Goal: Task Accomplishment & Management: Use online tool/utility

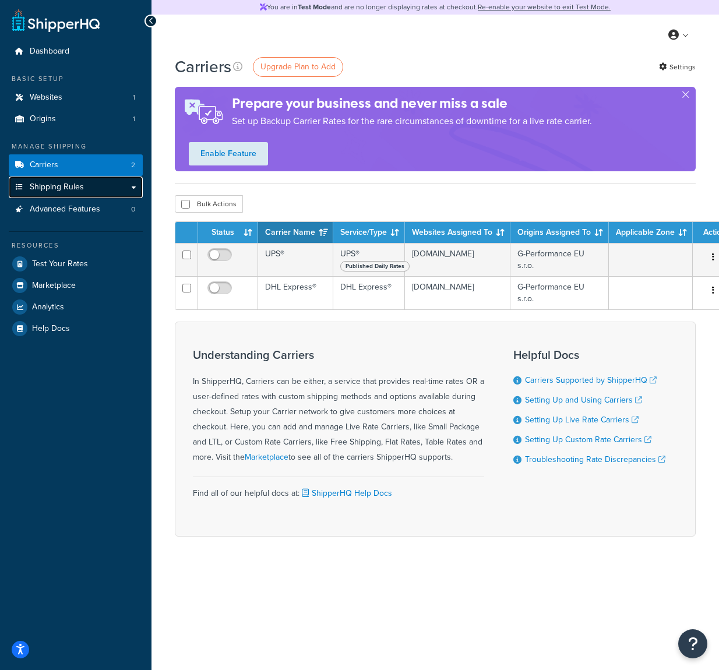
click at [97, 191] on link "Shipping Rules" at bounding box center [76, 188] width 134 height 22
click at [95, 205] on span "Advanced Features" at bounding box center [65, 210] width 70 height 10
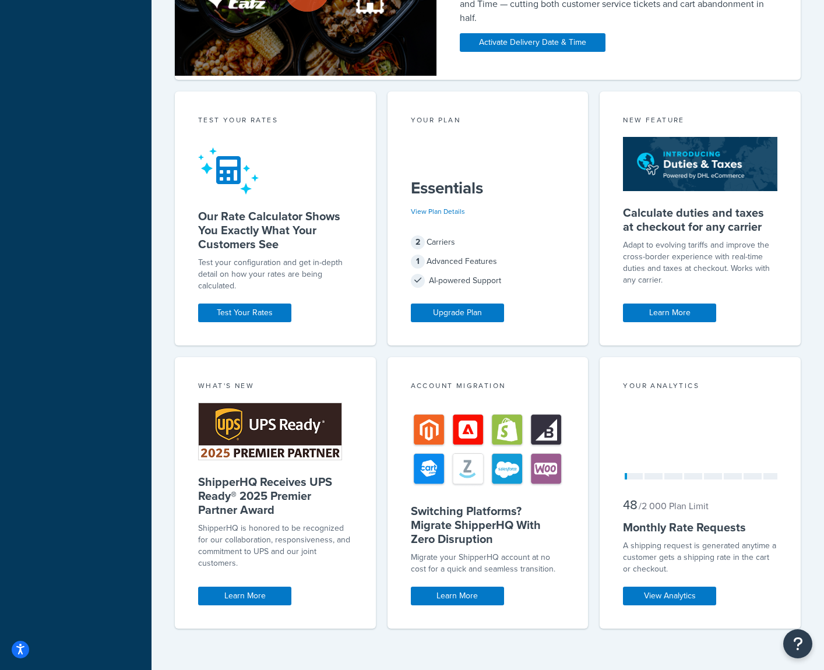
scroll to position [667, 0]
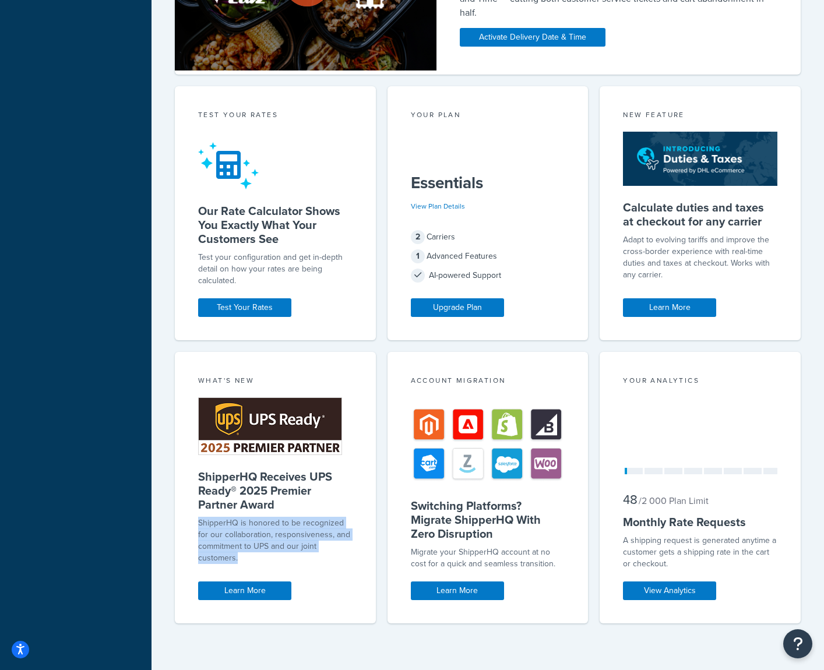
drag, startPoint x: 199, startPoint y: 526, endPoint x: 273, endPoint y: 556, distance: 79.7
click at [273, 556] on p "ShipperHQ is honored to be recognized for our collaboration, responsiveness, an…" at bounding box center [275, 540] width 154 height 47
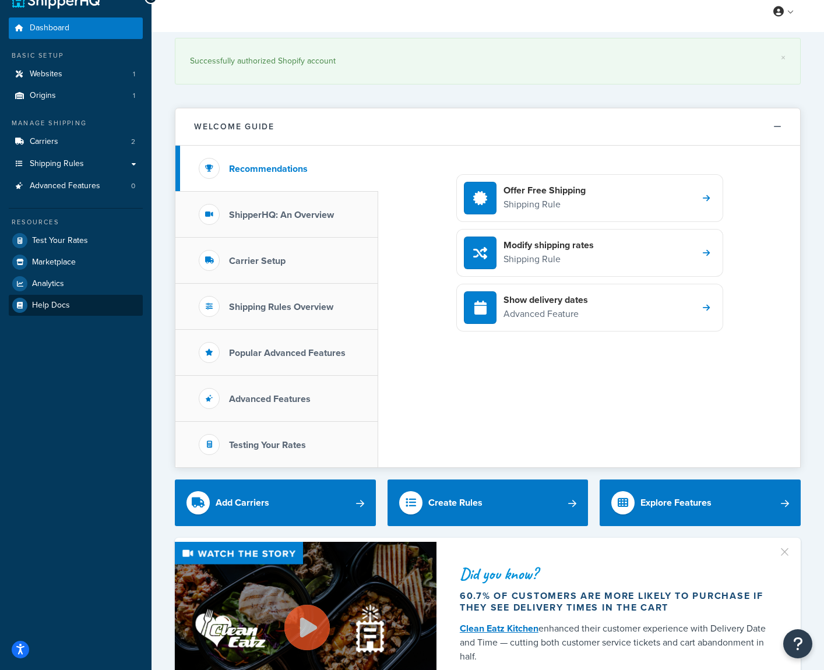
scroll to position [0, 0]
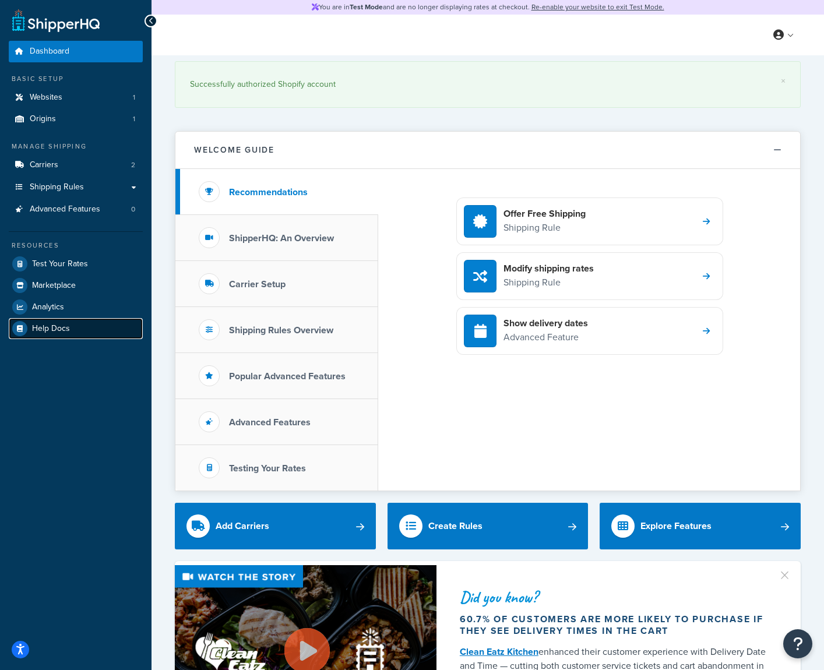
click at [89, 329] on link "Help Docs" at bounding box center [76, 328] width 134 height 21
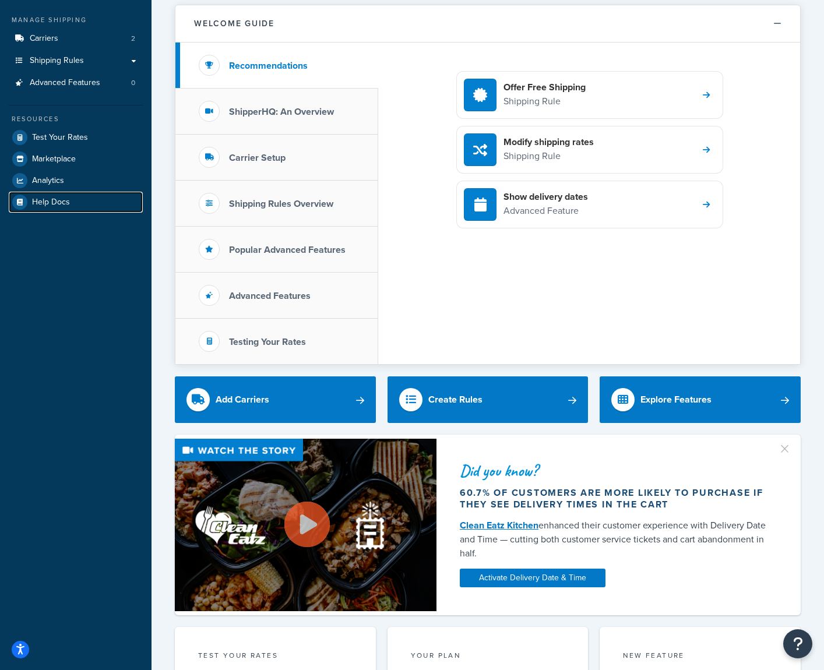
scroll to position [282, 0]
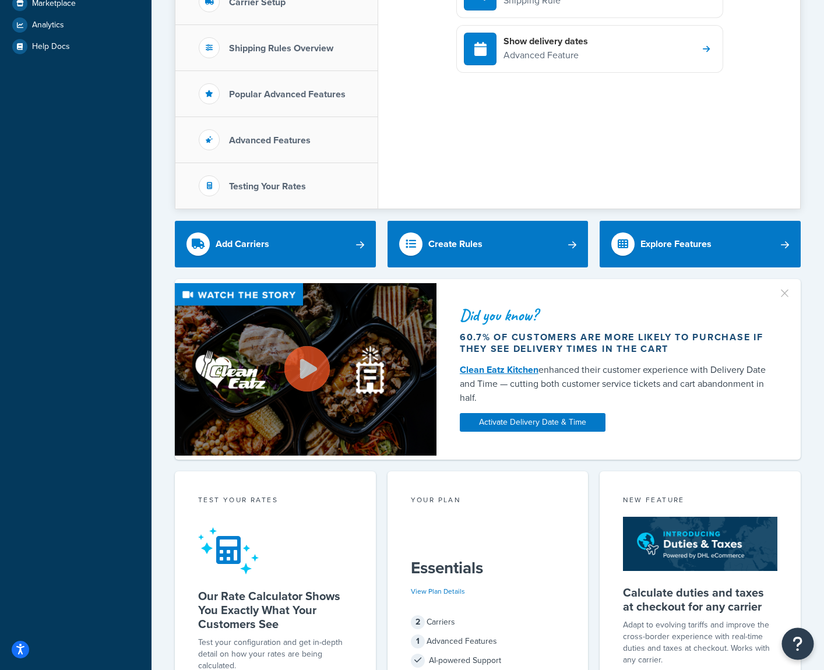
click at [808, 653] on button "Open Resource Center" at bounding box center [798, 644] width 32 height 32
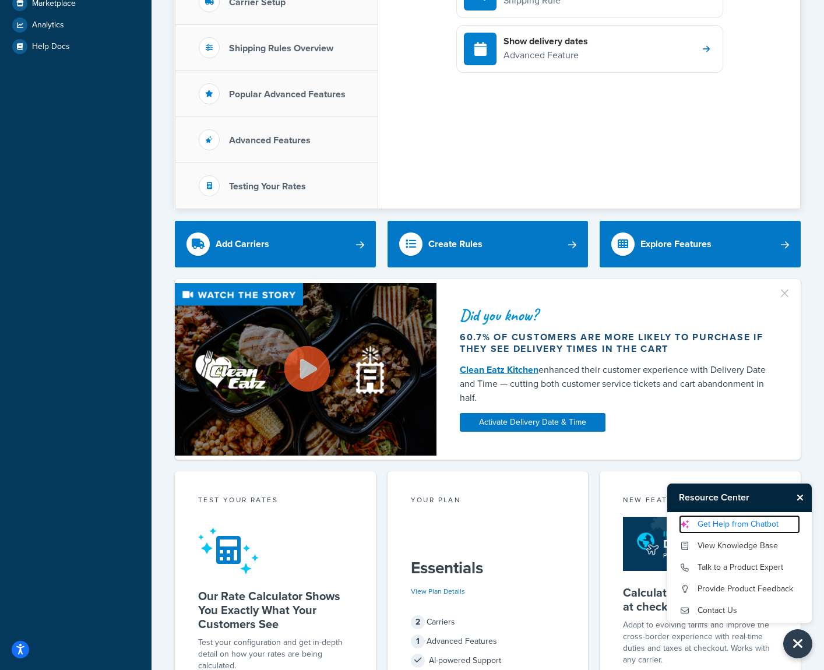
click at [745, 522] on link "Get Help from Chatbot" at bounding box center [739, 524] width 121 height 19
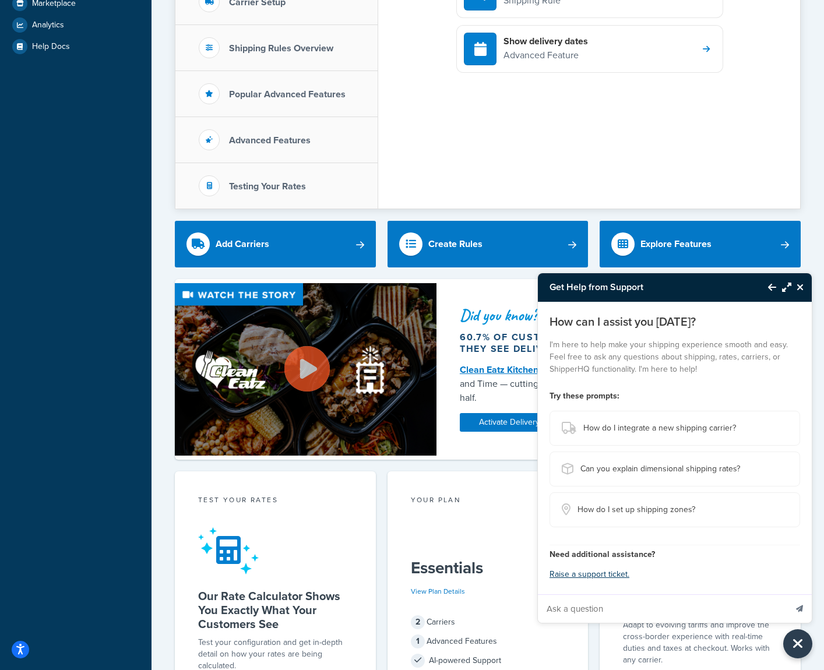
click at [631, 608] on input "Ask a question" at bounding box center [662, 609] width 248 height 28
type input "how can we test higher plan in the trial period?"
click at [787, 594] on button "Send message" at bounding box center [799, 608] width 24 height 29
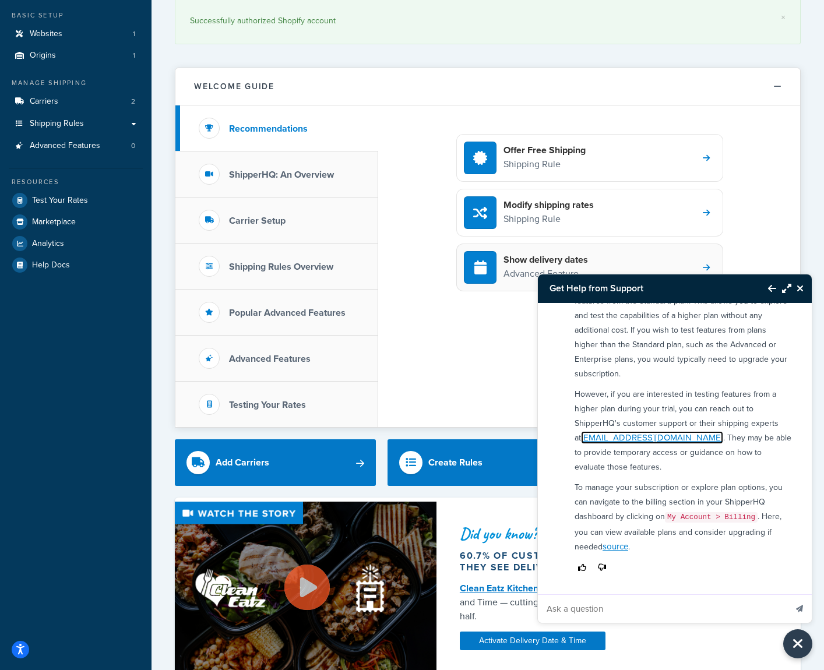
scroll to position [0, 0]
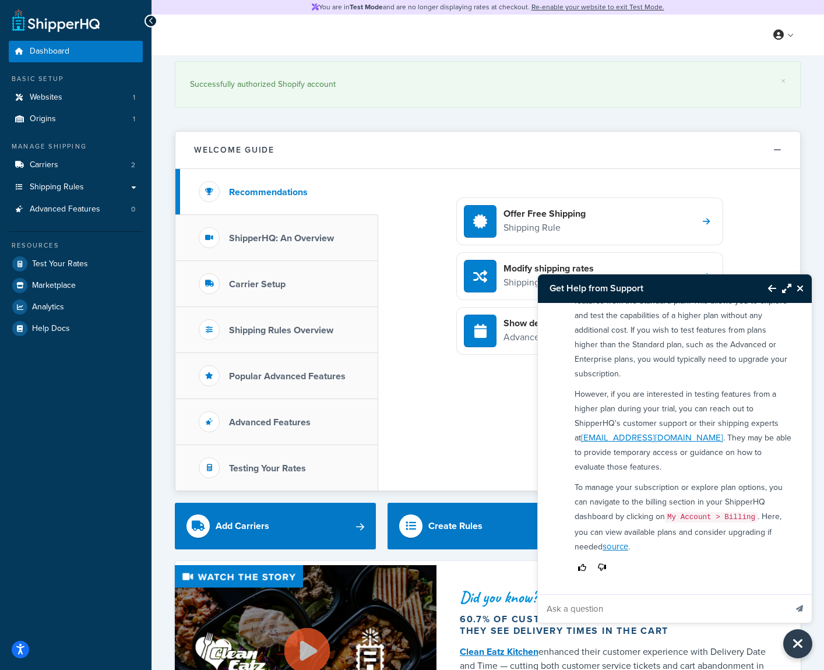
click at [482, 413] on div "Offer Free Shipping Shipping Rule Modify shipping rates Shipping Rule Show deli…" at bounding box center [589, 330] width 422 height 322
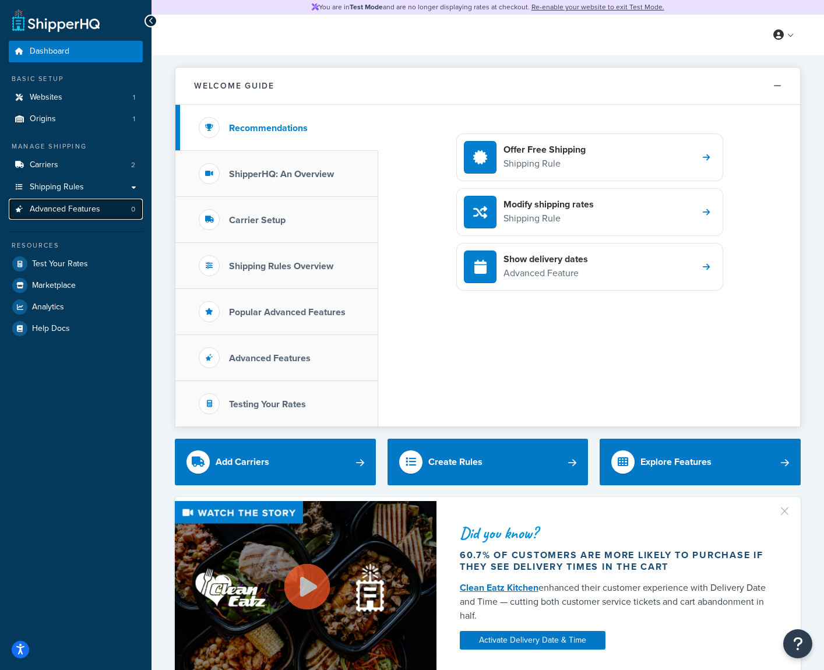
click at [104, 204] on link "Advanced Features 0" at bounding box center [76, 210] width 134 height 22
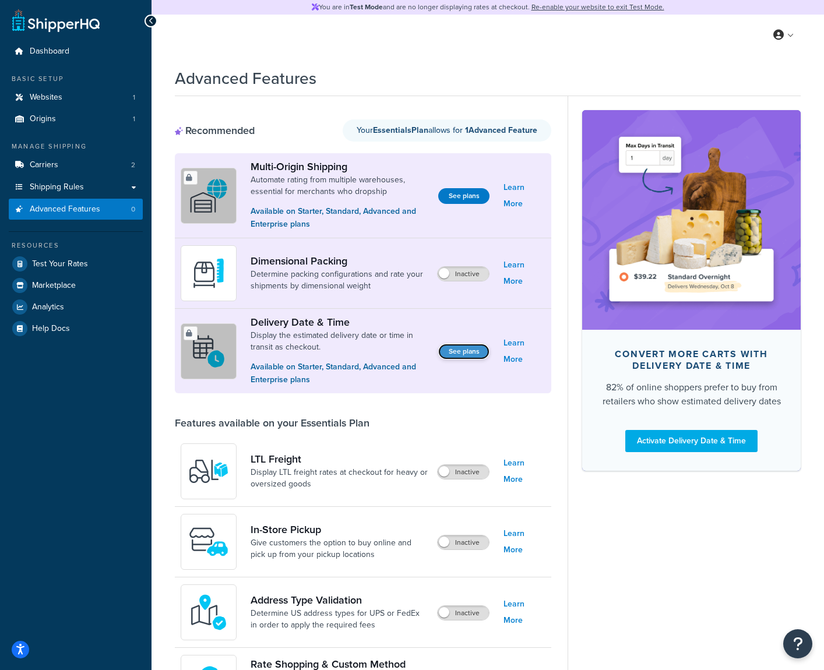
click at [474, 356] on button "See plans" at bounding box center [463, 352] width 51 height 16
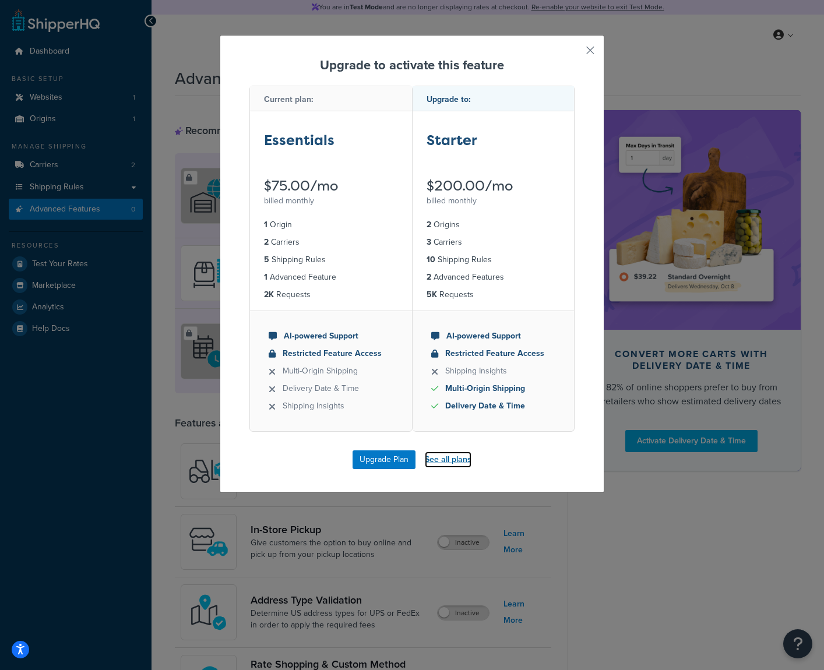
click at [439, 453] on link "See all plans" at bounding box center [448, 460] width 47 height 16
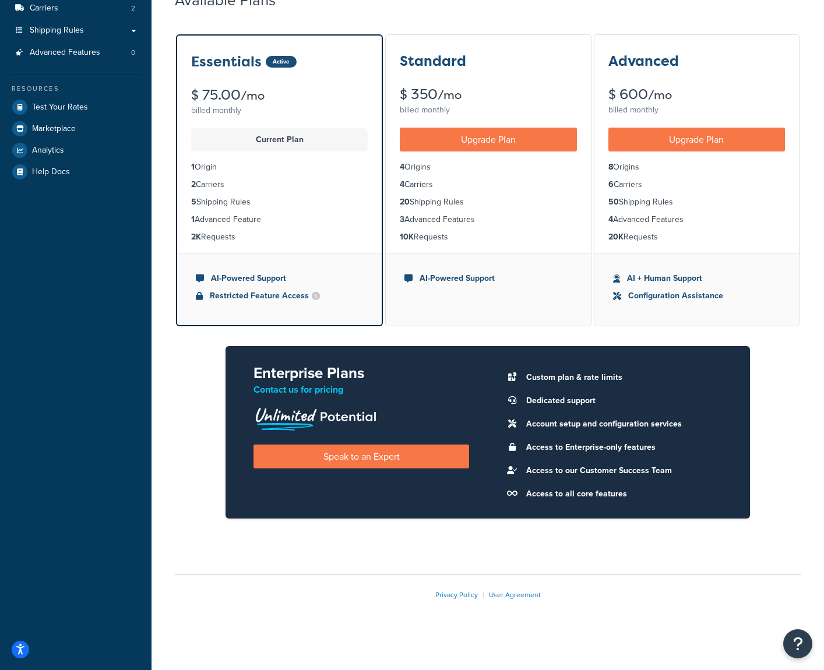
scroll to position [160, 0]
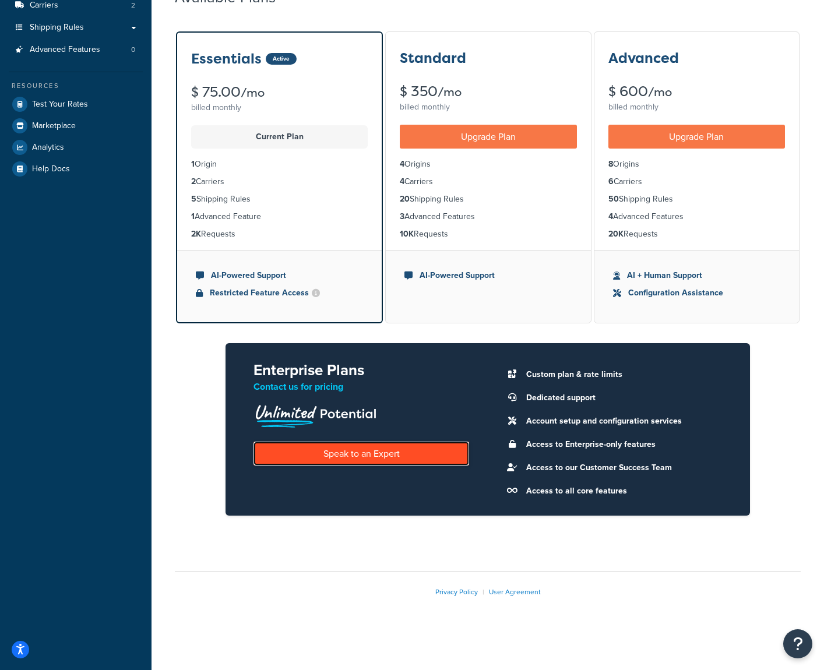
click at [406, 456] on link "Speak to an Expert" at bounding box center [361, 454] width 216 height 24
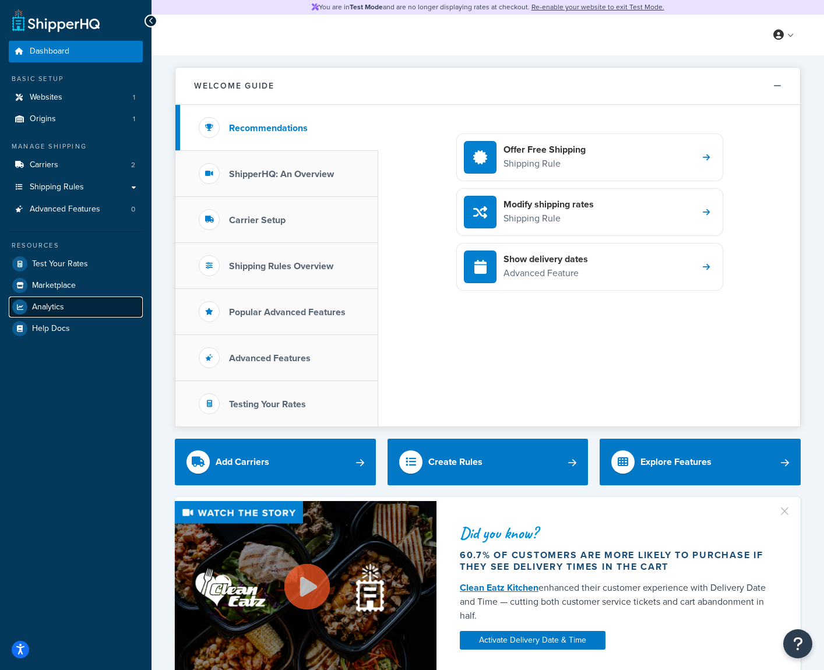
click at [59, 313] on link "Analytics" at bounding box center [76, 307] width 134 height 21
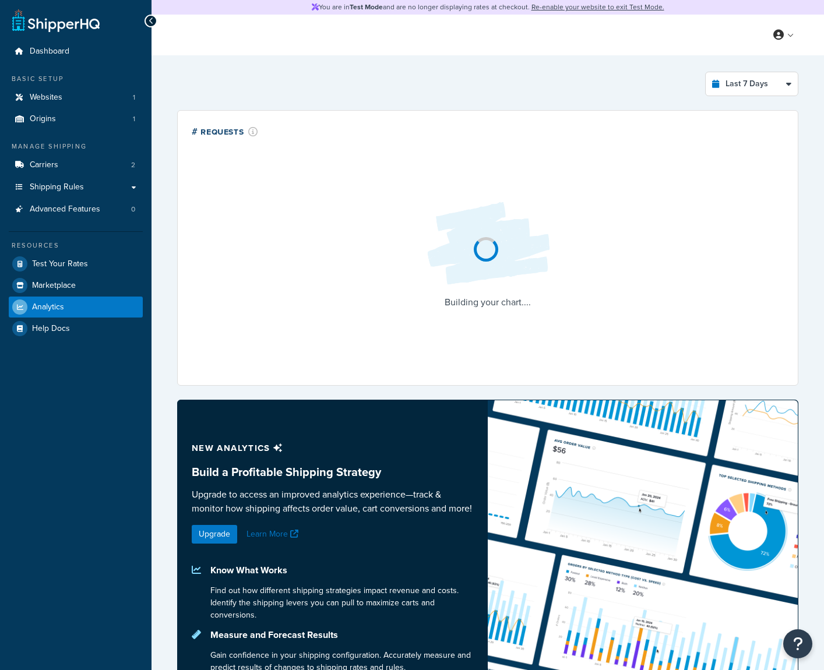
select select "last_7_days"
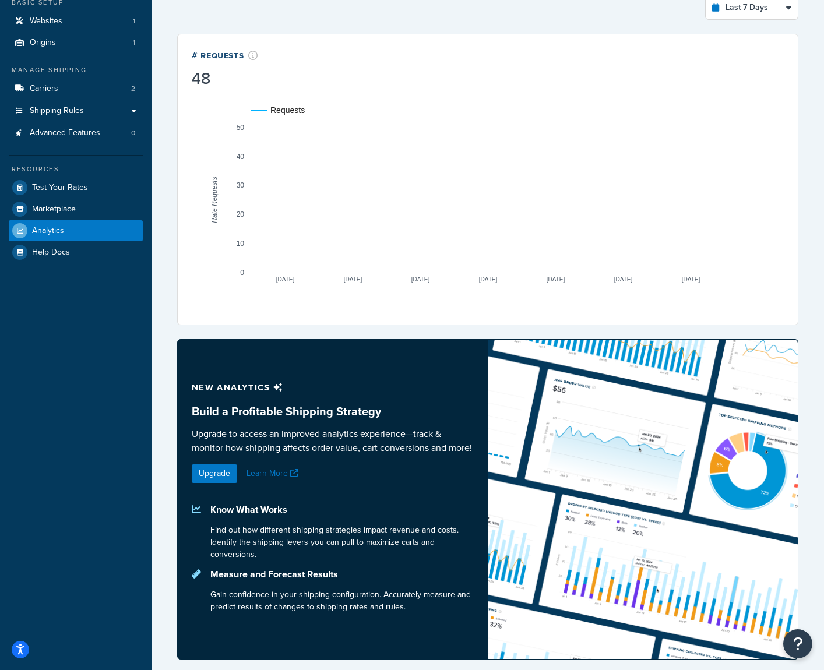
scroll to position [83, 0]
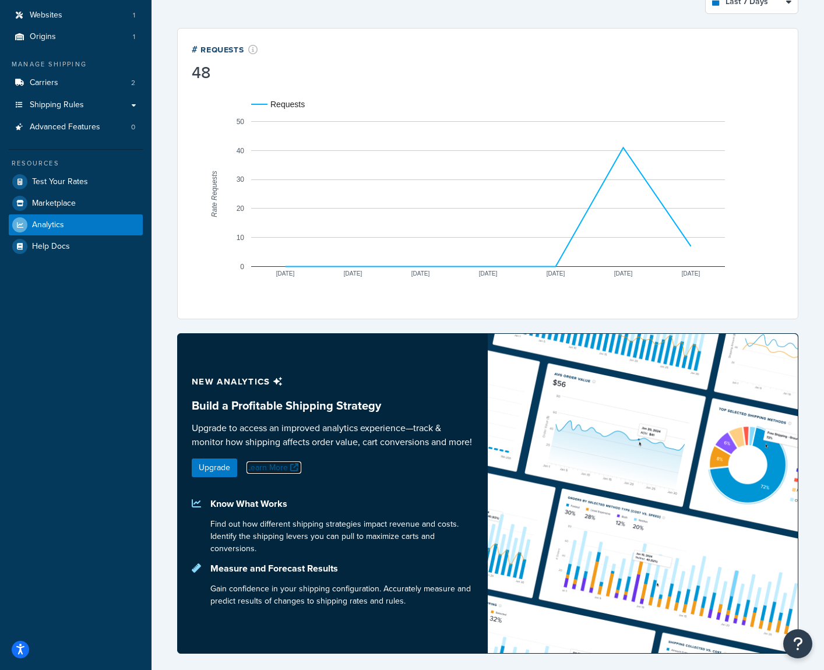
click at [273, 466] on link "Learn More" at bounding box center [273, 467] width 55 height 12
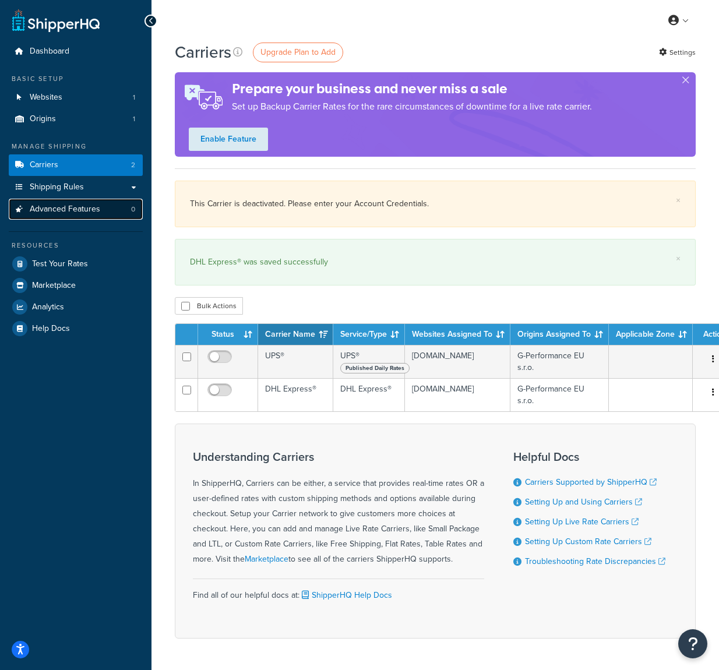
click at [101, 208] on link "Advanced Features 0" at bounding box center [76, 210] width 134 height 22
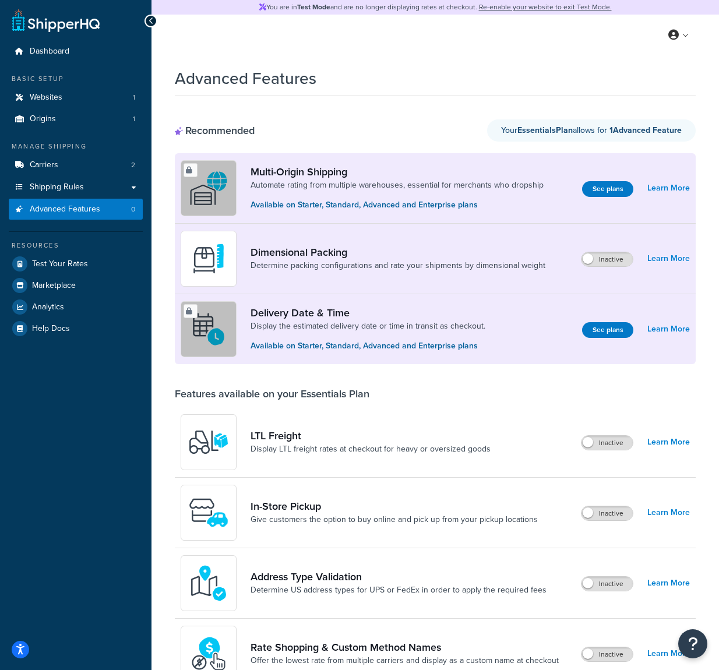
click at [304, 344] on p "Available on Starter, Standard, Advanced and Enterprise plans" at bounding box center [368, 346] width 235 height 13
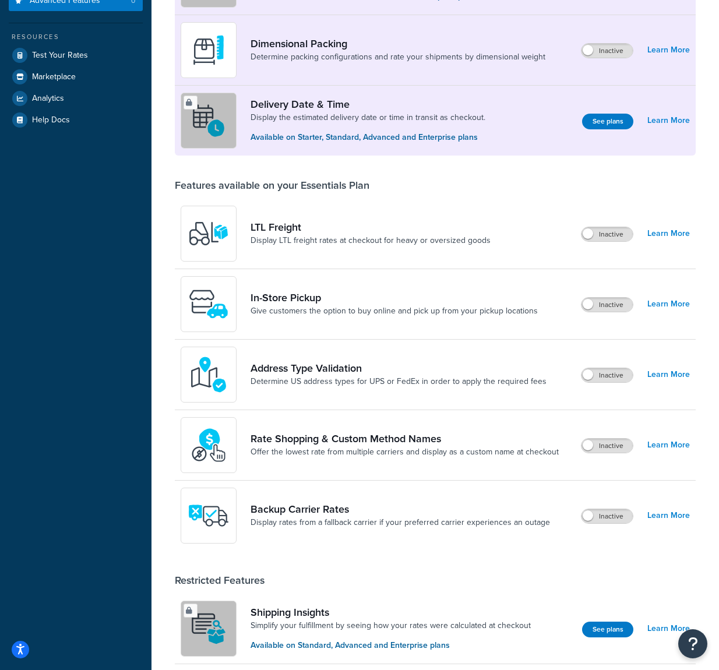
scroll to position [205, 0]
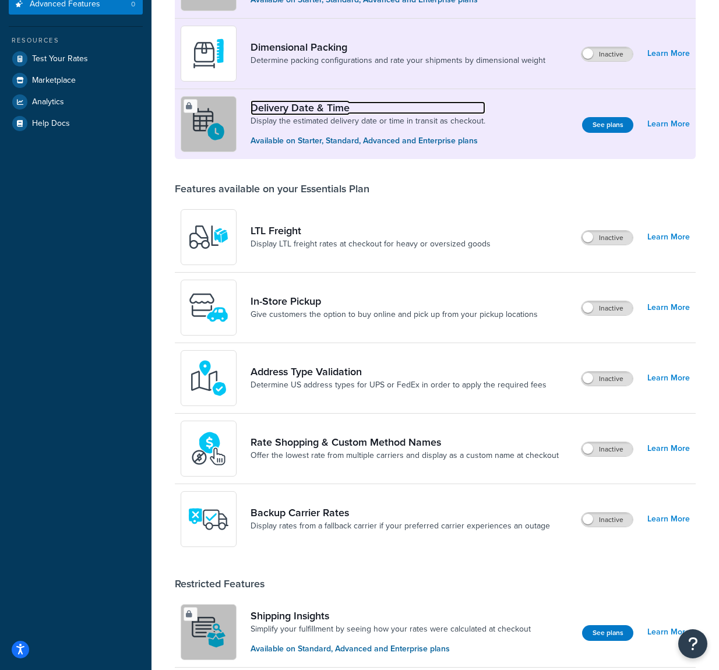
click at [298, 101] on link "Delivery Date & Time" at bounding box center [368, 107] width 235 height 13
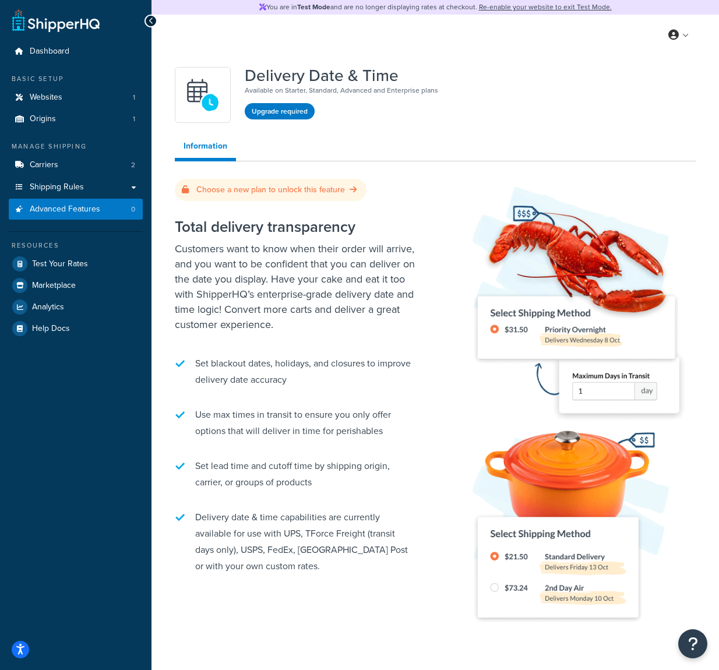
click at [298, 100] on div "Upgrade required" at bounding box center [341, 109] width 193 height 20
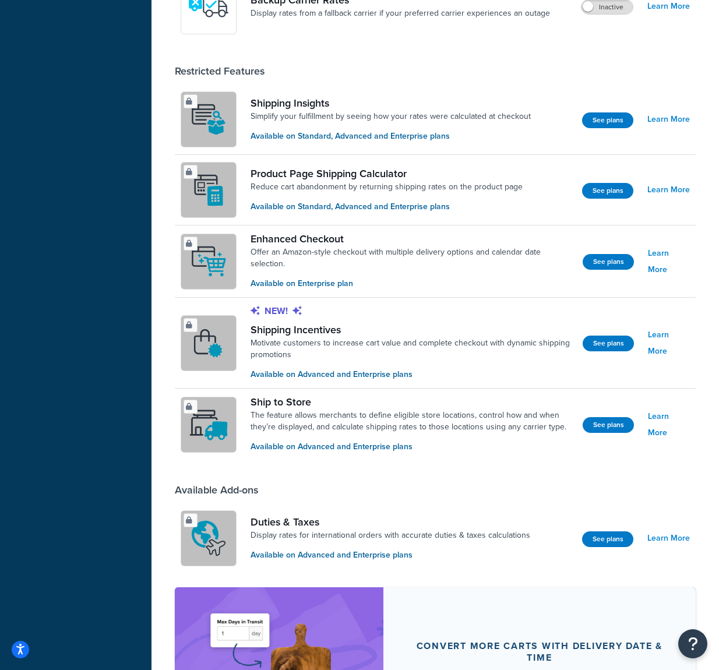
scroll to position [718, 0]
click at [668, 191] on link "Learn More" at bounding box center [668, 189] width 43 height 16
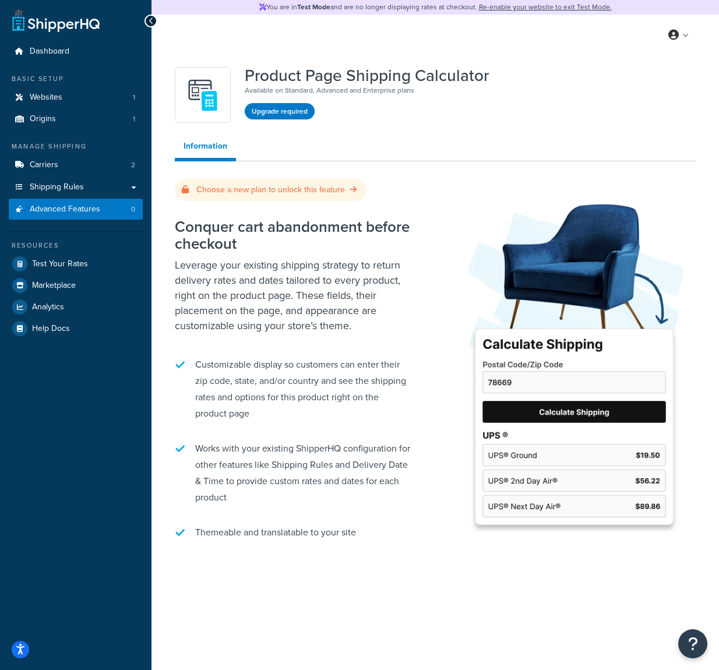
click at [567, 435] on img at bounding box center [574, 363] width 243 height 358
click at [510, 434] on img at bounding box center [574, 363] width 243 height 358
click at [108, 107] on link "Websites 1" at bounding box center [76, 98] width 134 height 22
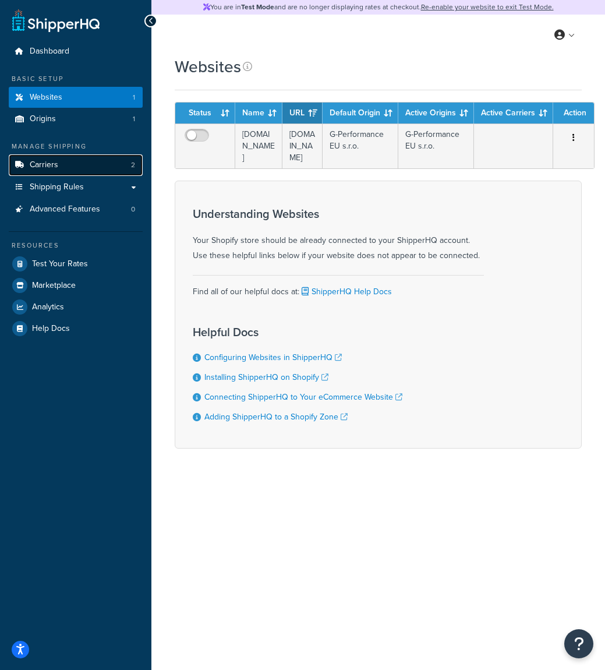
click at [64, 161] on link "Carriers 2" at bounding box center [76, 165] width 134 height 22
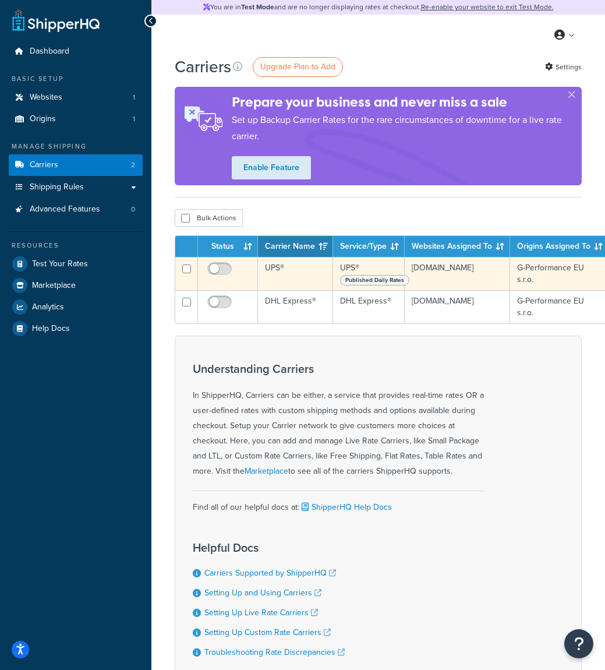
click at [298, 279] on td "UPS®" at bounding box center [295, 273] width 75 height 33
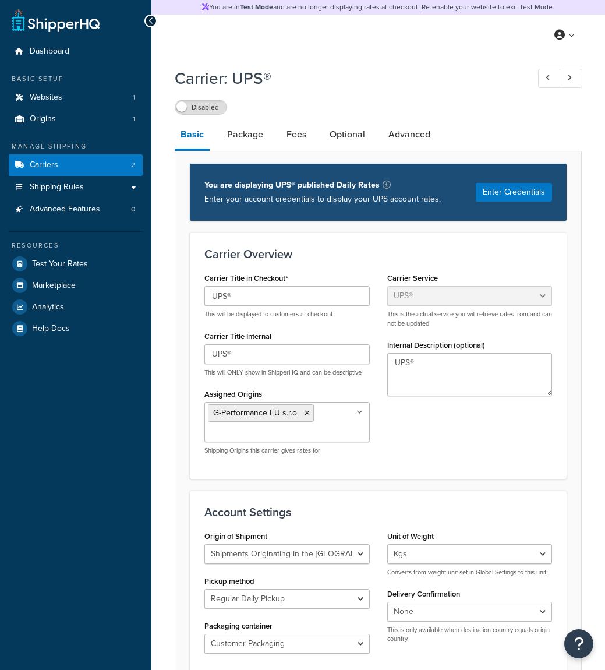
select select "ups"
select select "eur"
select select "kg"
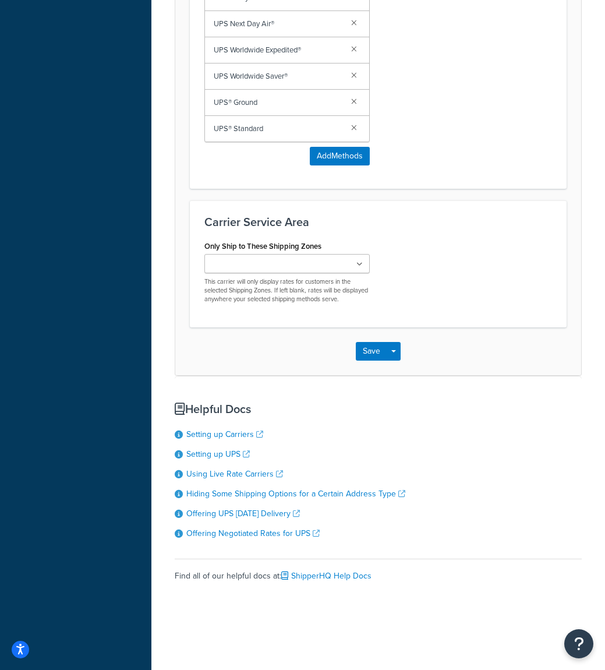
scroll to position [824, 0]
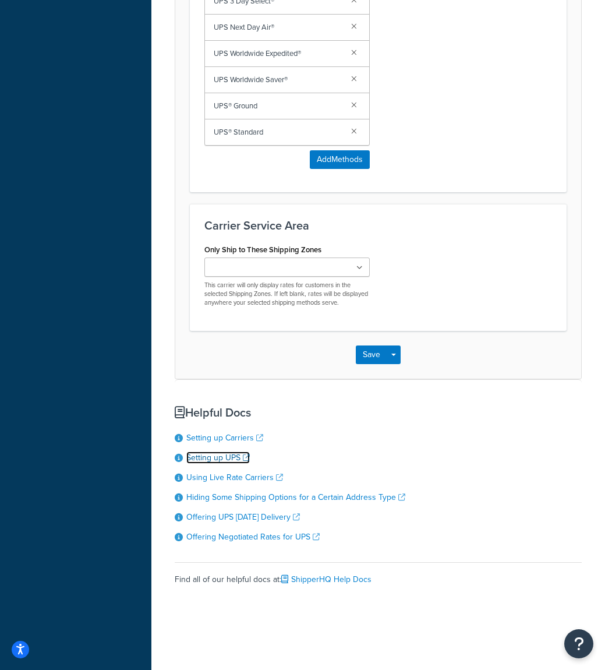
click at [232, 464] on link "Setting up UPS" at bounding box center [218, 458] width 64 height 12
click at [444, 220] on h3 "Carrier Service Area" at bounding box center [379, 225] width 348 height 13
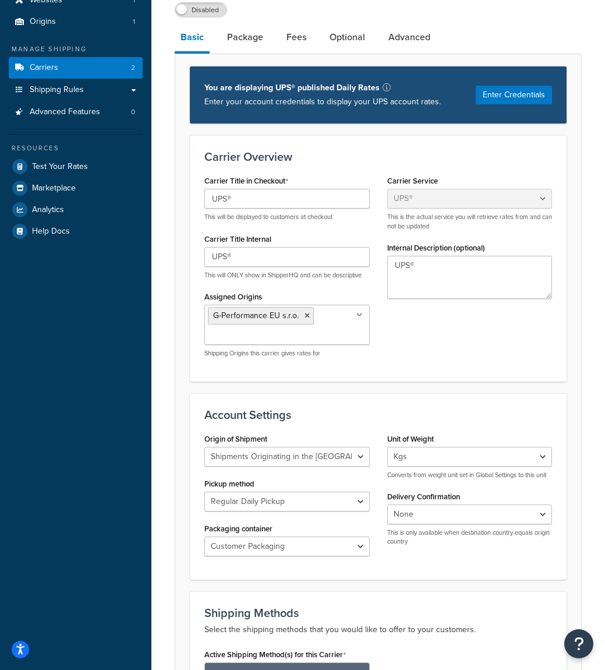
scroll to position [96, 0]
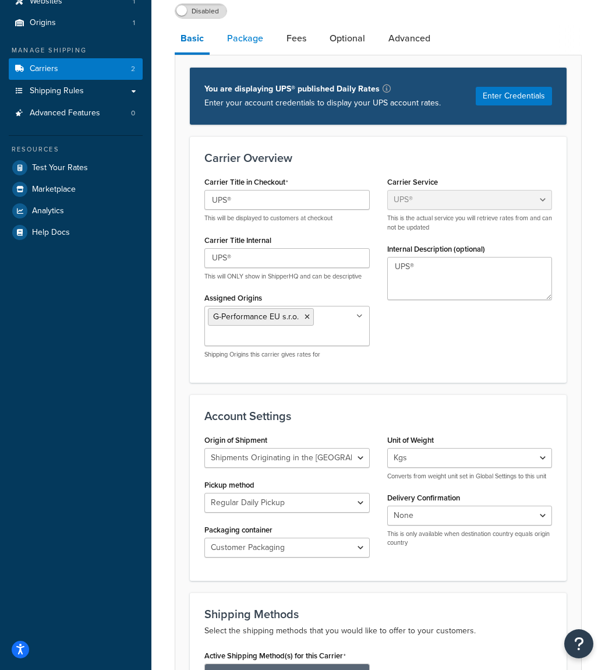
click at [242, 52] on link "Package" at bounding box center [245, 38] width 48 height 28
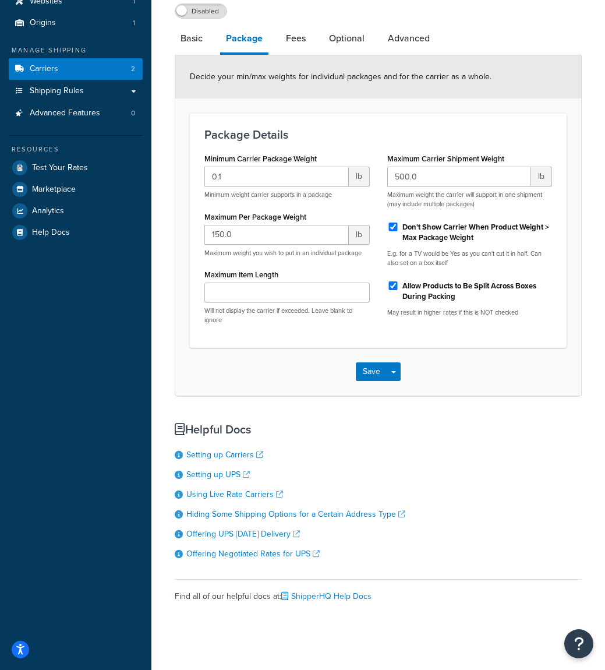
click at [278, 46] on li "Package" at bounding box center [250, 39] width 60 height 30
click at [280, 44] on link "Fees" at bounding box center [295, 38] width 31 height 28
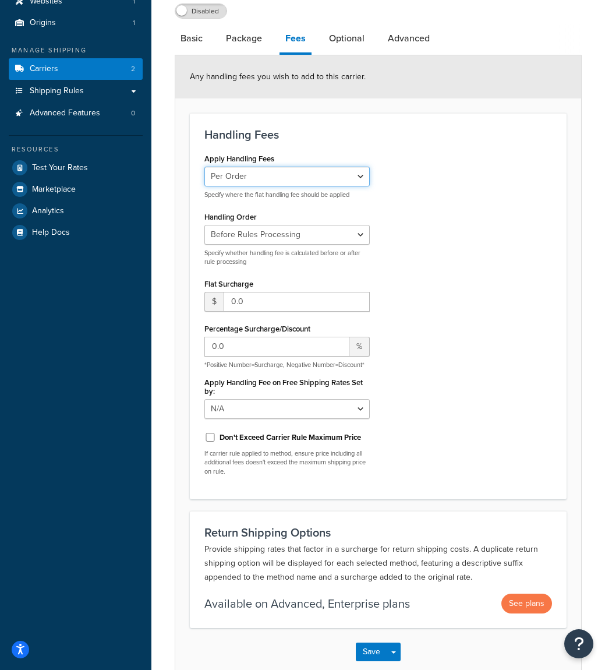
click at [305, 175] on select "Per Order Per Item Per Package" at bounding box center [287, 177] width 165 height 20
click at [205, 167] on select "Per Order Per Item Per Package" at bounding box center [287, 177] width 165 height 20
click at [298, 228] on select "Before Rules Processing After Rules Processing" at bounding box center [287, 235] width 165 height 20
click at [349, 45] on link "Optional" at bounding box center [346, 38] width 47 height 28
select select "business"
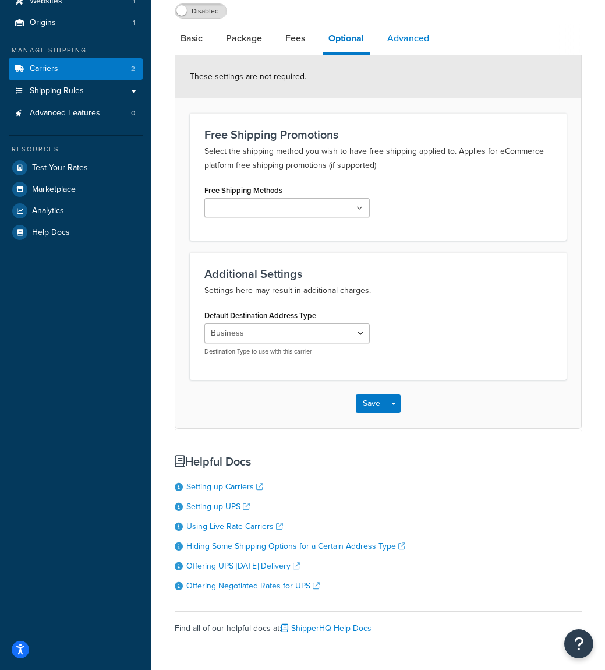
click at [389, 45] on link "Advanced" at bounding box center [409, 38] width 54 height 28
select select "false"
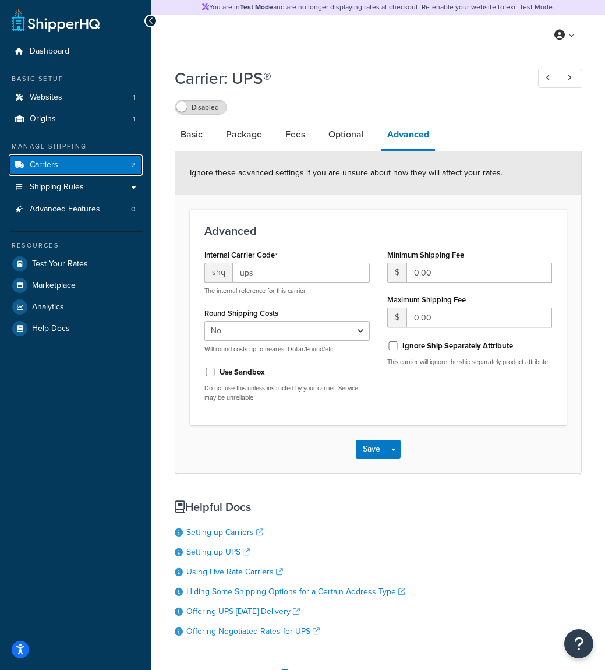
click at [124, 165] on link "Carriers 2" at bounding box center [76, 165] width 134 height 22
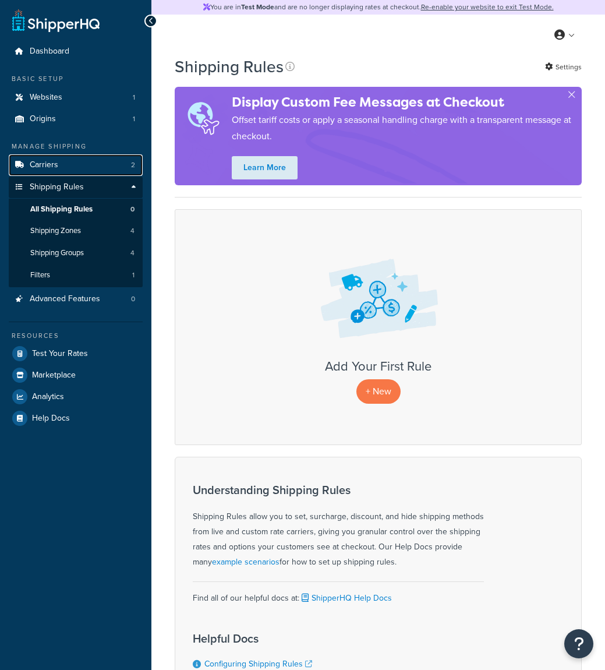
click at [114, 166] on link "Carriers 2" at bounding box center [76, 165] width 134 height 22
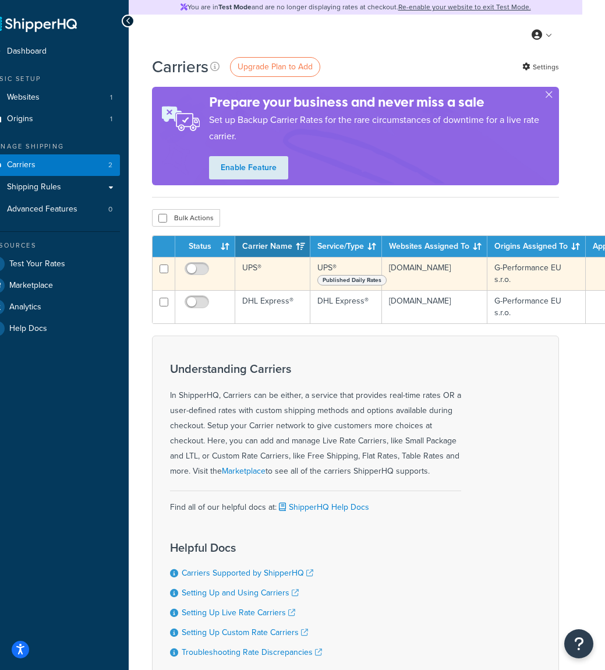
scroll to position [0, 126]
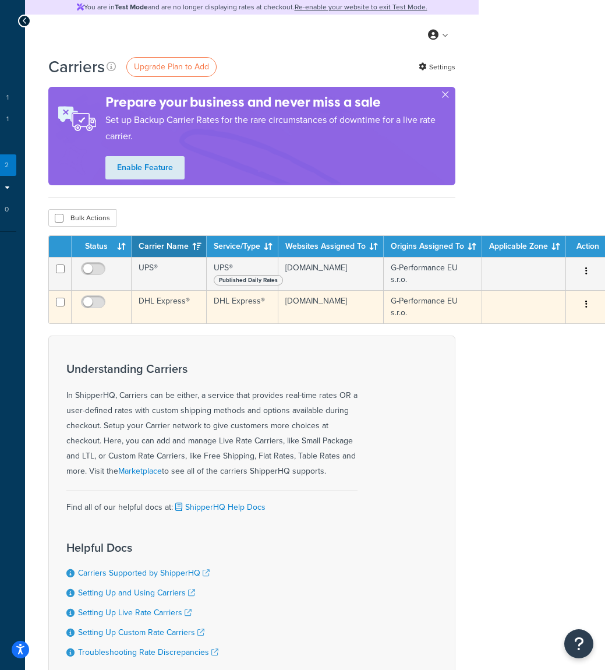
click at [593, 306] on div "Edit [GEOGRAPHIC_DATA]" at bounding box center [586, 304] width 27 height 19
click at [588, 306] on button "button" at bounding box center [587, 304] width 16 height 19
click at [586, 305] on icon "button" at bounding box center [587, 304] width 2 height 8
click at [216, 306] on td "DHL Express®" at bounding box center [243, 306] width 72 height 33
click at [182, 304] on td "DHL Express®" at bounding box center [169, 306] width 75 height 33
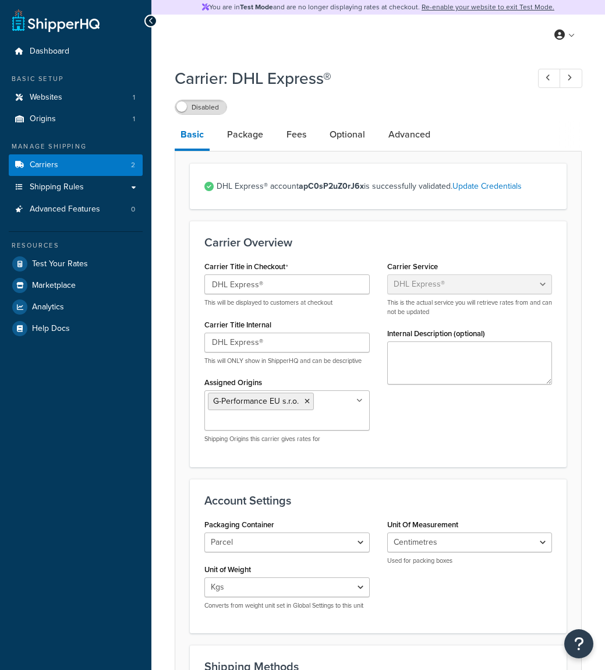
select select "dhl"
select select "kg"
select select "CM"
click at [111, 163] on link "Carriers 2" at bounding box center [76, 165] width 134 height 22
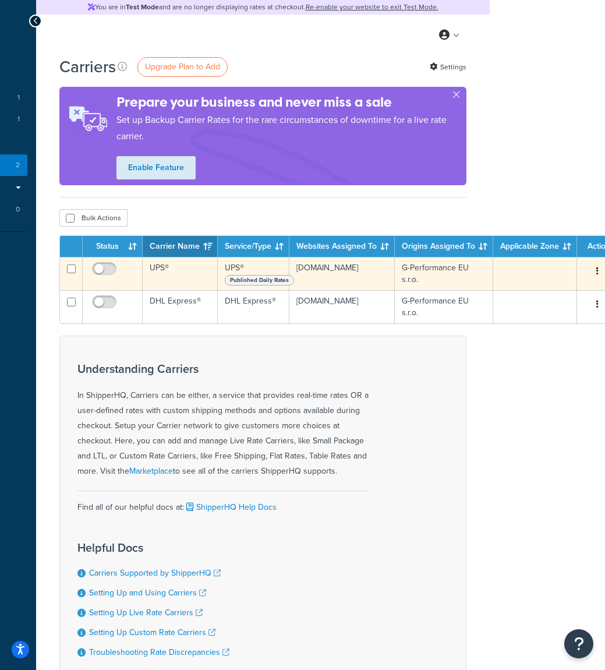
scroll to position [0, 126]
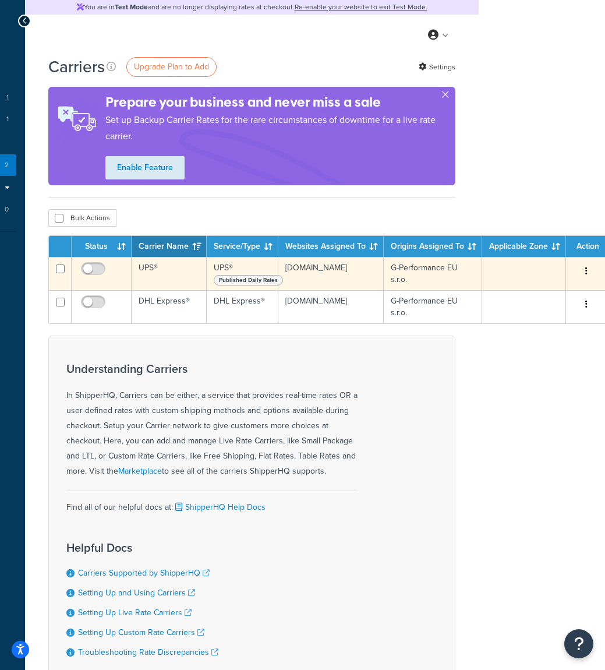
click at [586, 270] on icon "button" at bounding box center [587, 271] width 2 height 8
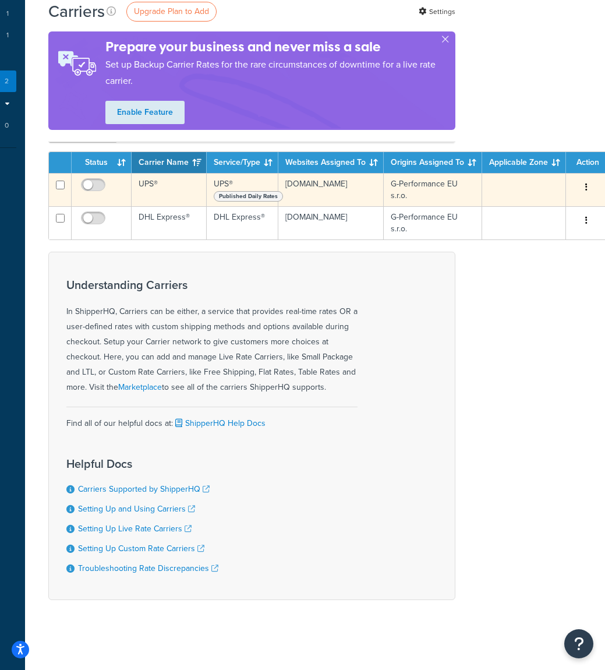
click at [586, 186] on button "button" at bounding box center [587, 187] width 16 height 19
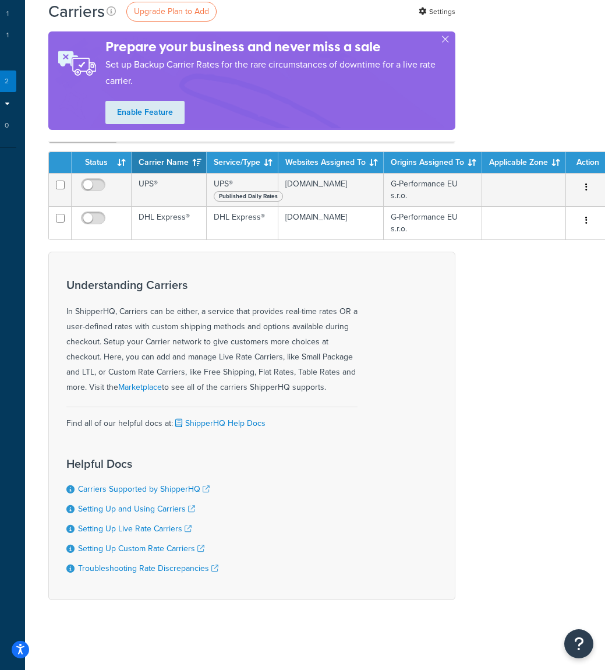
click at [159, 172] on th "Carrier Name" at bounding box center [169, 162] width 75 height 21
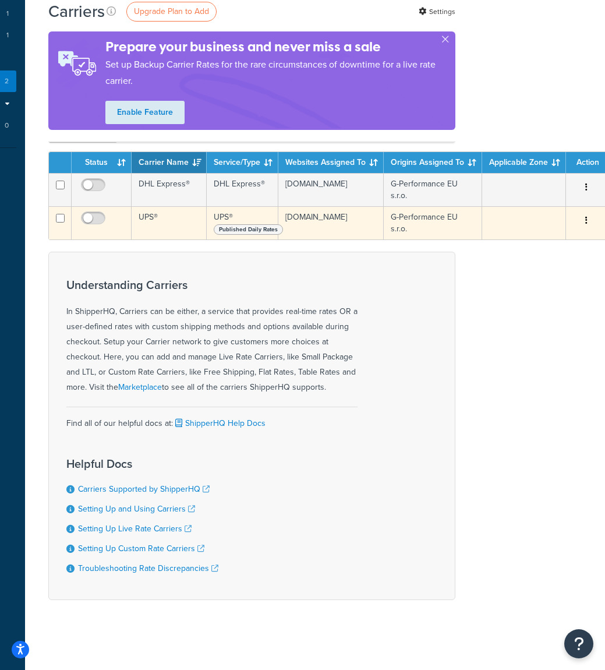
click at [174, 213] on td "UPS®" at bounding box center [169, 222] width 75 height 33
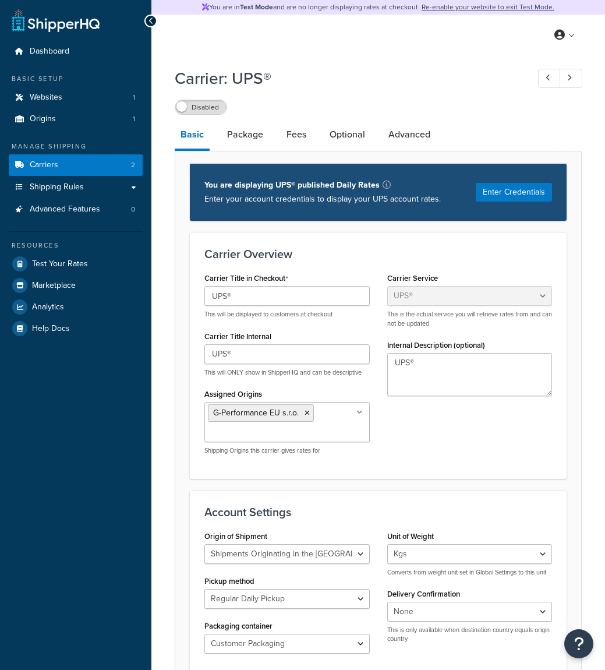
select select "ups"
select select "eur"
select select "kg"
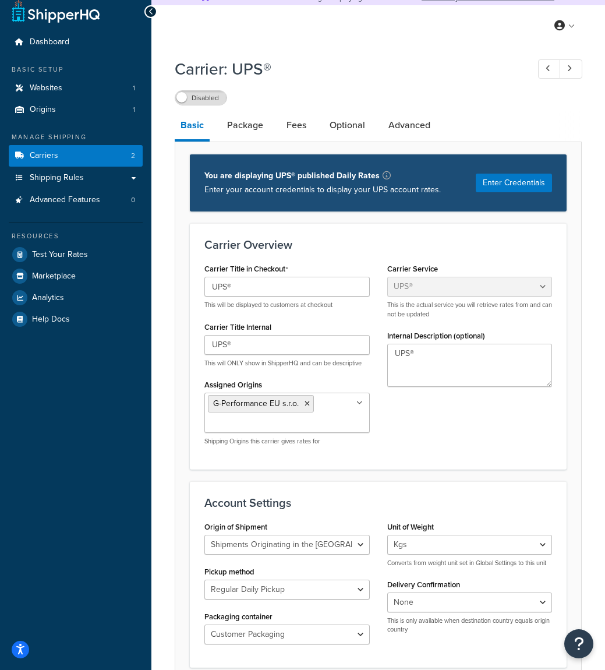
scroll to position [13, 0]
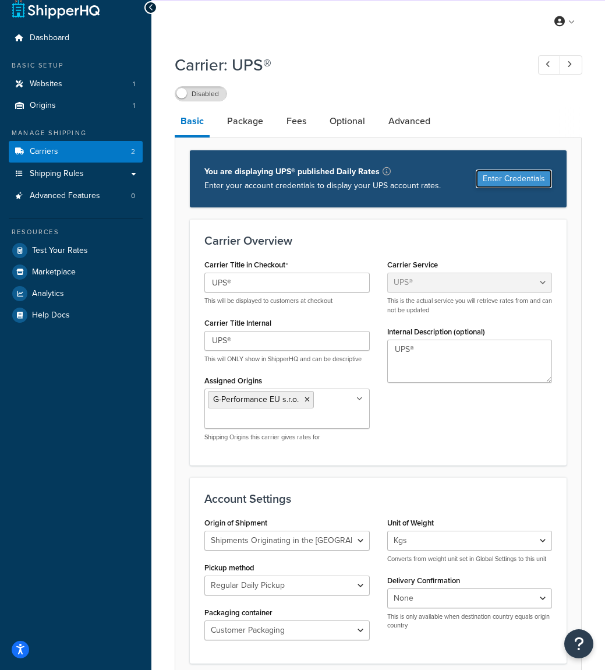
click at [526, 177] on button "Enter Credentials" at bounding box center [514, 179] width 76 height 19
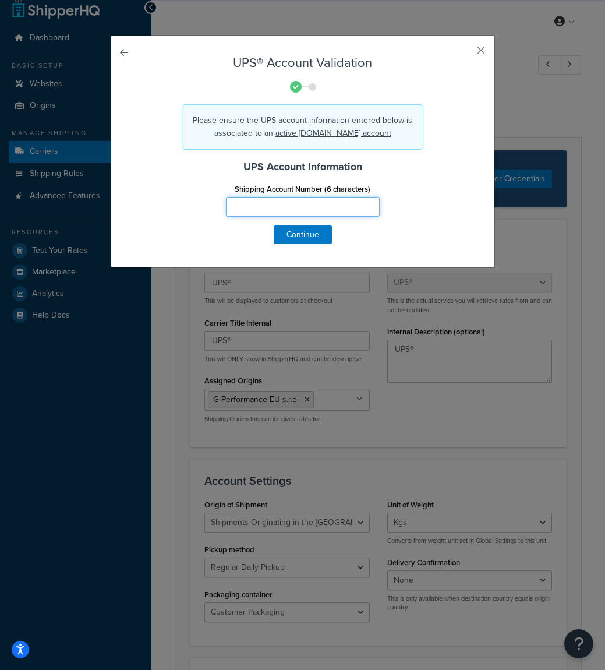
click at [350, 210] on input "Shipping Account Number (6 characters)" at bounding box center [303, 207] width 154 height 20
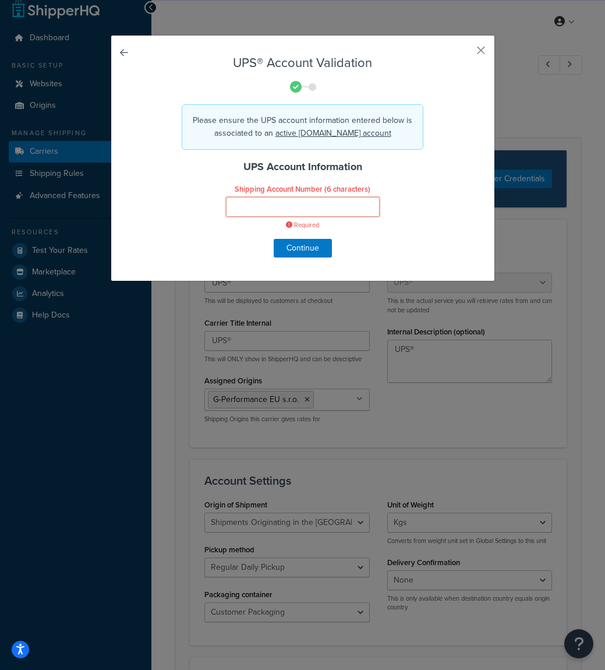
click at [270, 199] on input "Shipping Account Number (6 characters)" at bounding box center [303, 207] width 154 height 20
paste input "B39296"
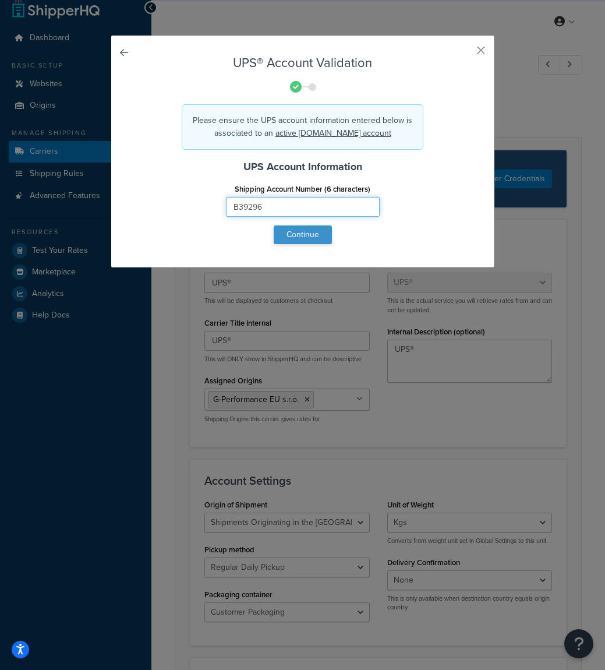
type input "B39296"
click at [300, 232] on button "Continue" at bounding box center [303, 234] width 58 height 19
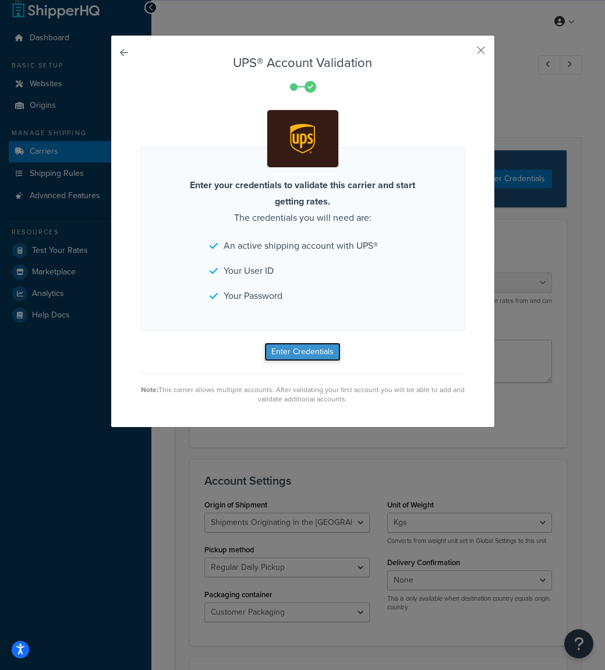
click at [320, 343] on button "Enter Credentials" at bounding box center [303, 352] width 76 height 19
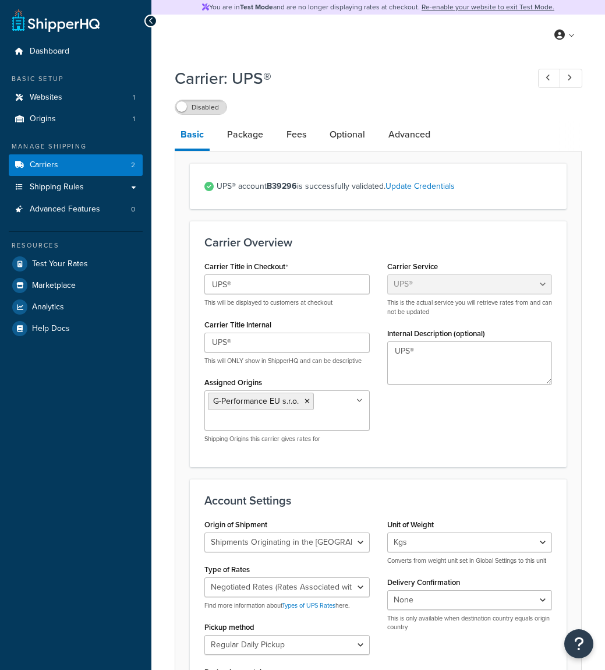
select select "ups"
select select "eur"
select select "kg"
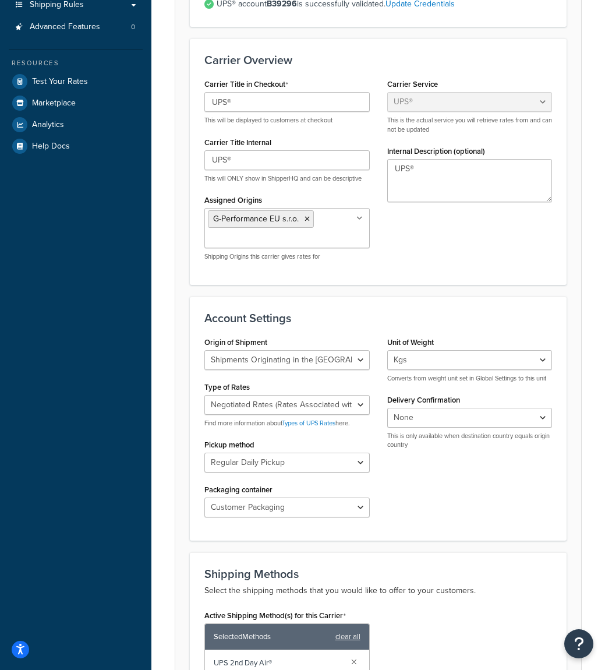
scroll to position [183, 0]
click at [239, 394] on select "Negotiated Rates (Rates Associated with Shipper Number) Daily Rates Retail Rate…" at bounding box center [287, 404] width 165 height 20
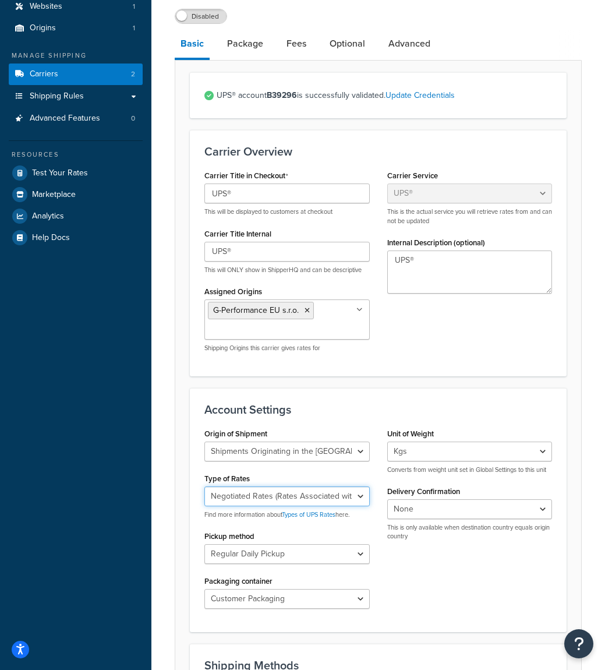
scroll to position [0, 0]
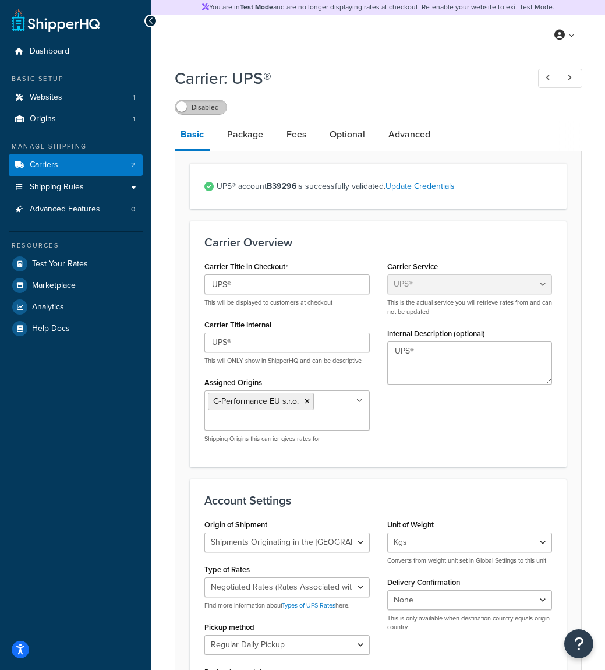
click at [197, 111] on label "Disabled" at bounding box center [200, 107] width 51 height 14
click at [114, 96] on link "Websites 1" at bounding box center [76, 98] width 134 height 22
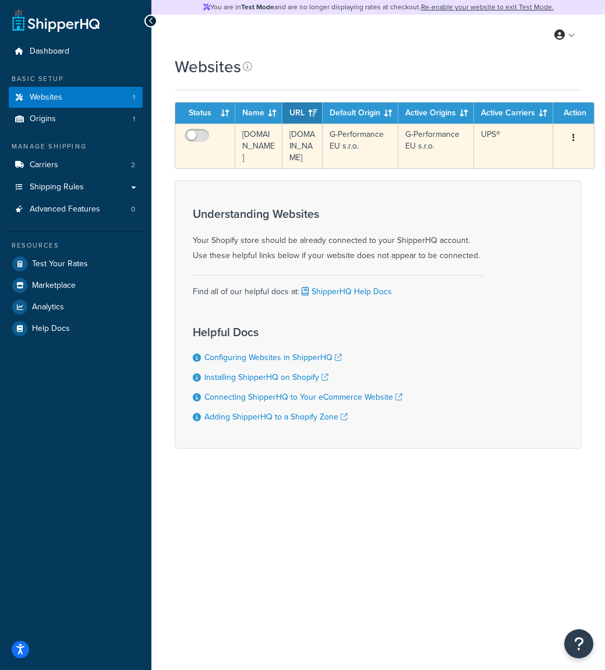
click at [195, 128] on td at bounding box center [205, 146] width 60 height 45
checkbox input "true"
click at [575, 135] on button "button" at bounding box center [574, 138] width 16 height 19
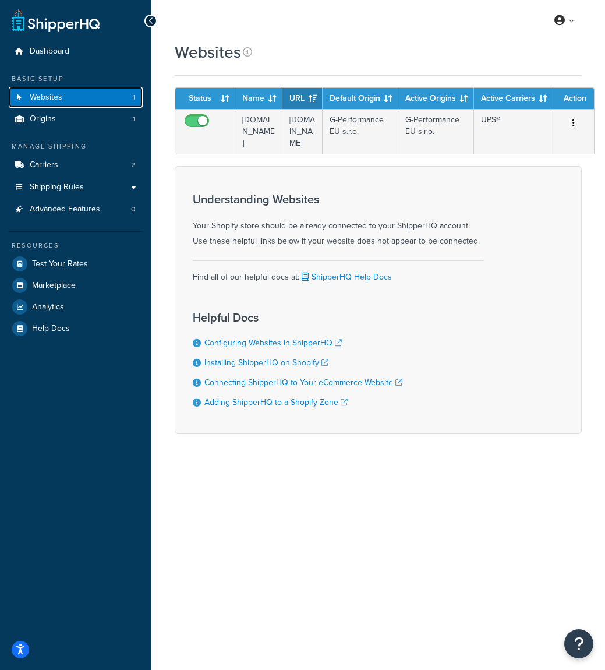
click at [113, 102] on link "Websites 1" at bounding box center [76, 98] width 134 height 22
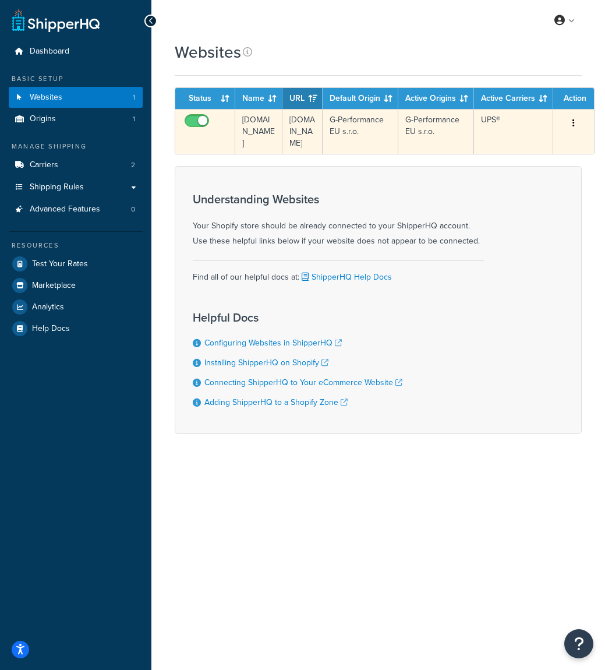
click at [283, 124] on td "[DOMAIN_NAME]" at bounding box center [303, 131] width 40 height 45
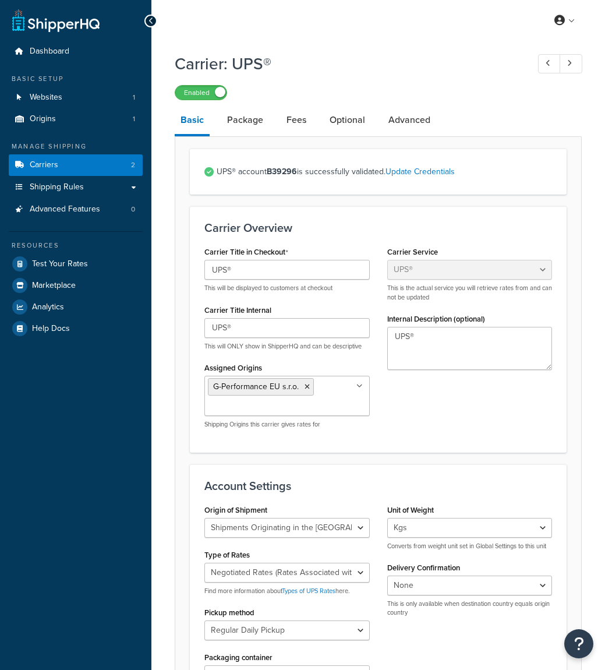
select select "ups"
select select "eur"
select select "kg"
click at [188, 94] on label "Enabled" at bounding box center [200, 93] width 51 height 14
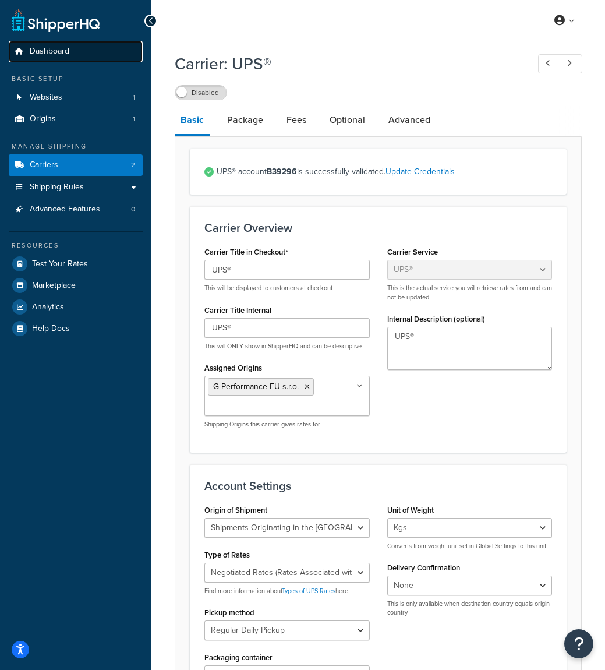
click at [104, 59] on link "Dashboard" at bounding box center [76, 52] width 134 height 22
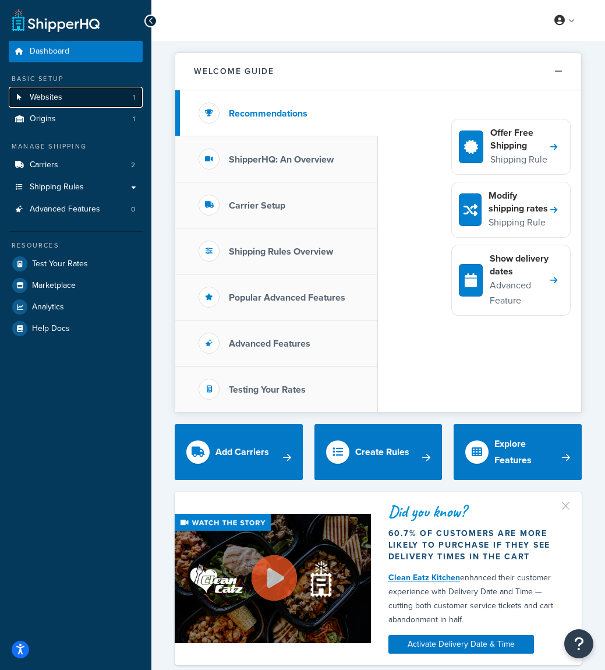
click at [104, 92] on link "Websites 1" at bounding box center [76, 98] width 134 height 22
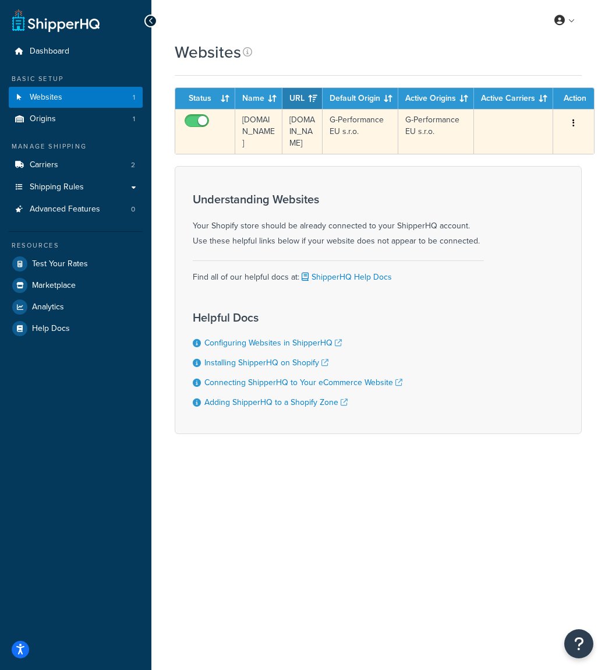
click at [192, 116] on span at bounding box center [197, 121] width 24 height 14
click at [192, 117] on input "checkbox" at bounding box center [198, 124] width 32 height 15
checkbox input "false"
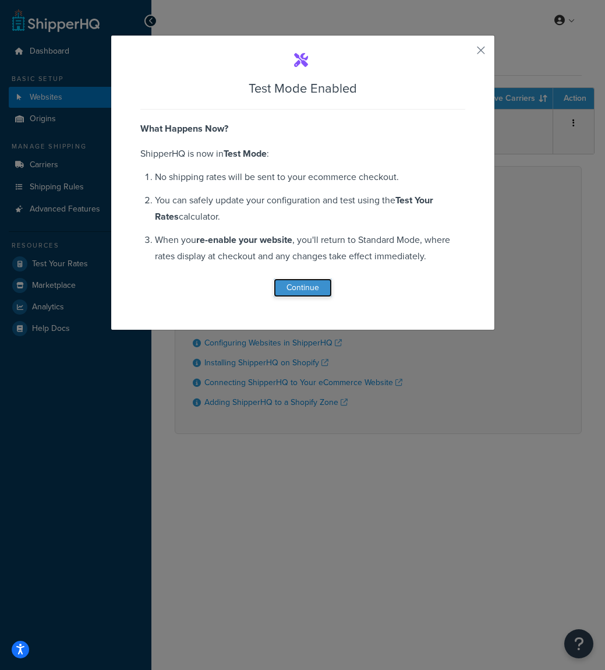
click at [297, 281] on button "Continue" at bounding box center [303, 288] width 58 height 19
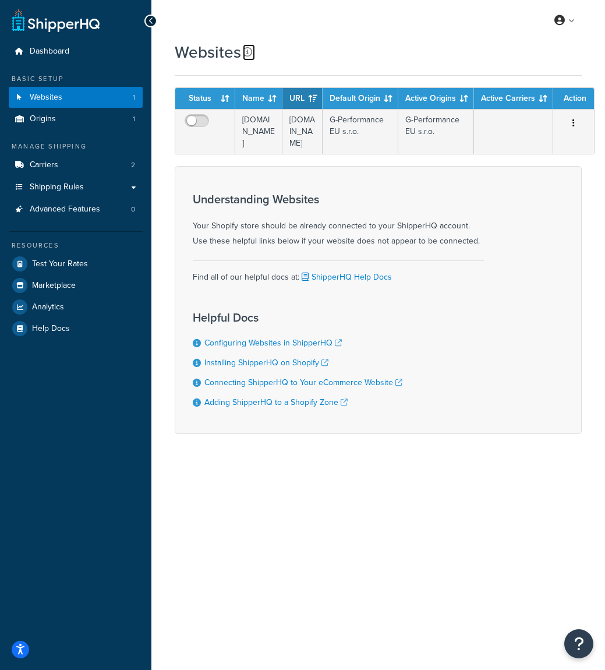
click at [245, 50] on icon at bounding box center [247, 51] width 9 height 9
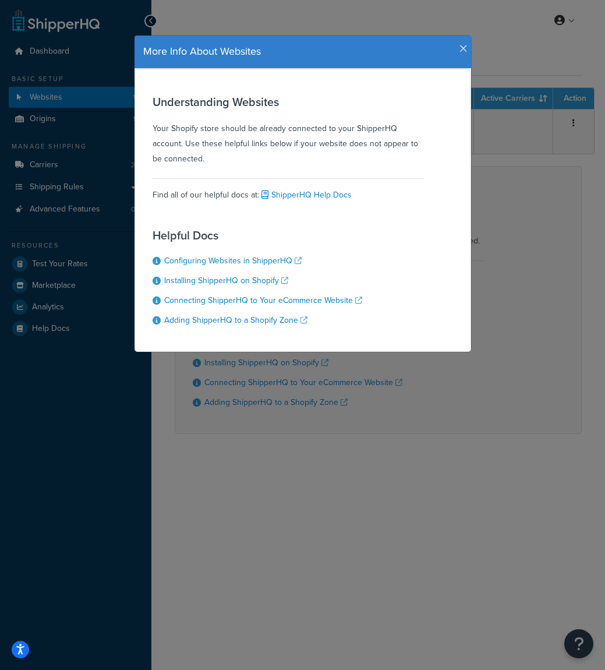
click at [461, 50] on icon "button" at bounding box center [464, 49] width 8 height 10
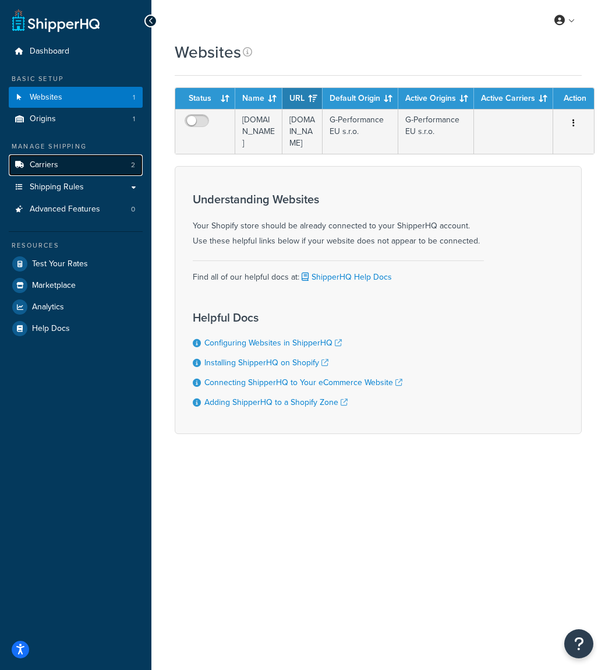
click at [90, 169] on link "Carriers 2" at bounding box center [76, 165] width 134 height 22
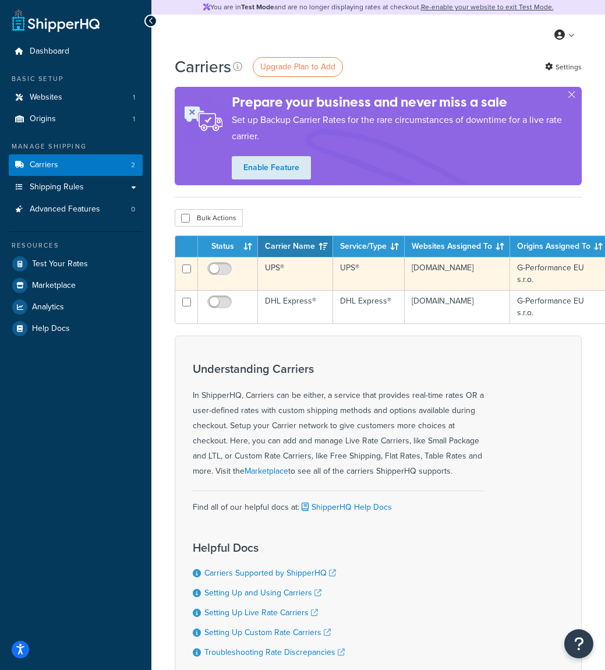
click at [362, 273] on td "UPS®" at bounding box center [369, 273] width 72 height 33
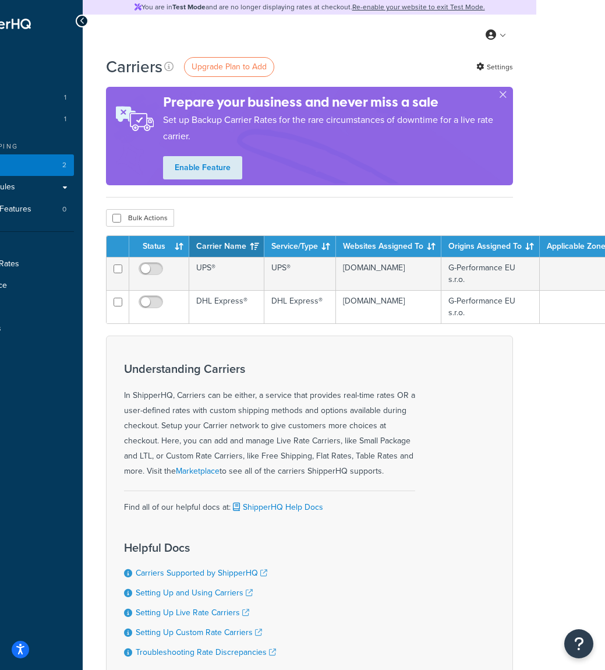
scroll to position [0, 125]
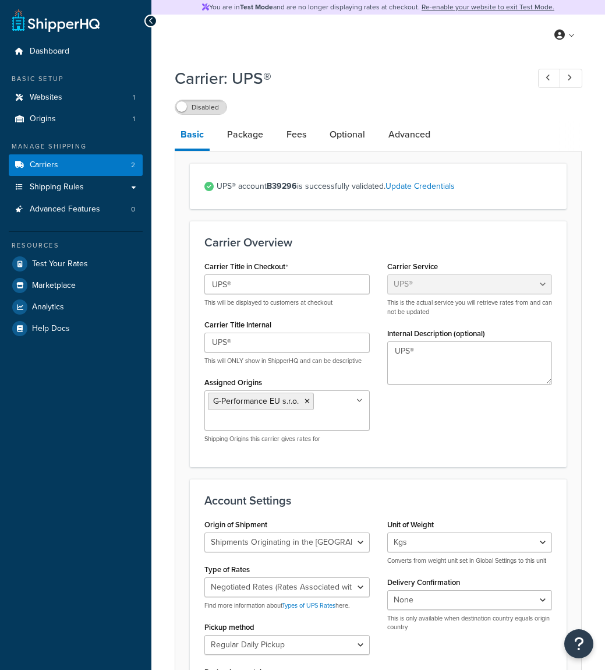
select select "ups"
select select "eur"
select select "kg"
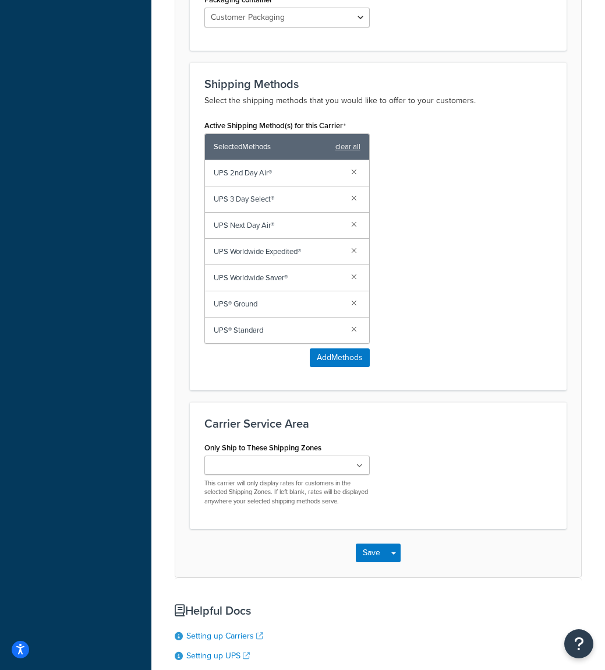
scroll to position [662, 0]
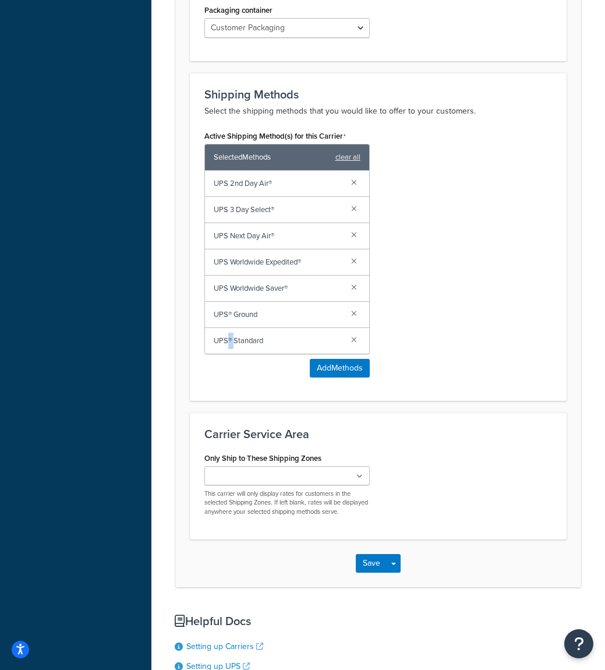
click at [232, 340] on span "UPS® Standard" at bounding box center [278, 341] width 128 height 16
click at [230, 340] on span "UPS® Standard" at bounding box center [278, 341] width 128 height 16
copy span "®"
drag, startPoint x: 291, startPoint y: 290, endPoint x: 285, endPoint y: 288, distance: 6.1
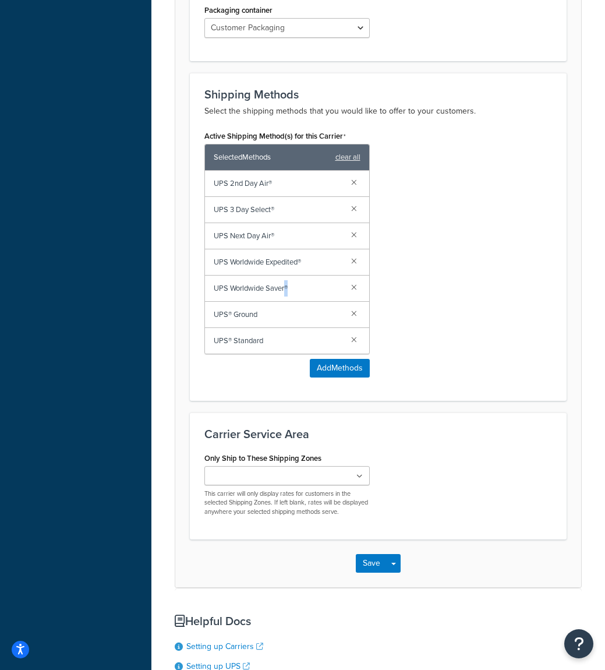
click at [285, 288] on span "UPS Worldwide Saver®" at bounding box center [278, 288] width 128 height 16
copy span "®"
click at [275, 293] on span "UPS Worldwide Saver®" at bounding box center [278, 288] width 128 height 16
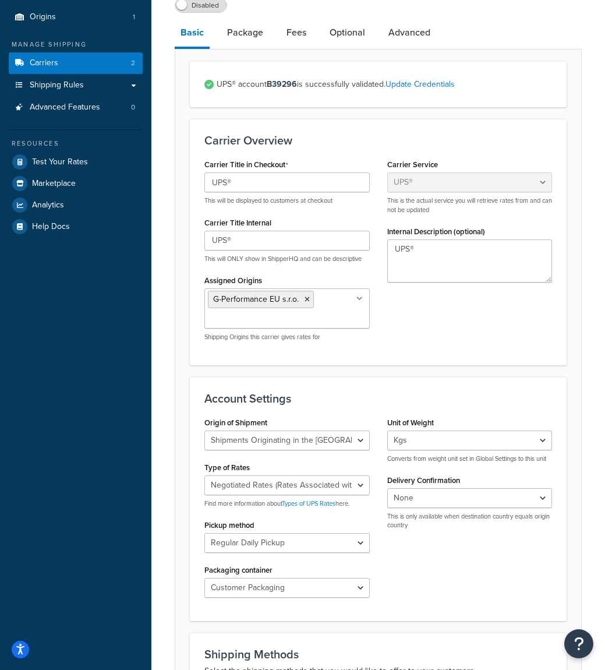
scroll to position [0, 0]
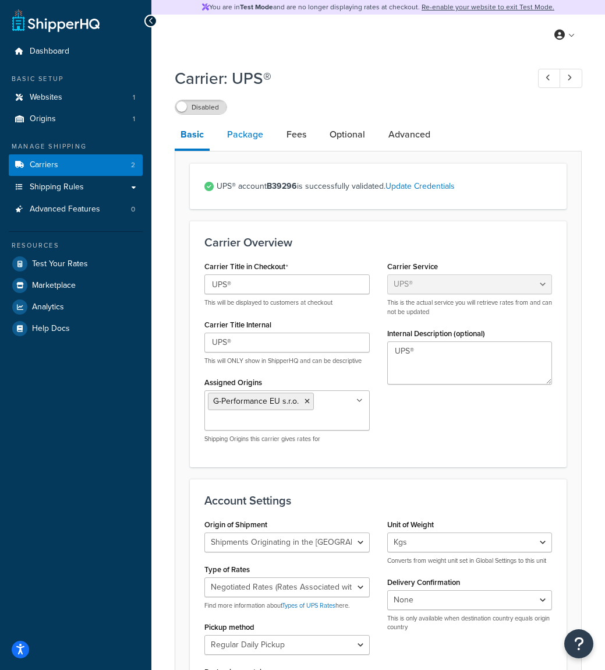
click at [251, 144] on link "Package" at bounding box center [245, 135] width 48 height 28
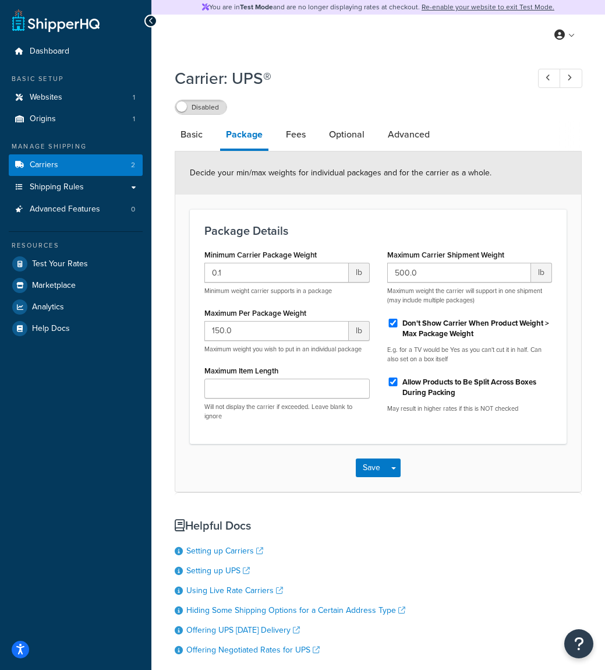
click at [273, 142] on li "Package" at bounding box center [250, 136] width 60 height 30
click at [281, 141] on link "Fees" at bounding box center [295, 135] width 31 height 28
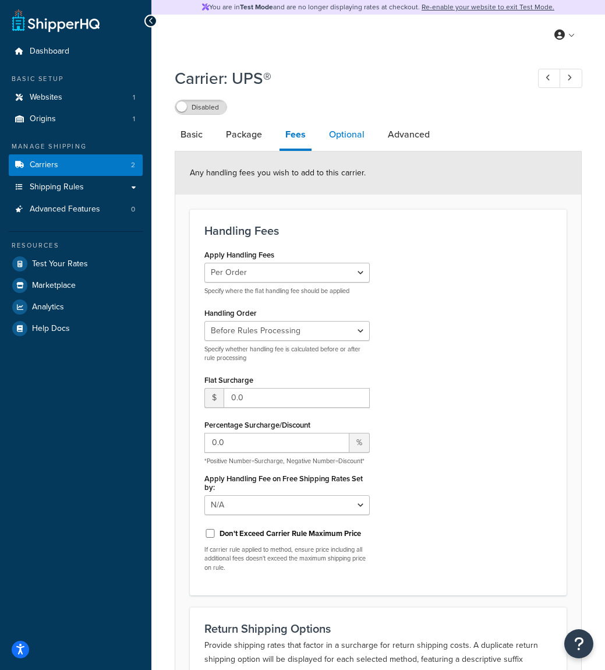
click at [327, 139] on link "Optional" at bounding box center [346, 135] width 47 height 28
select select "business"
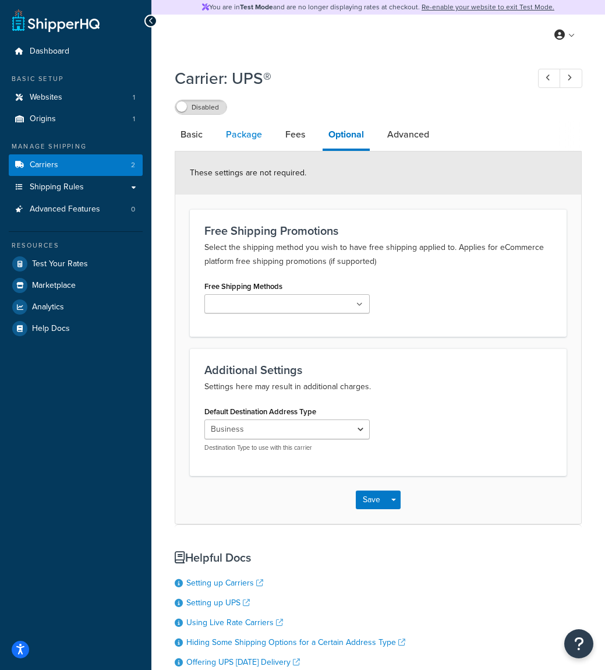
click at [232, 132] on link "Package" at bounding box center [244, 135] width 48 height 28
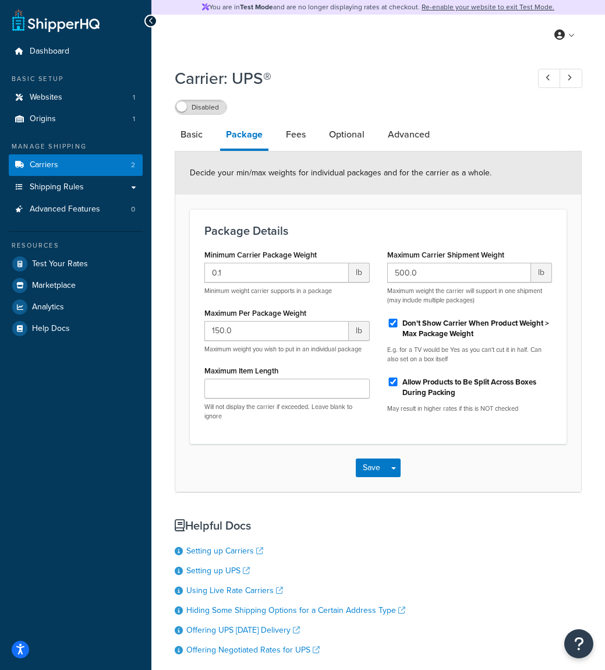
click at [219, 132] on li "Basic" at bounding box center [197, 135] width 45 height 28
click at [199, 132] on link "Basic" at bounding box center [192, 135] width 34 height 28
select select "ups"
select select "eur"
select select "kg"
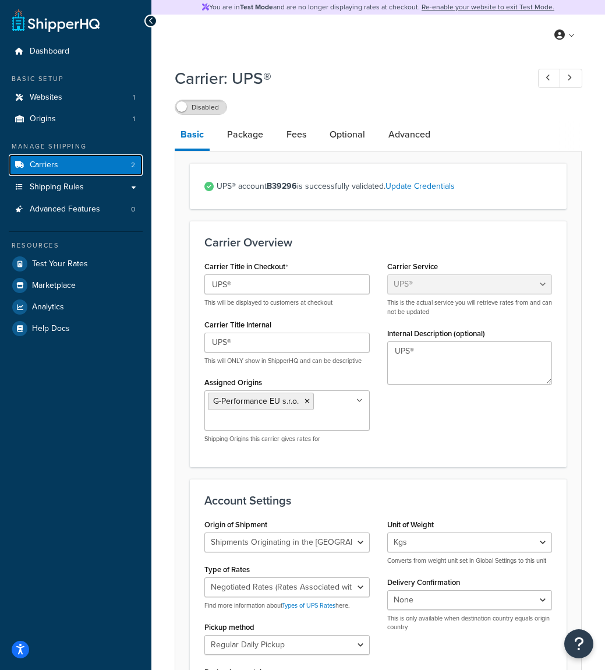
click at [115, 163] on link "Carriers 2" at bounding box center [76, 165] width 134 height 22
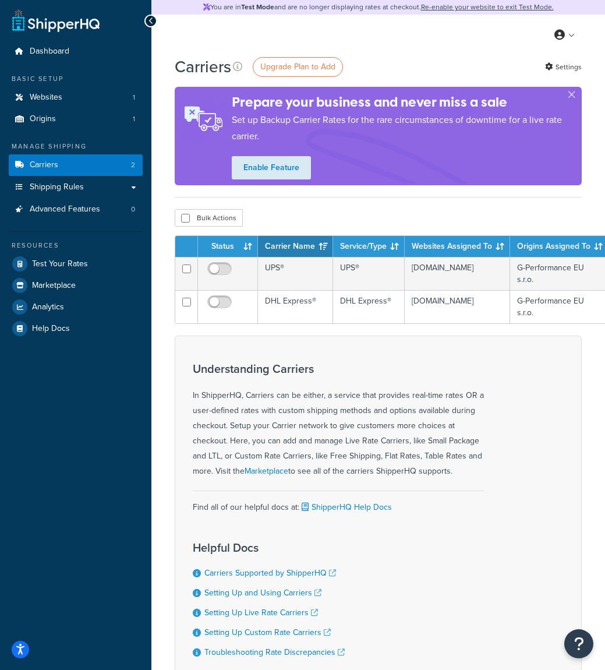
click at [100, 66] on ul "Dashboard Basic Setup Websites 1 Origins 1 Manage Shipping Carriers 2 Shipping …" at bounding box center [76, 190] width 134 height 298
click at [100, 58] on link "Dashboard" at bounding box center [76, 52] width 134 height 22
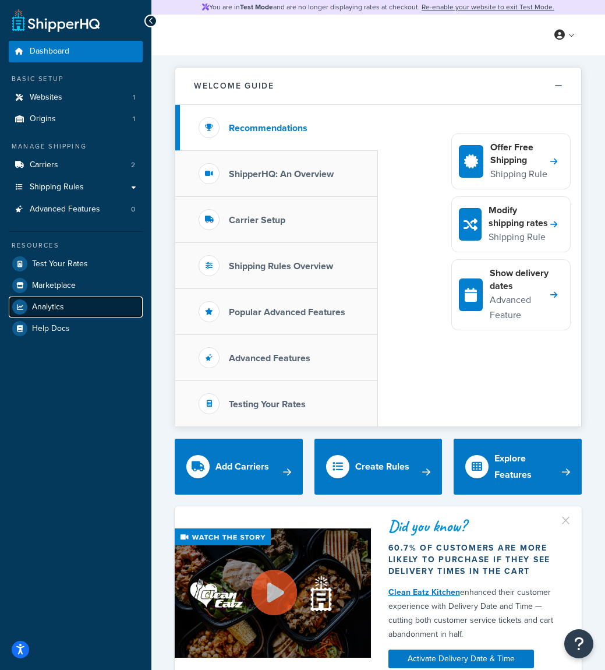
click at [114, 303] on link "Analytics" at bounding box center [76, 307] width 134 height 21
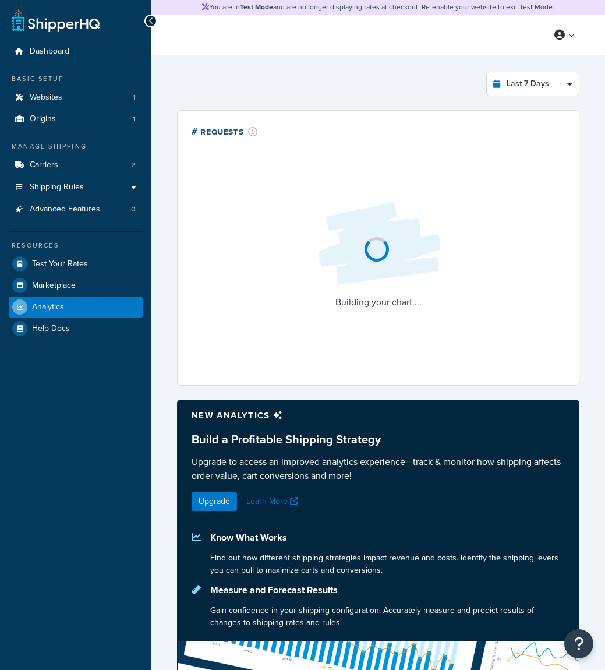
select select "last_7_days"
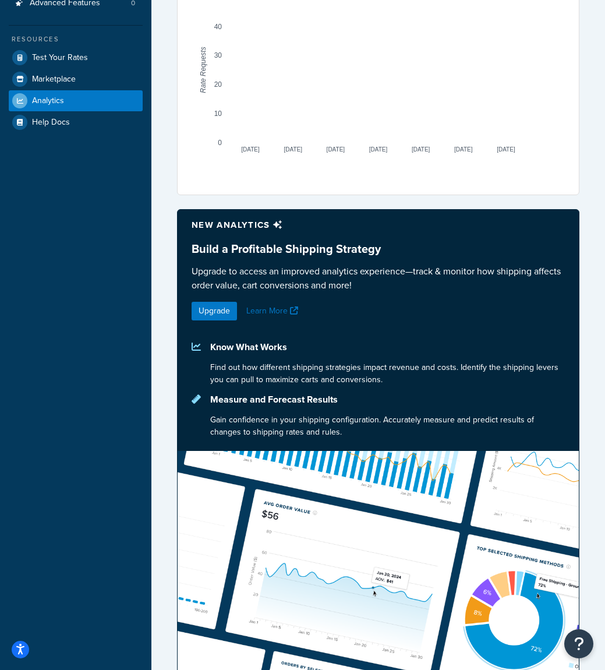
scroll to position [212, 0]
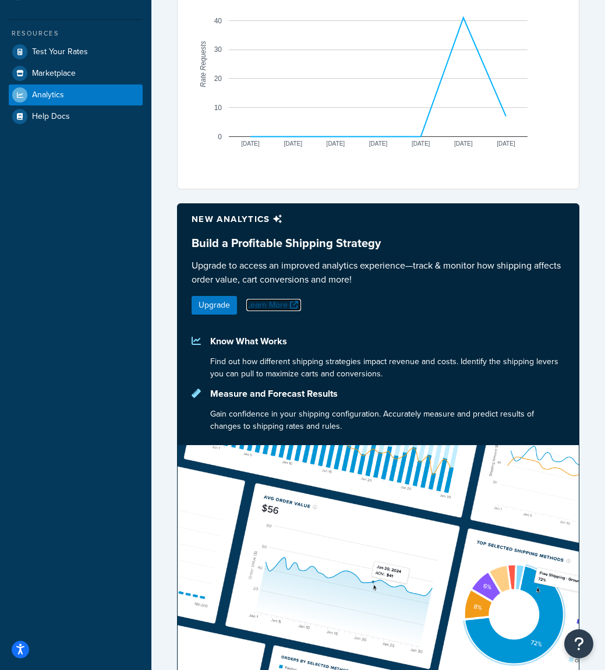
click at [281, 303] on link "Learn More" at bounding box center [273, 305] width 55 height 12
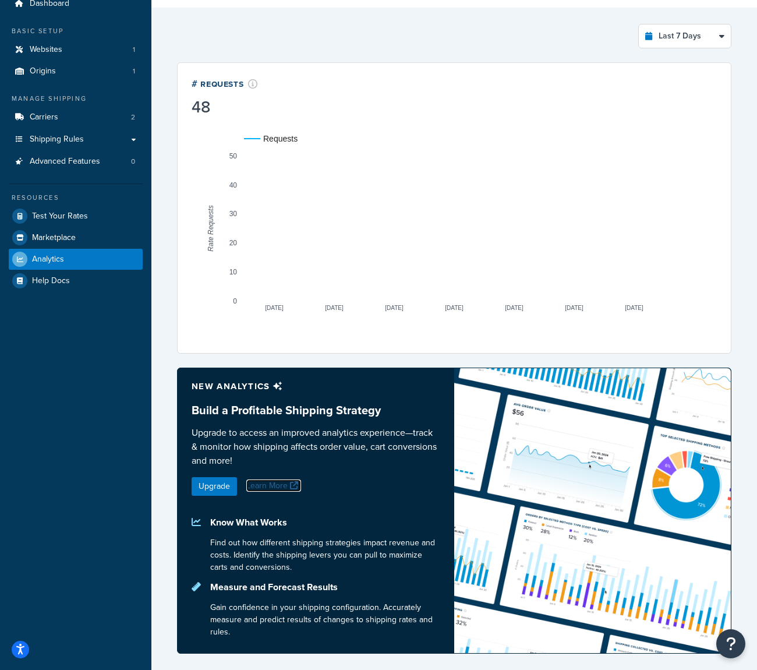
scroll to position [0, 0]
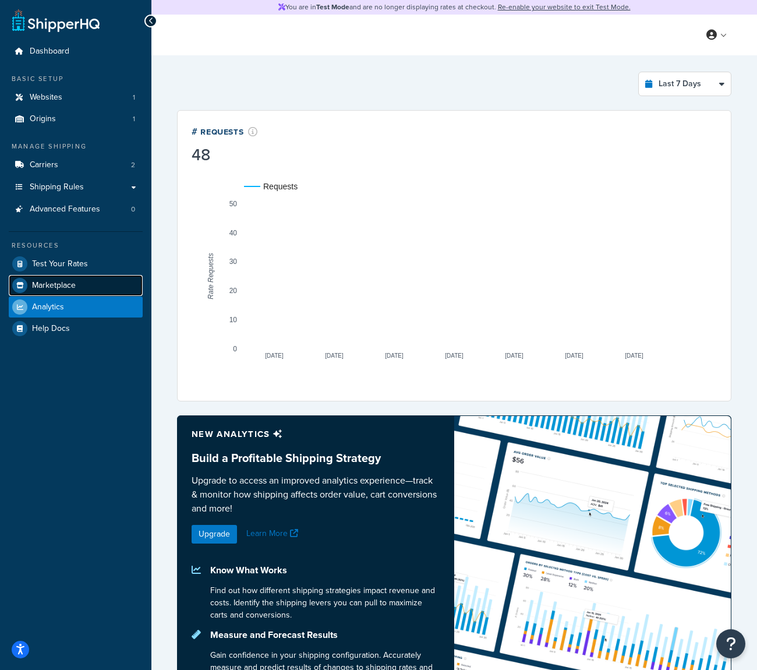
click at [99, 288] on link "Marketplace" at bounding box center [76, 285] width 134 height 21
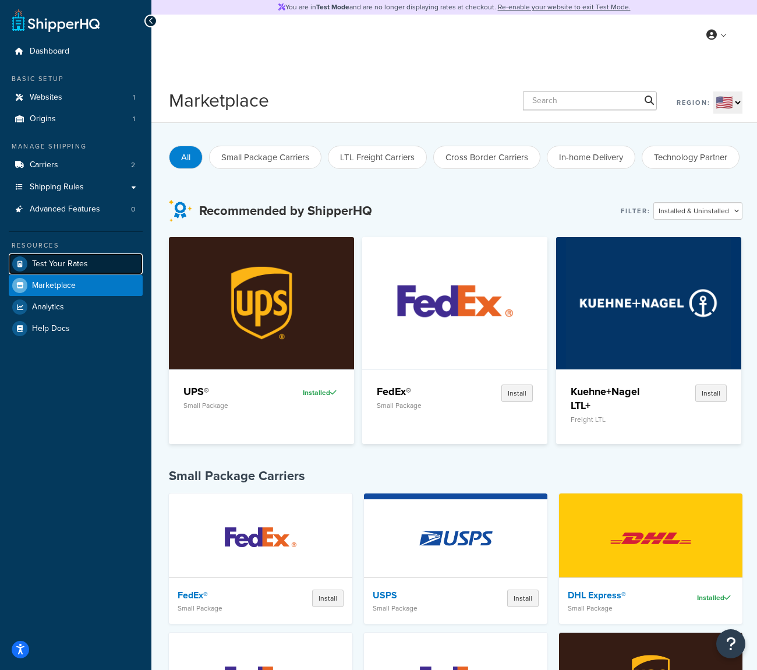
click at [94, 263] on link "Test Your Rates" at bounding box center [76, 263] width 134 height 21
select select "US"
select select "[GEOGRAPHIC_DATA]"
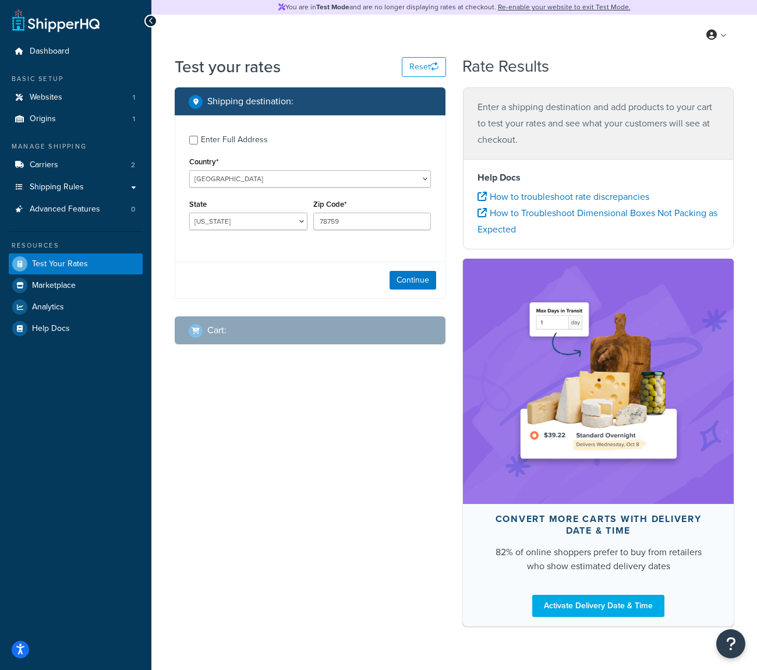
click at [252, 164] on div "Country* [GEOGRAPHIC_DATA] [GEOGRAPHIC_DATA] [GEOGRAPHIC_DATA] [GEOGRAPHIC_DATA…" at bounding box center [310, 171] width 242 height 34
click at [254, 172] on select "[GEOGRAPHIC_DATA] [GEOGRAPHIC_DATA] [GEOGRAPHIC_DATA] [GEOGRAPHIC_DATA] [GEOGRA…" at bounding box center [310, 178] width 242 height 17
select select "SK"
click at [189, 170] on select "[GEOGRAPHIC_DATA] [GEOGRAPHIC_DATA] [GEOGRAPHIC_DATA] [GEOGRAPHIC_DATA] [GEOGRA…" at bounding box center [310, 178] width 242 height 17
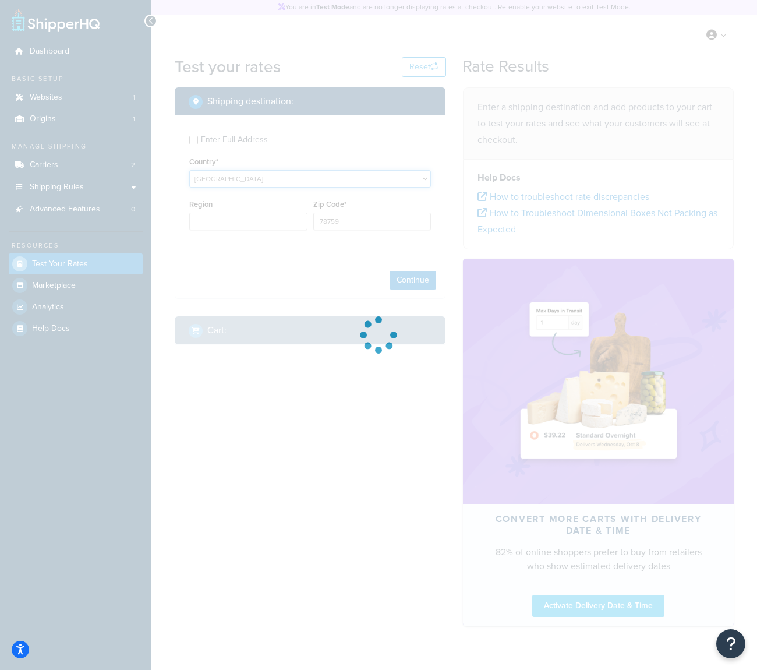
type input "[GEOGRAPHIC_DATA]"
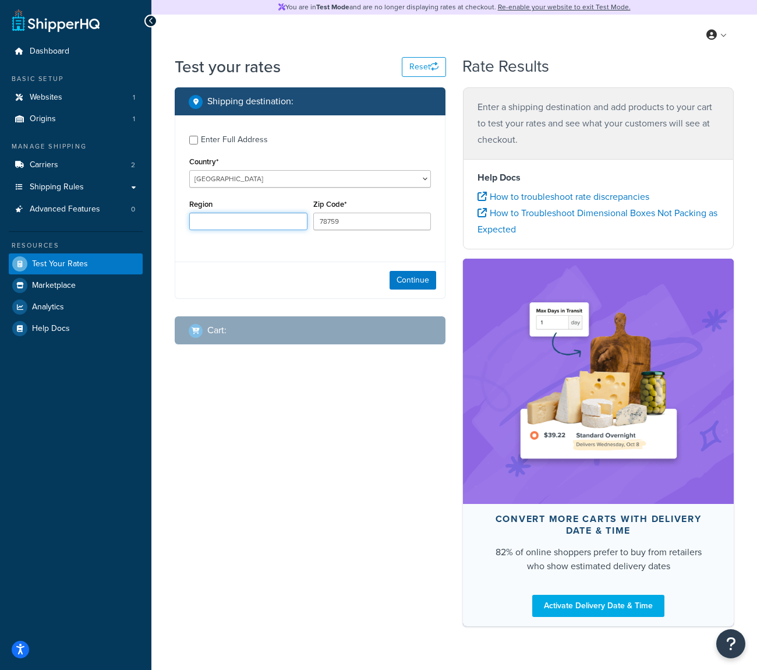
click at [292, 224] on input "Region" at bounding box center [248, 221] width 118 height 17
click at [206, 224] on input "Region" at bounding box center [248, 221] width 118 height 17
type input "05001"
click at [230, 163] on div "Country* [GEOGRAPHIC_DATA] [GEOGRAPHIC_DATA] [GEOGRAPHIC_DATA] [GEOGRAPHIC_DATA…" at bounding box center [310, 171] width 242 height 34
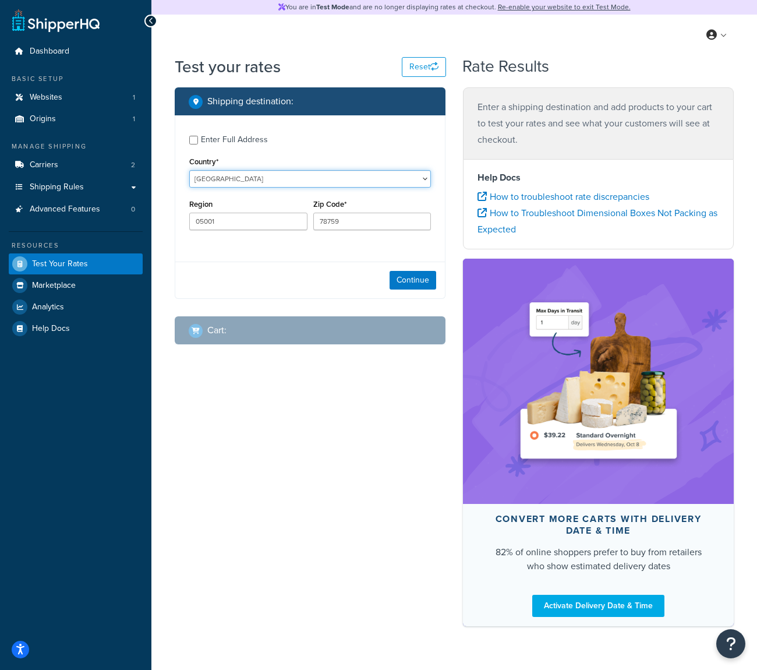
click at [230, 177] on select "[GEOGRAPHIC_DATA] [GEOGRAPHIC_DATA] [GEOGRAPHIC_DATA] [GEOGRAPHIC_DATA] [GEOGRA…" at bounding box center [310, 178] width 242 height 17
click at [375, 227] on input "78759" at bounding box center [372, 221] width 118 height 17
click at [224, 218] on input "05001" at bounding box center [248, 221] width 118 height 17
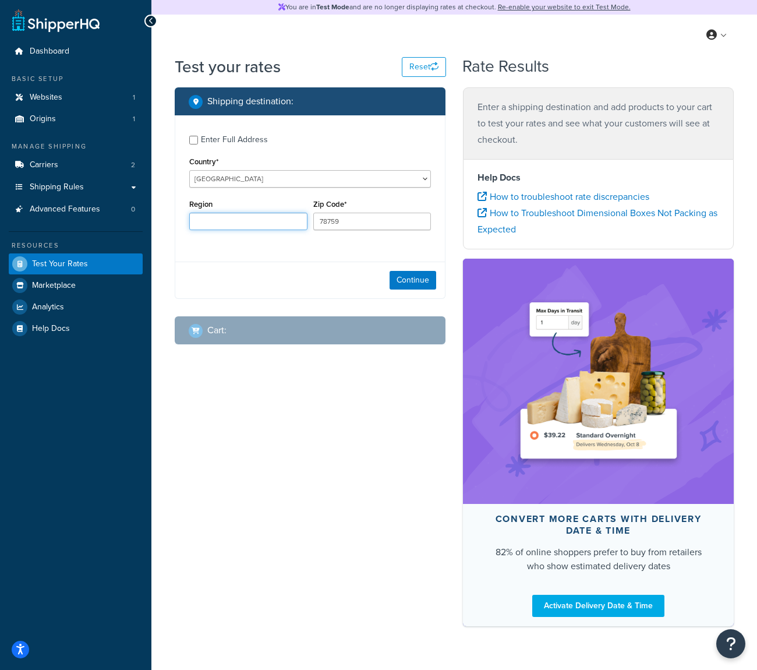
click at [224, 218] on input "Region" at bounding box center [248, 221] width 118 height 17
click at [337, 229] on input "78759" at bounding box center [372, 221] width 118 height 17
type input "05001"
click at [322, 267] on div "Continue" at bounding box center [310, 280] width 270 height 37
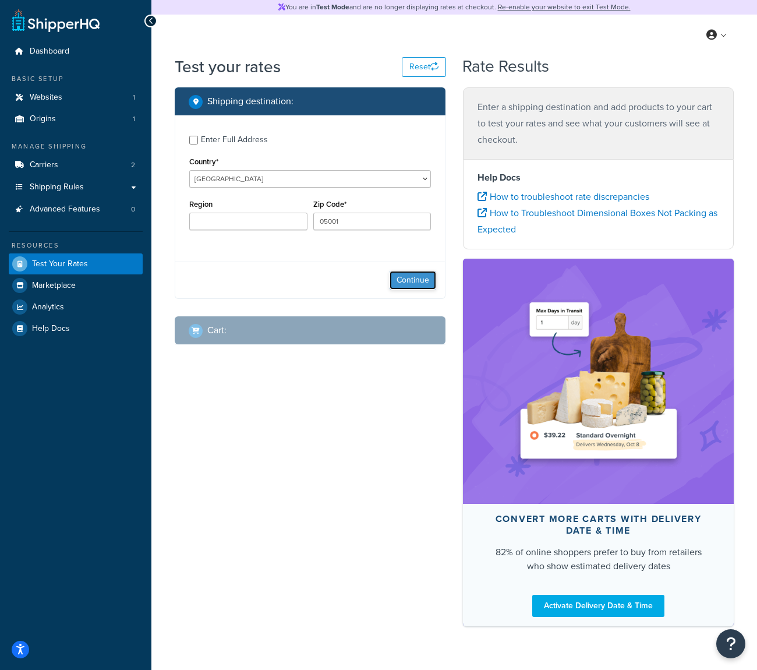
click at [399, 287] on button "Continue" at bounding box center [413, 280] width 47 height 19
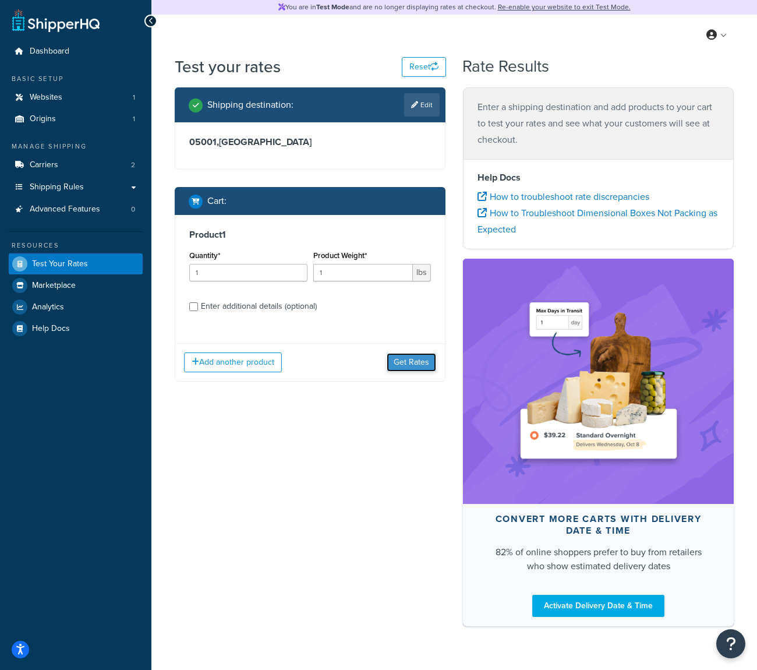
click at [399, 364] on button "Get Rates" at bounding box center [412, 362] width 50 height 19
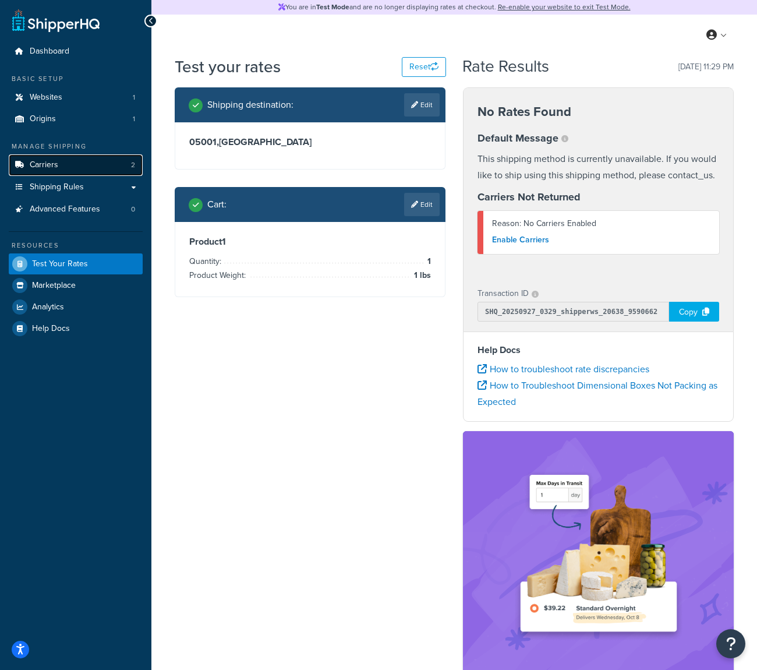
click at [103, 167] on link "Carriers 2" at bounding box center [76, 165] width 134 height 22
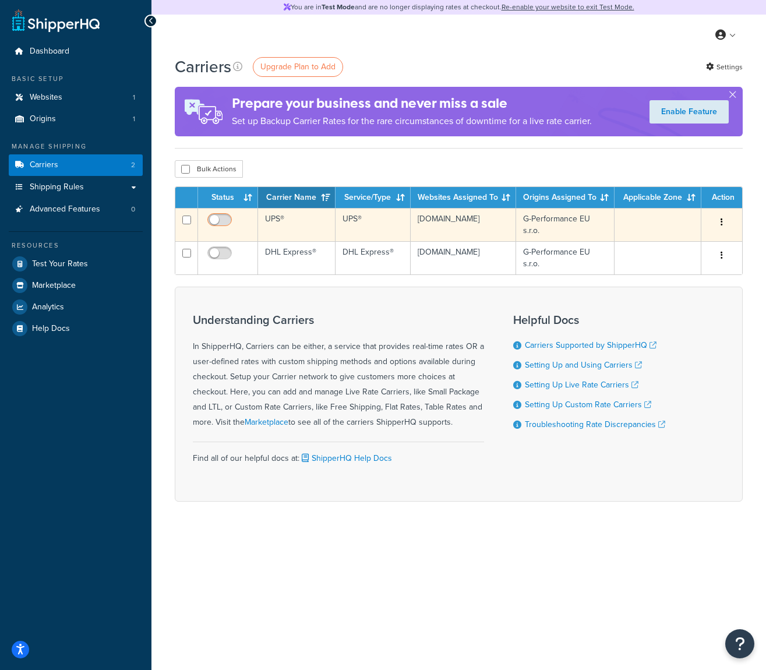
click at [219, 223] on input "checkbox" at bounding box center [221, 223] width 32 height 15
checkbox input "true"
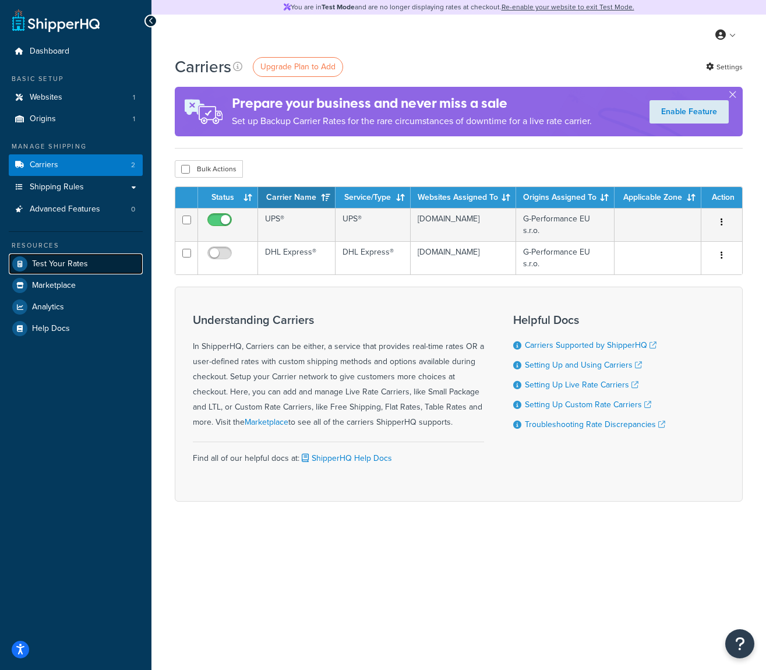
click at [84, 266] on span "Test Your Rates" at bounding box center [60, 264] width 56 height 10
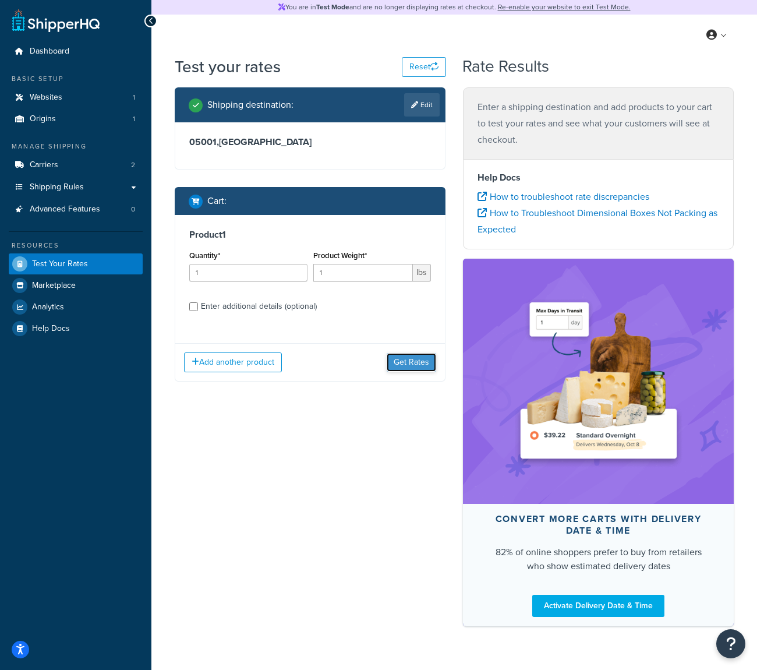
click at [397, 365] on button "Get Rates" at bounding box center [412, 362] width 50 height 19
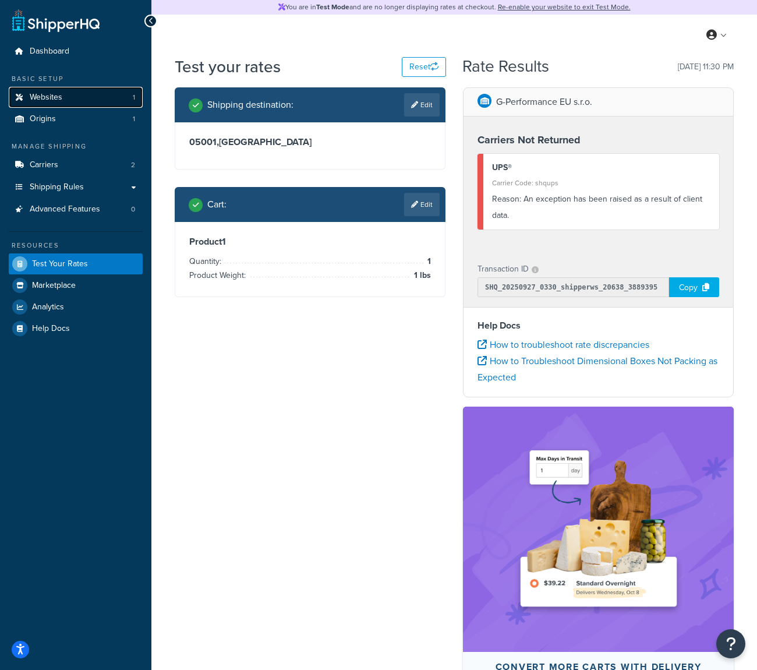
click at [123, 100] on link "Websites 1" at bounding box center [76, 98] width 134 height 22
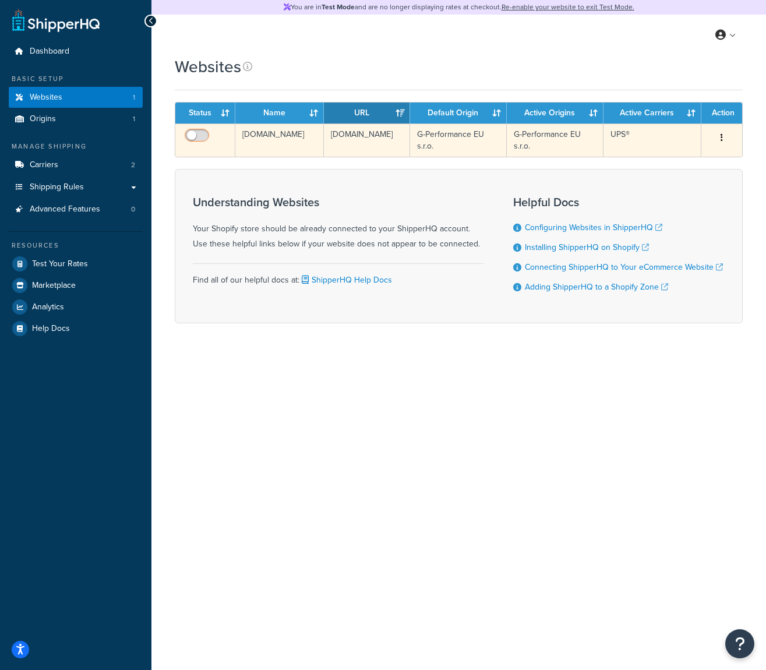
click at [200, 129] on span at bounding box center [197, 136] width 24 height 14
click at [200, 131] on input "checkbox" at bounding box center [198, 138] width 32 height 15
checkbox input "true"
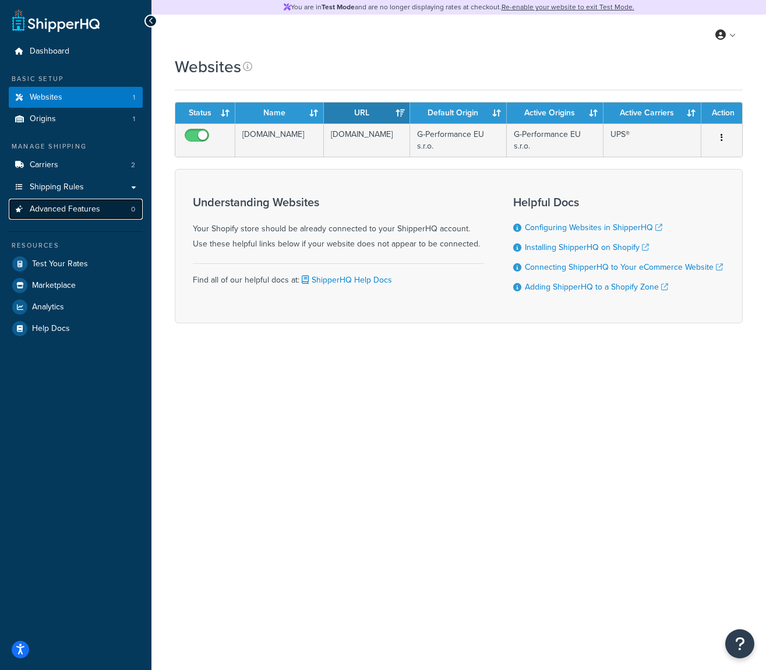
click at [86, 217] on link "Advanced Features 0" at bounding box center [76, 210] width 134 height 22
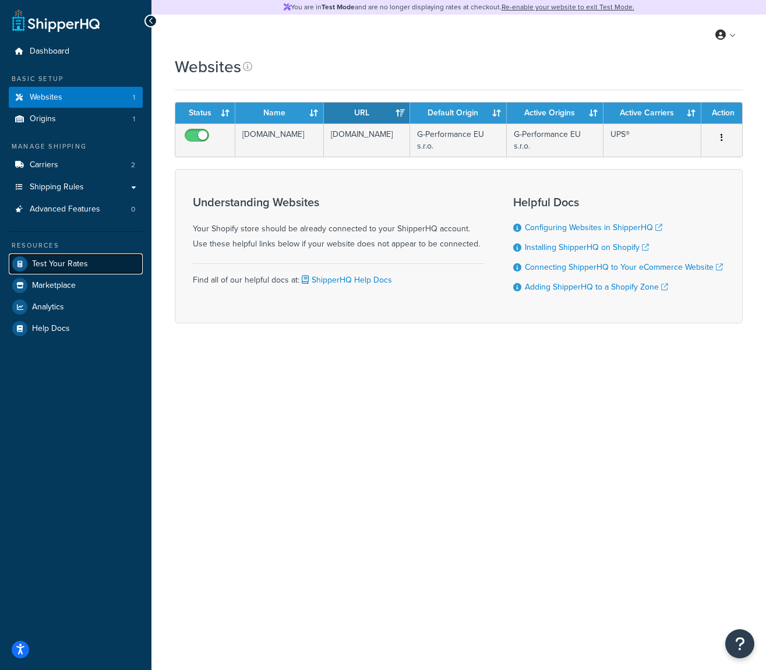
click at [80, 268] on span "Test Your Rates" at bounding box center [60, 264] width 56 height 10
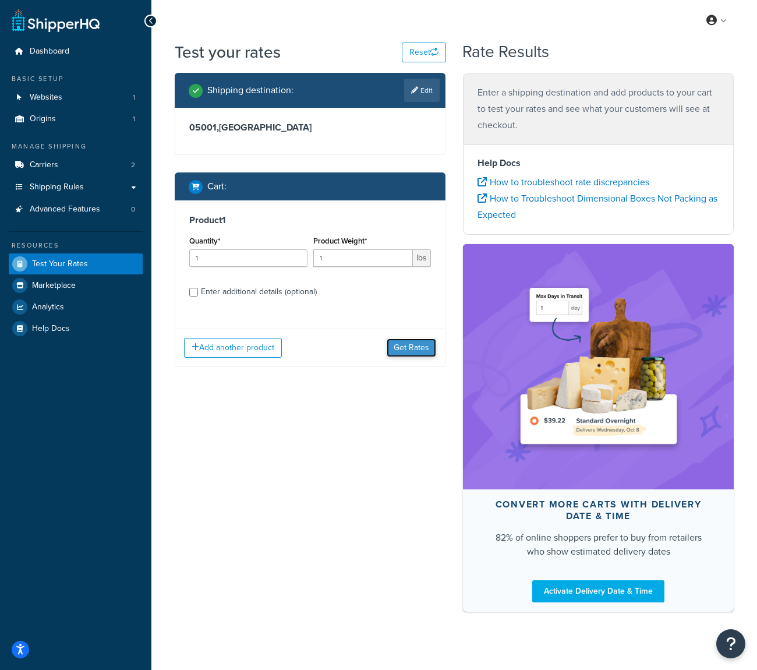
click at [411, 354] on button "Get Rates" at bounding box center [412, 348] width 50 height 19
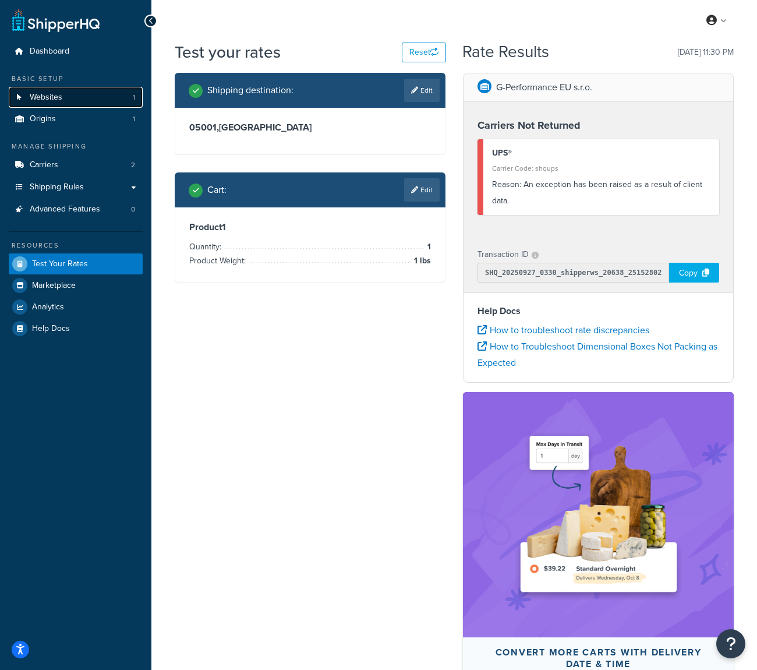
click at [87, 101] on link "Websites 1" at bounding box center [76, 98] width 134 height 22
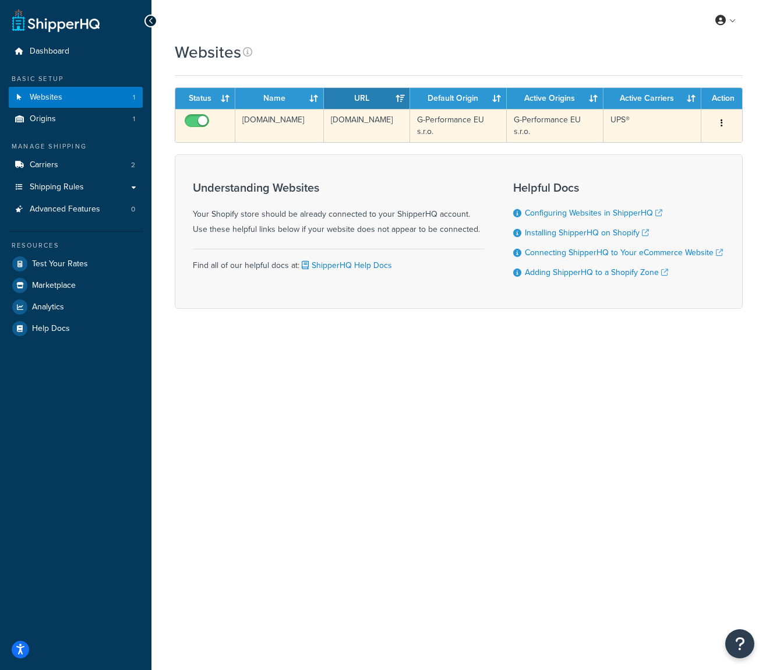
click at [183, 123] on input "checkbox" at bounding box center [198, 124] width 32 height 15
checkbox input "false"
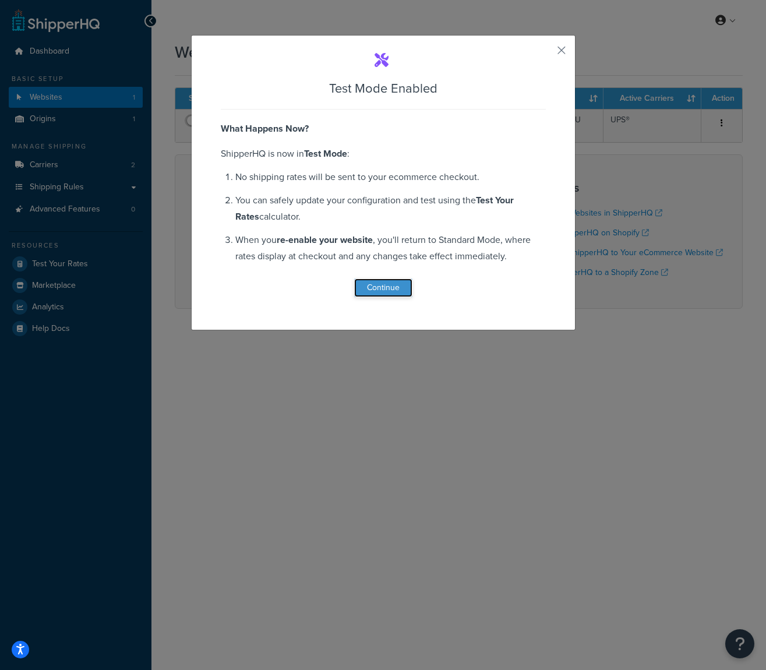
click at [359, 292] on button "Continue" at bounding box center [383, 288] width 58 height 19
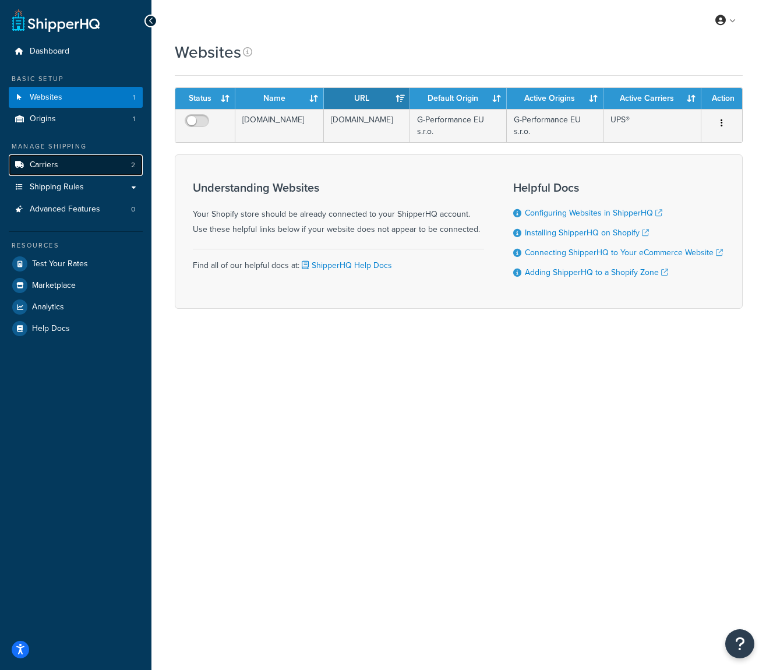
click at [87, 174] on link "Carriers 2" at bounding box center [76, 165] width 134 height 22
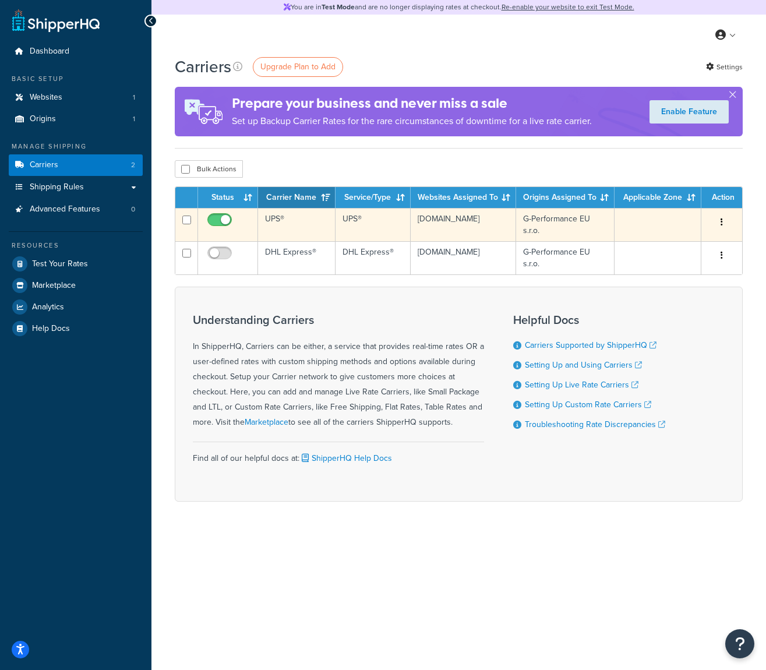
click at [655, 231] on td at bounding box center [658, 224] width 87 height 33
click at [716, 221] on button "button" at bounding box center [722, 222] width 16 height 19
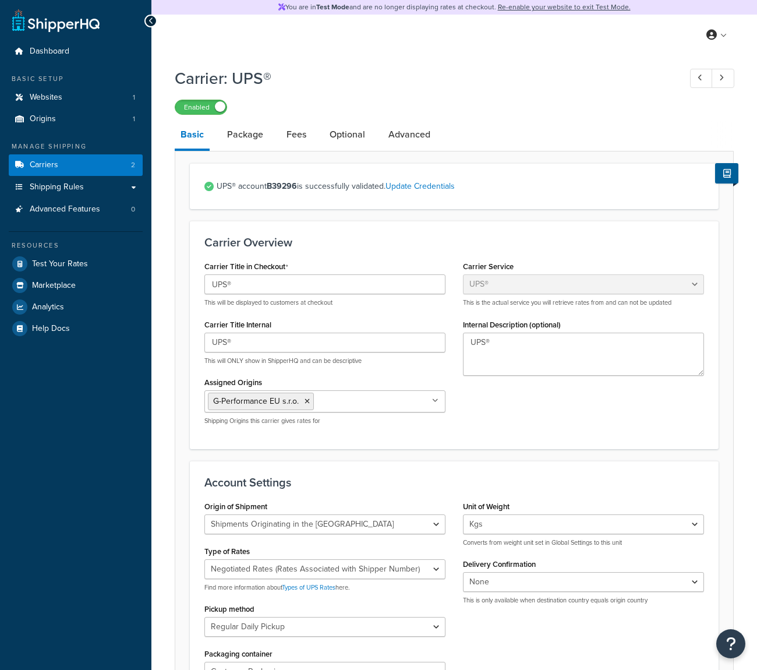
select select "ups"
select select "eur"
select select "kg"
click at [692, 251] on div "Carrier Overview Carrier Title in Checkout UPS® This will be displayed to custo…" at bounding box center [454, 335] width 529 height 228
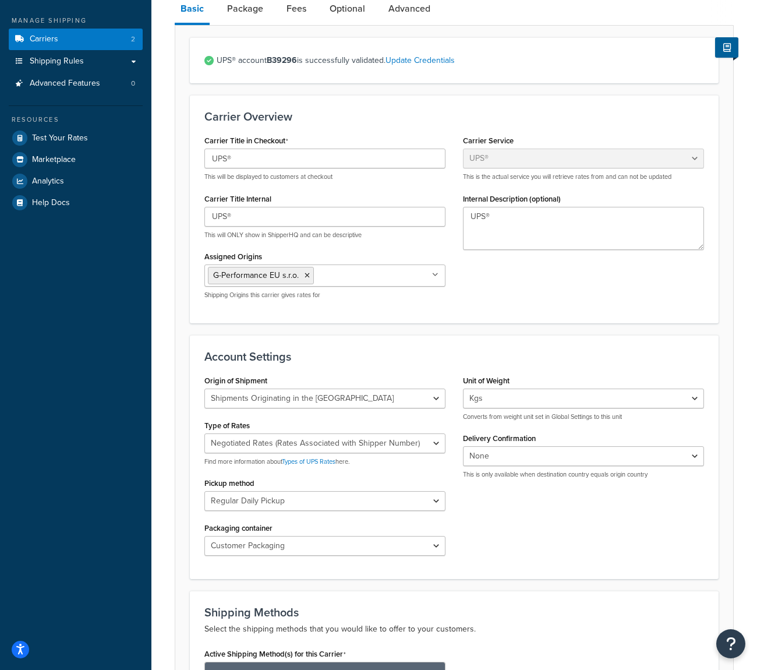
scroll to position [125, 0]
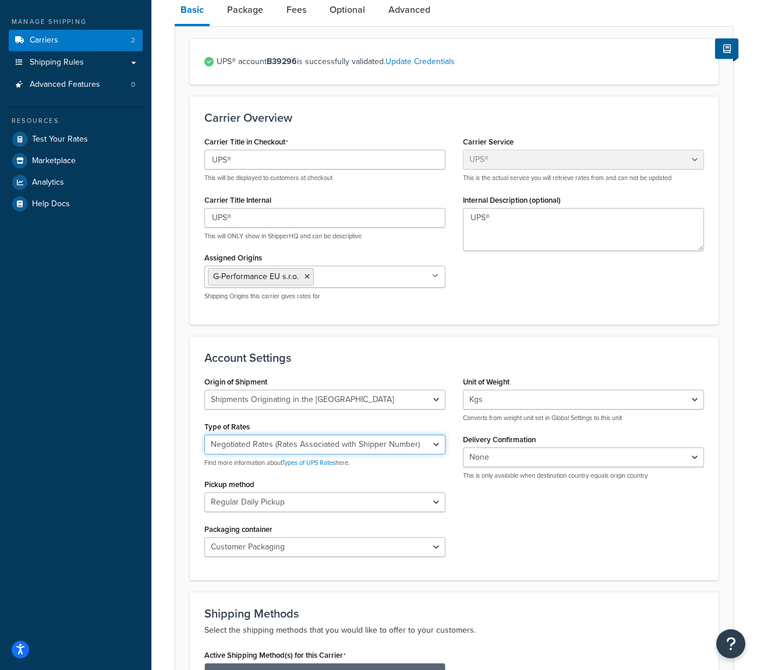
click at [442, 440] on select "Negotiated Rates (Rates Associated with Shipper Number) Daily Rates Retail Rate…" at bounding box center [325, 445] width 241 height 20
click at [329, 464] on link "Types of UPS Rates" at bounding box center [309, 462] width 54 height 9
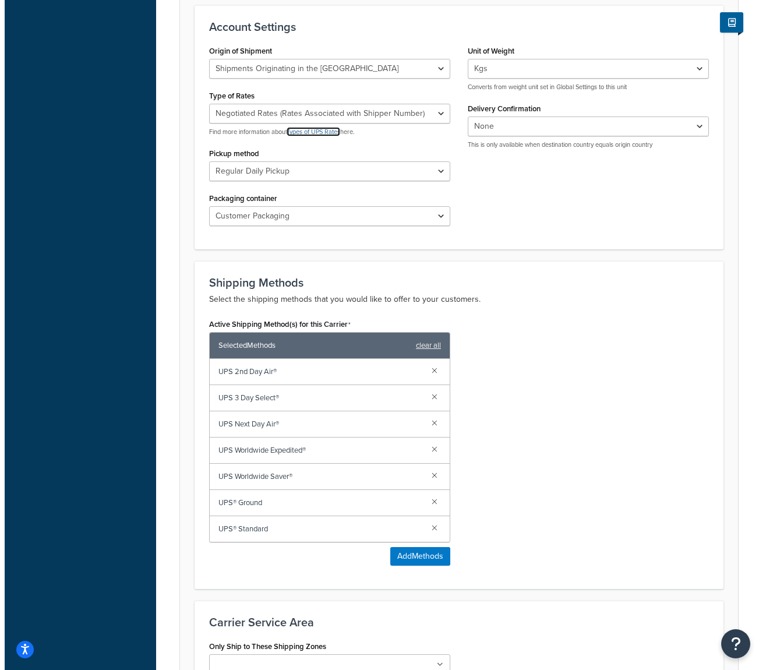
scroll to position [520, 0]
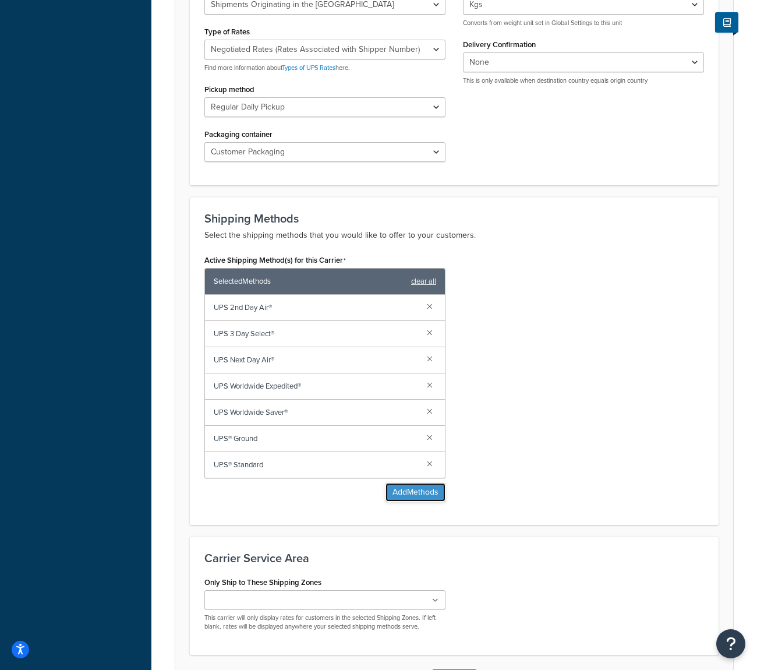
click at [409, 496] on button "Add Methods" at bounding box center [416, 492] width 60 height 19
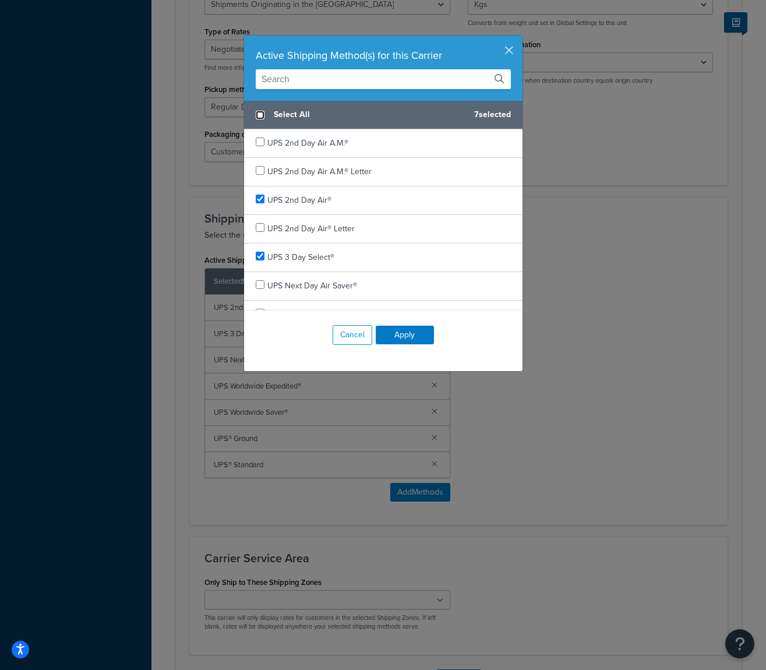
click at [259, 114] on input "checkbox" at bounding box center [260, 115] width 9 height 9
checkbox input "true"
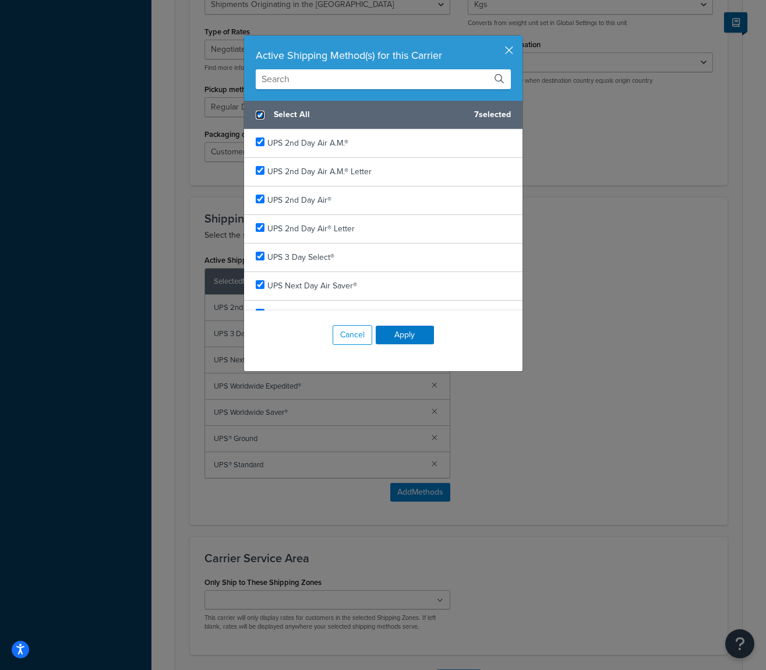
checkbox input "true"
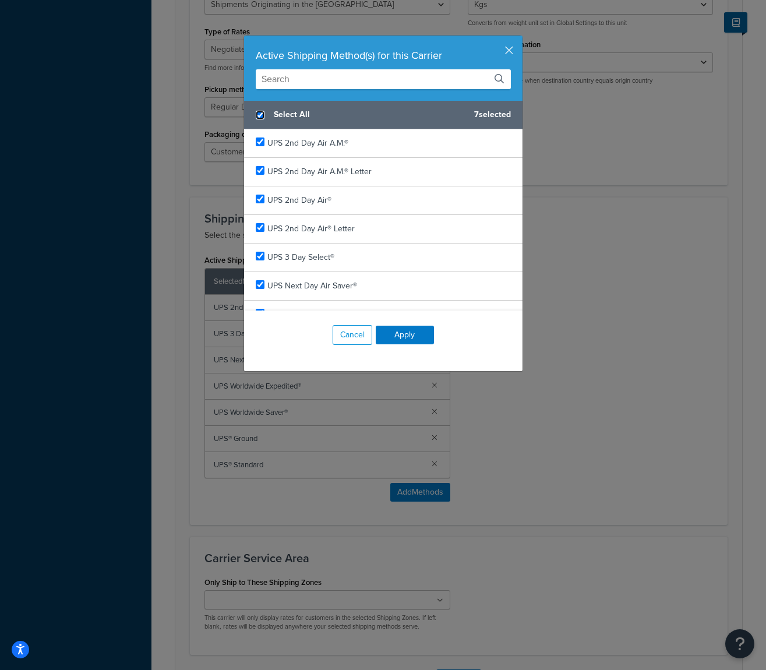
checkbox input "true"
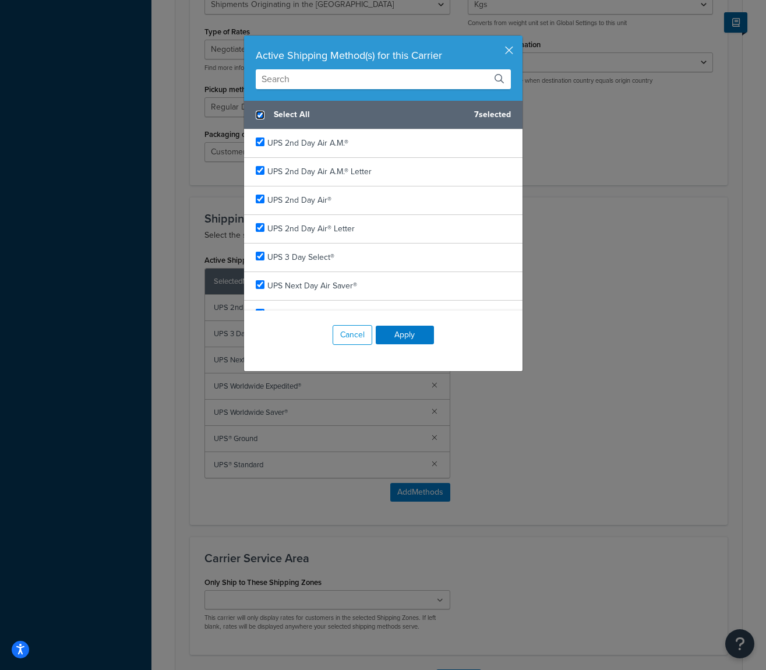
checkbox input "true"
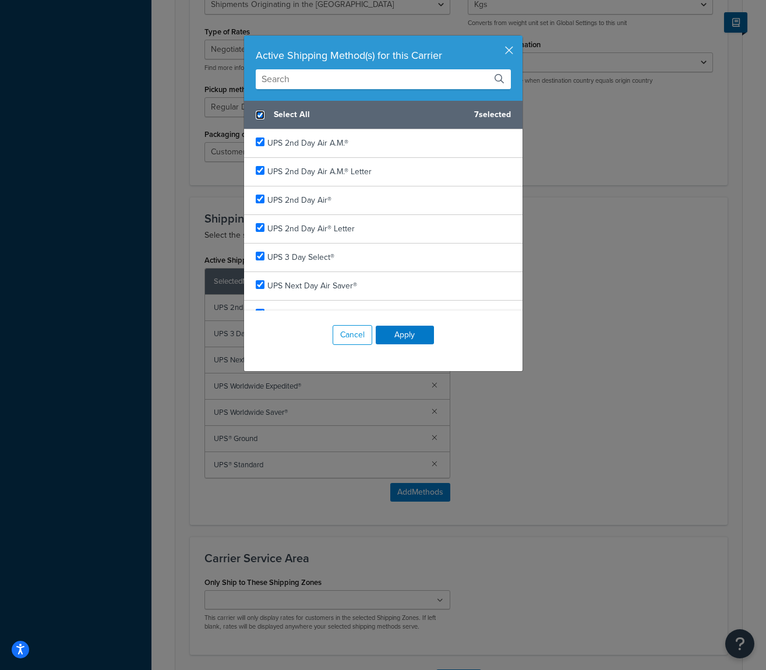
checkbox input "true"
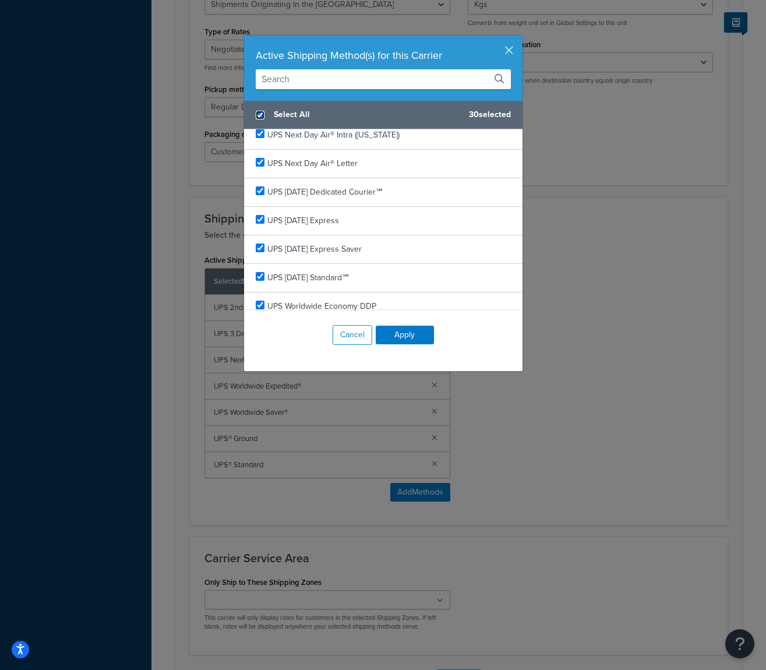
scroll to position [0, 0]
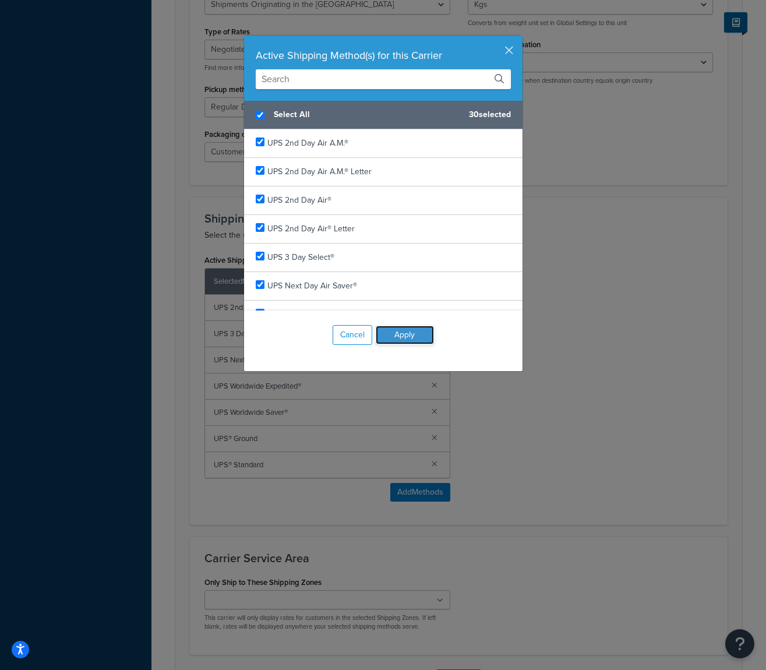
click at [399, 334] on button "Apply" at bounding box center [405, 335] width 58 height 19
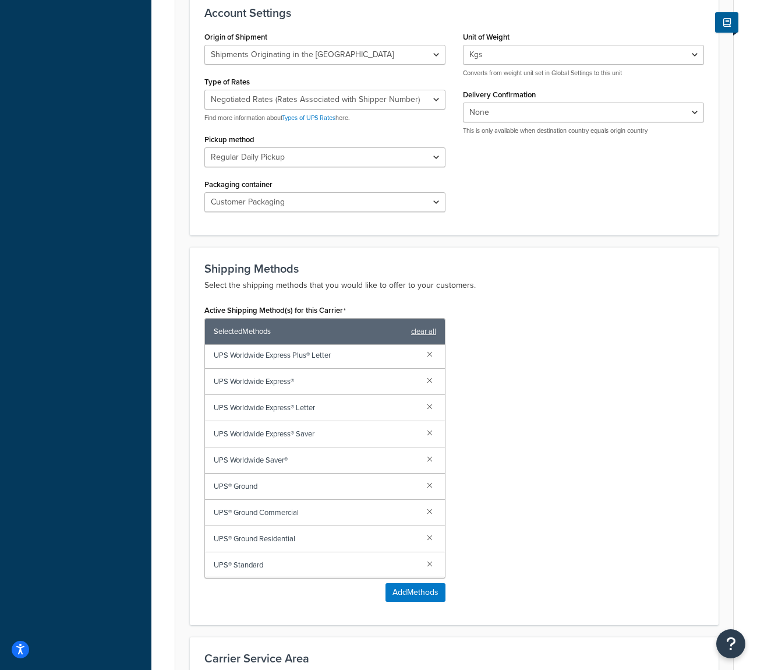
scroll to position [661, 0]
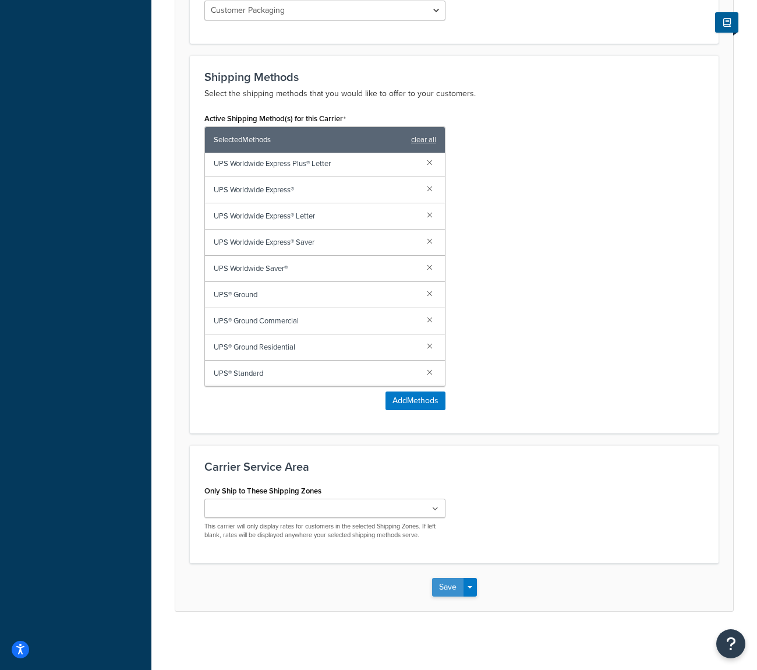
click at [450, 579] on button "Save" at bounding box center [447, 587] width 31 height 19
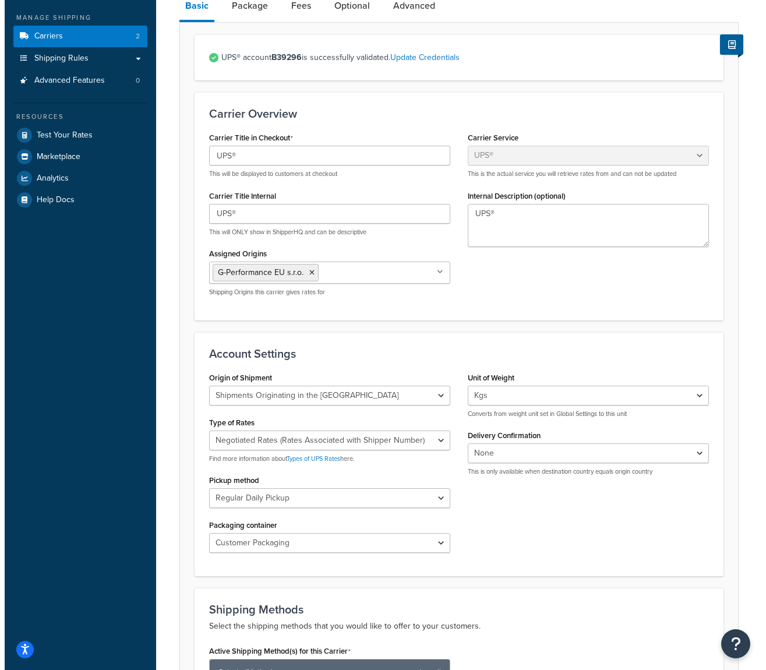
scroll to position [0, 0]
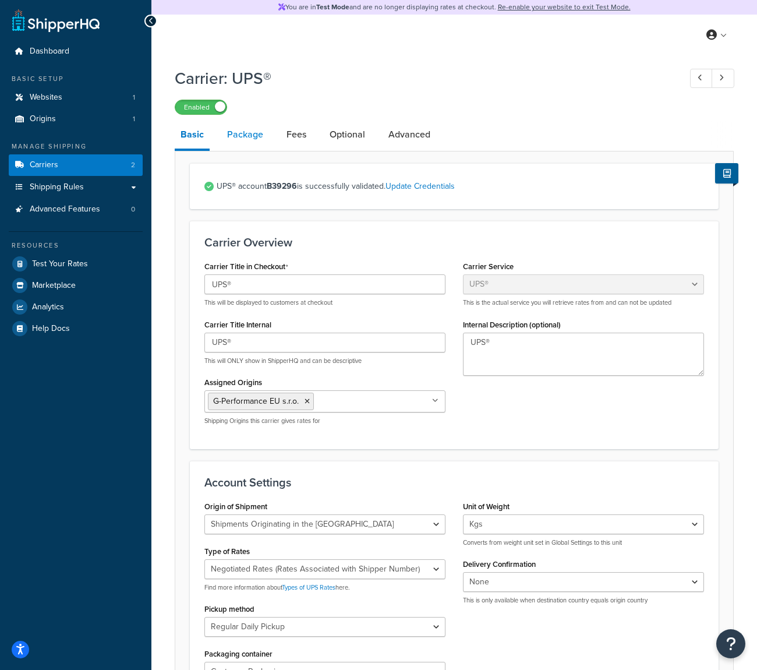
click at [263, 137] on link "Package" at bounding box center [245, 135] width 48 height 28
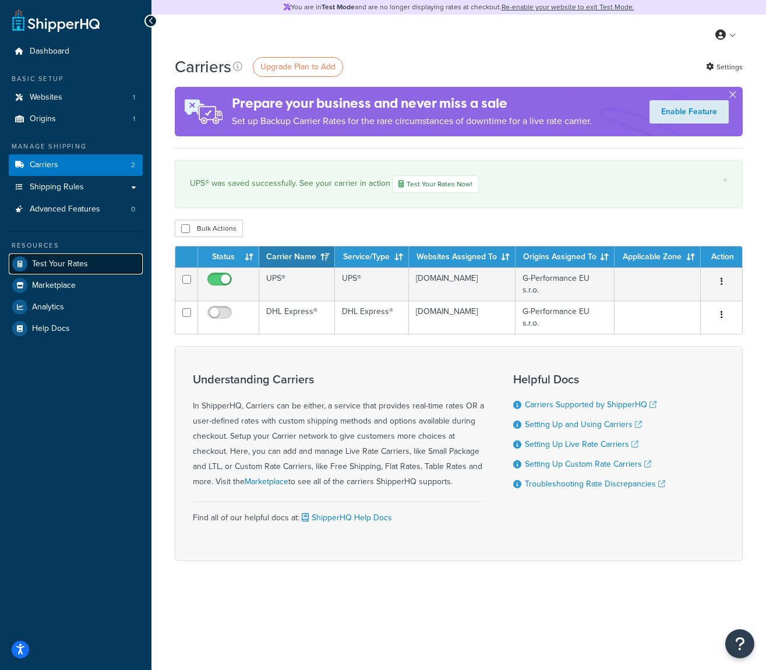
click at [96, 269] on link "Test Your Rates" at bounding box center [76, 263] width 134 height 21
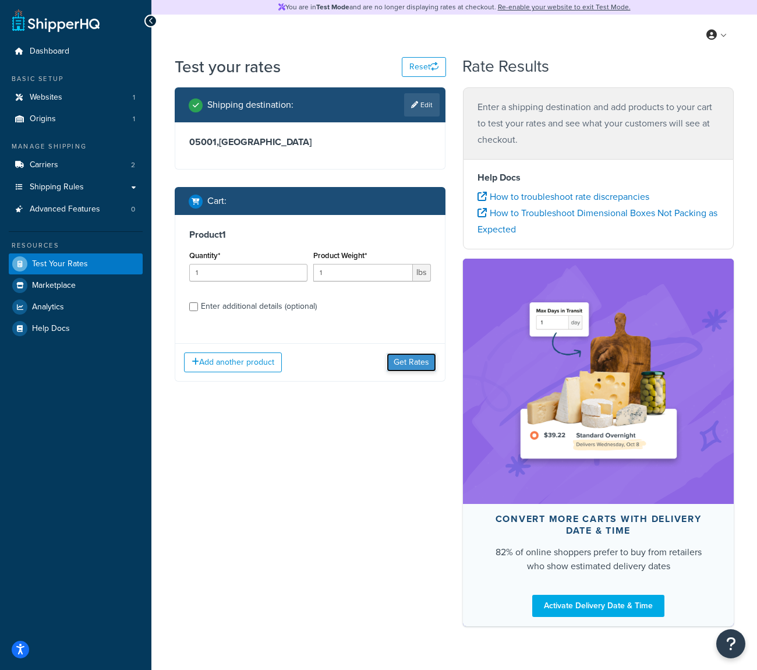
click at [404, 358] on button "Get Rates" at bounding box center [412, 362] width 50 height 19
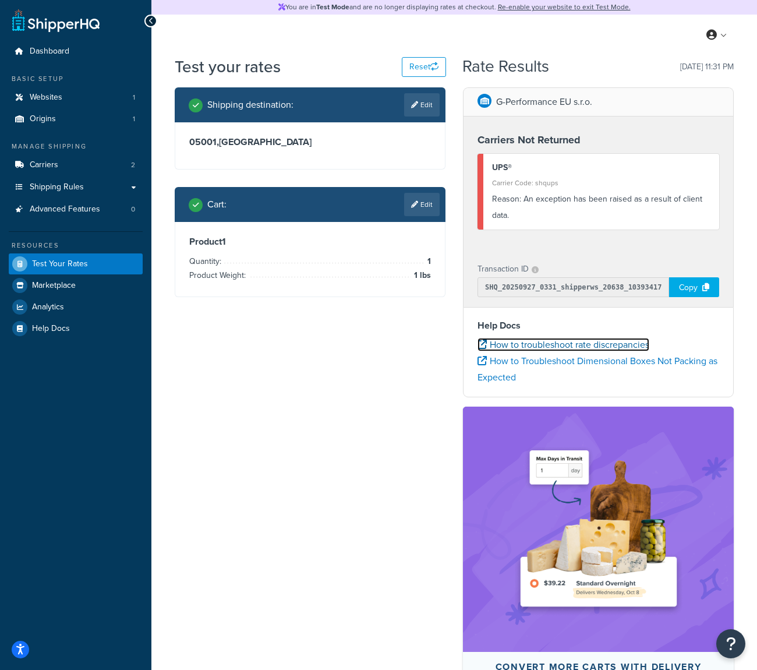
click at [555, 344] on link "How to troubleshoot rate discrepancies" at bounding box center [564, 344] width 172 height 13
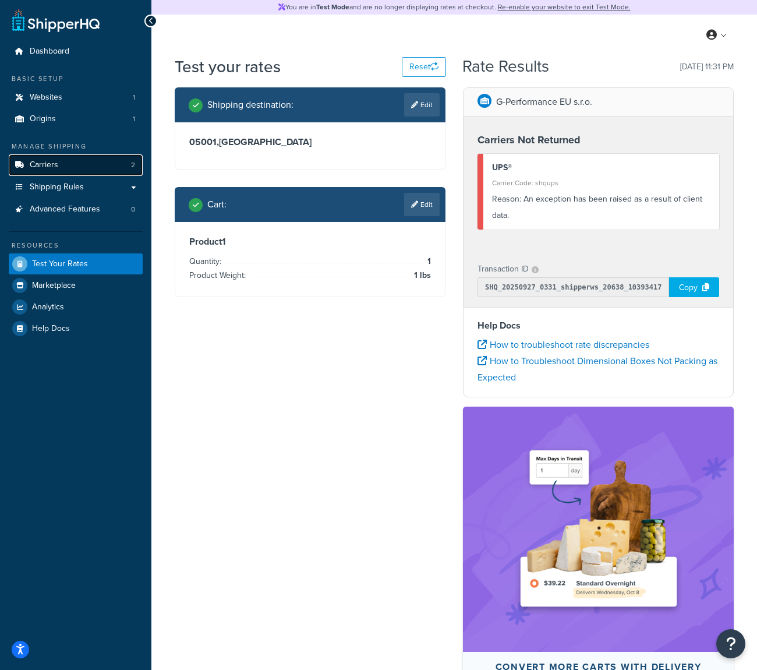
click at [94, 172] on link "Carriers 2" at bounding box center [76, 165] width 134 height 22
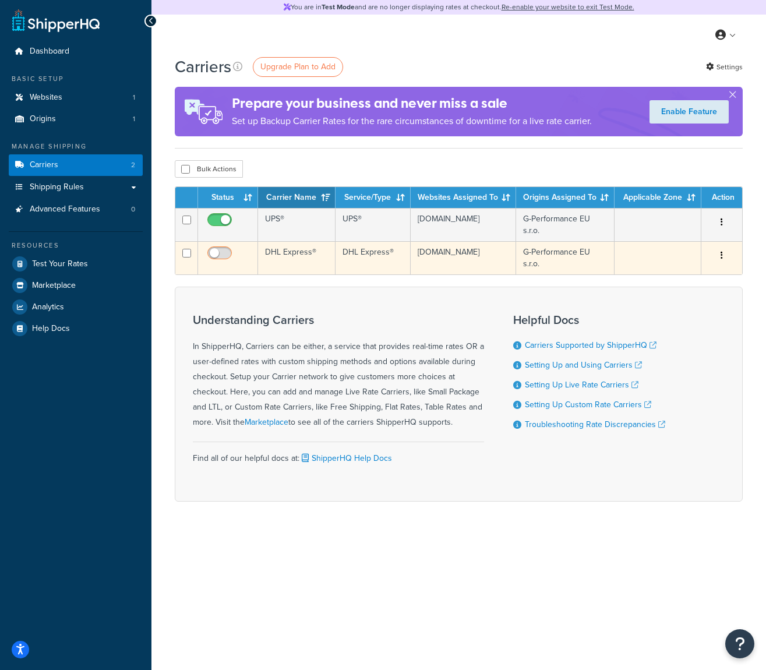
click at [213, 253] on input "checkbox" at bounding box center [221, 256] width 32 height 15
checkbox input "true"
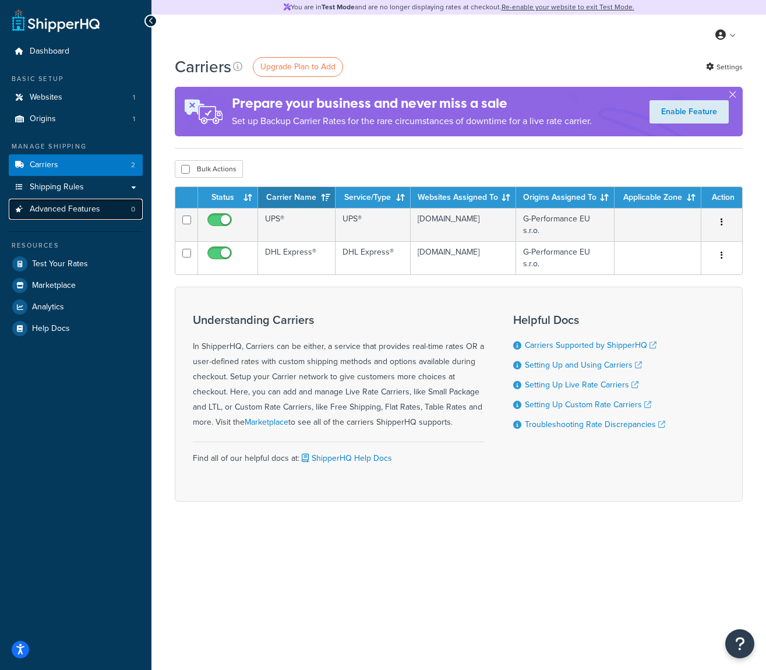
click at [91, 216] on link "Advanced Features 0" at bounding box center [76, 210] width 134 height 22
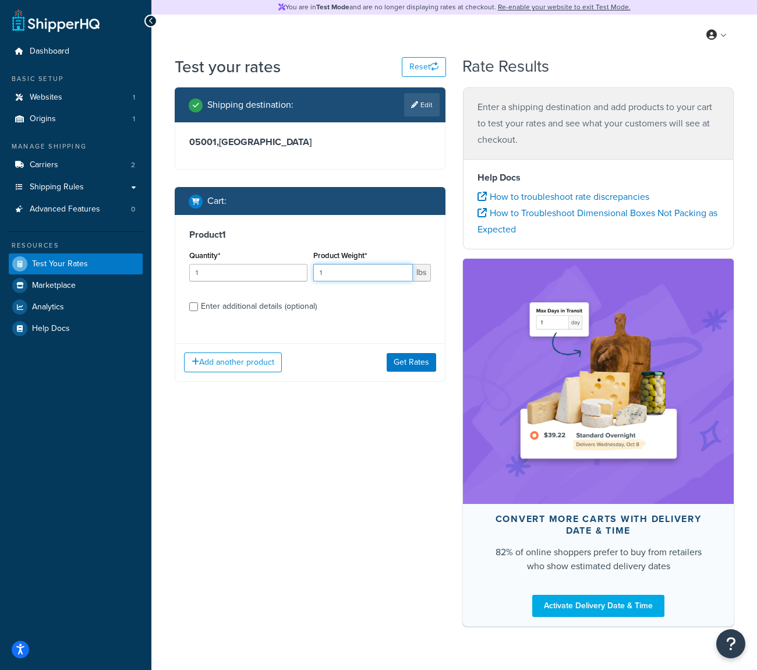
click at [394, 268] on input "1" at bounding box center [363, 272] width 100 height 17
click at [406, 268] on input "2" at bounding box center [363, 272] width 100 height 17
click at [406, 268] on input "3" at bounding box center [363, 272] width 100 height 17
click at [406, 268] on input "4" at bounding box center [363, 272] width 100 height 17
type input "5"
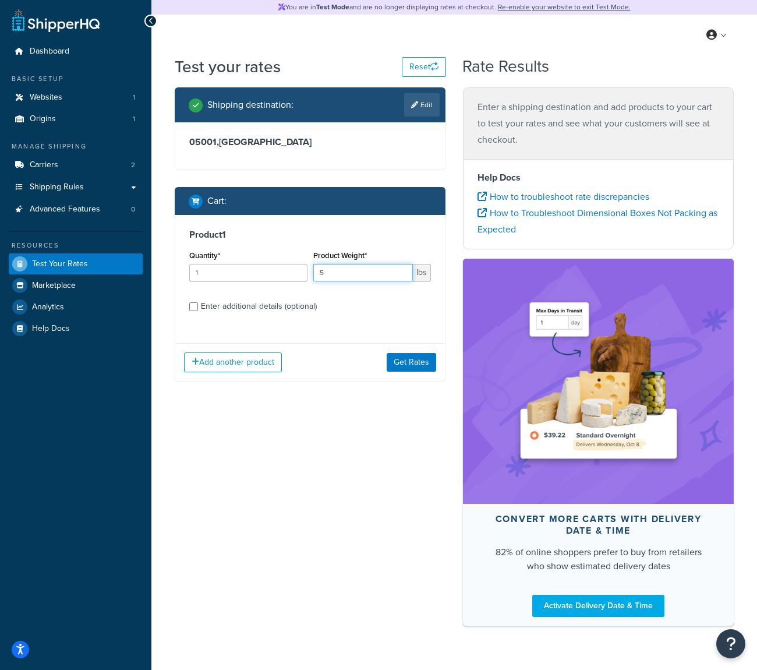
click at [406, 268] on input "5" at bounding box center [363, 272] width 100 height 17
click at [414, 273] on span "lbs" at bounding box center [422, 272] width 18 height 17
click at [420, 274] on span "lbs" at bounding box center [422, 272] width 18 height 17
click at [414, 319] on div "Product 1 Quantity* 1 Product Weight* 5 lbs Enter additional details (optional)" at bounding box center [310, 274] width 270 height 119
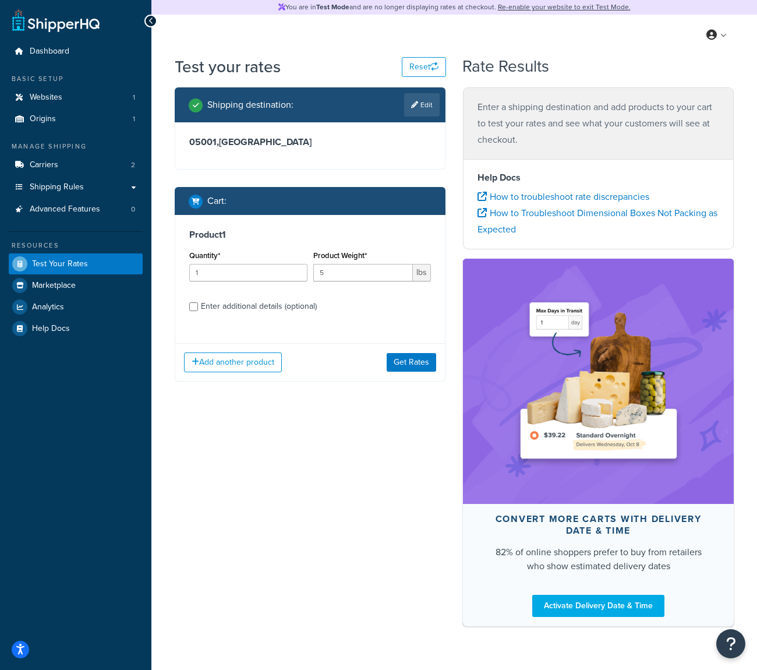
click at [301, 311] on div "Enter additional details (optional)" at bounding box center [259, 306] width 116 height 16
click at [198, 311] on input "Enter additional details (optional)" at bounding box center [193, 306] width 9 height 9
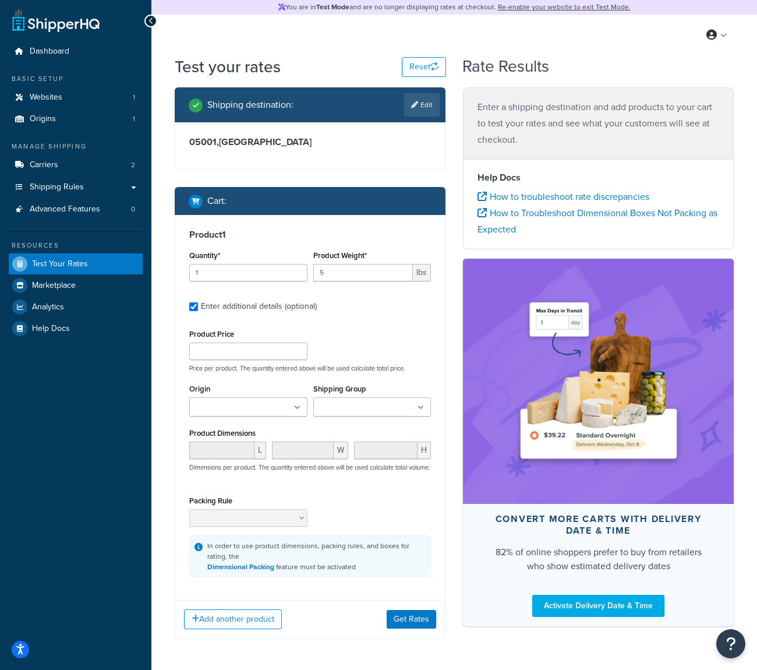
click at [300, 306] on div "Enter additional details (optional)" at bounding box center [259, 306] width 116 height 16
click at [198, 306] on input "Enter additional details (optional)" at bounding box center [193, 306] width 9 height 9
checkbox input "false"
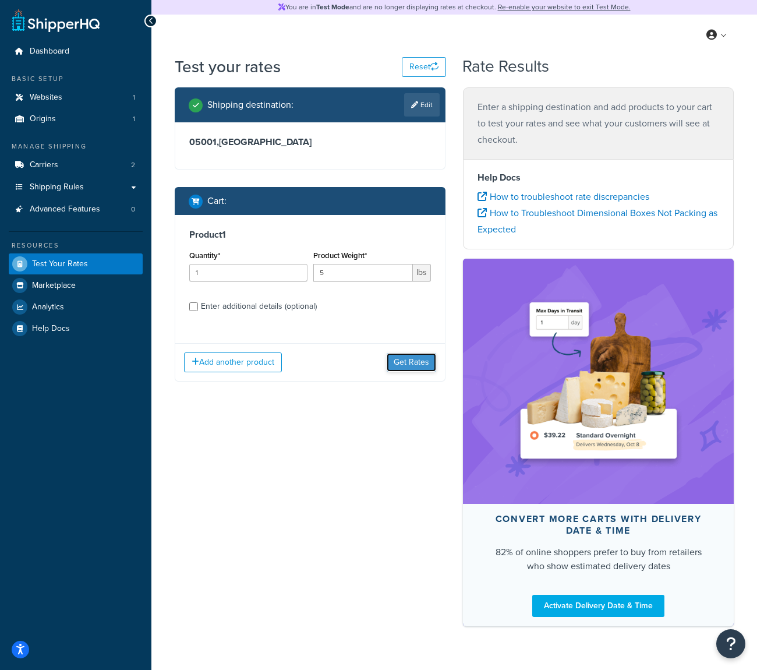
click at [393, 359] on button "Get Rates" at bounding box center [412, 362] width 50 height 19
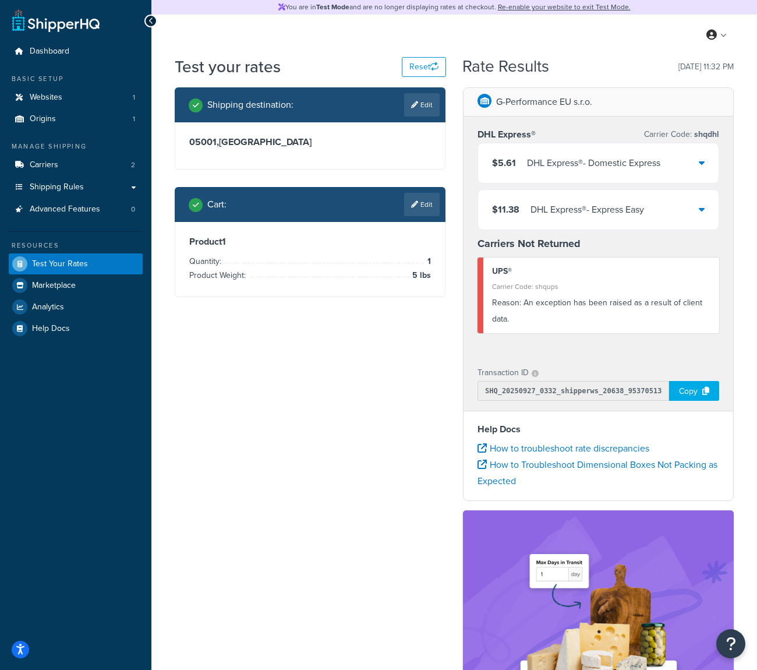
click at [652, 164] on div "DHL Express® - Domestic Express" at bounding box center [593, 163] width 133 height 16
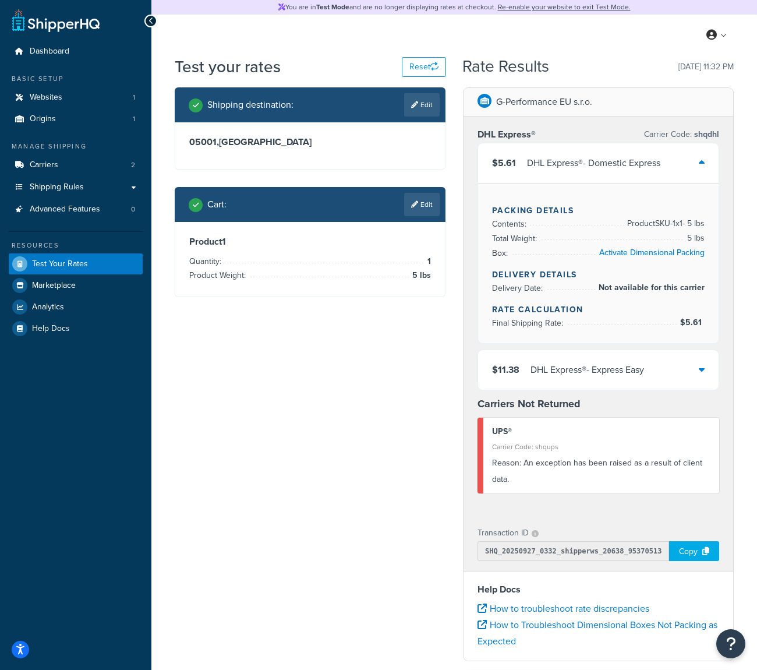
click at [652, 164] on div "DHL Express® - Domestic Express" at bounding box center [593, 163] width 133 height 16
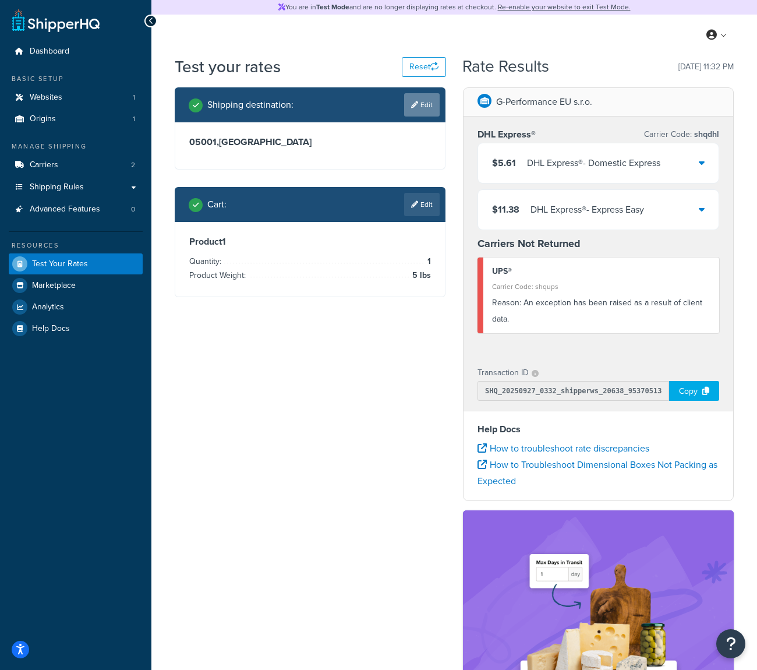
click at [411, 114] on link "Edit" at bounding box center [422, 104] width 36 height 23
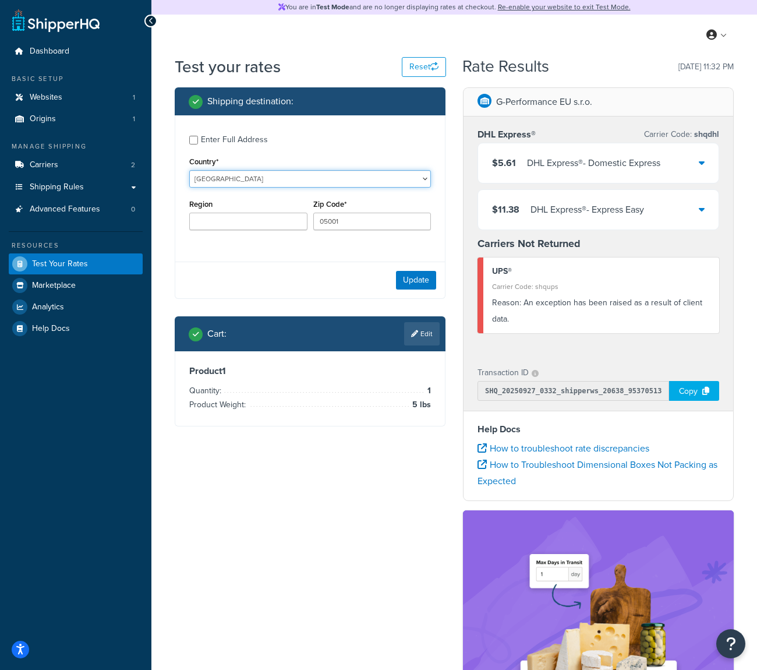
click at [272, 181] on select "United States United Kingdom Afghanistan Åland Islands Albania Algeria American…" at bounding box center [310, 178] width 242 height 17
select select "DE"
click at [189, 170] on select "United States United Kingdom Afghanistan Åland Islands Albania Algeria American…" at bounding box center [310, 178] width 242 height 17
click at [345, 220] on input "05001" at bounding box center [372, 221] width 118 height 17
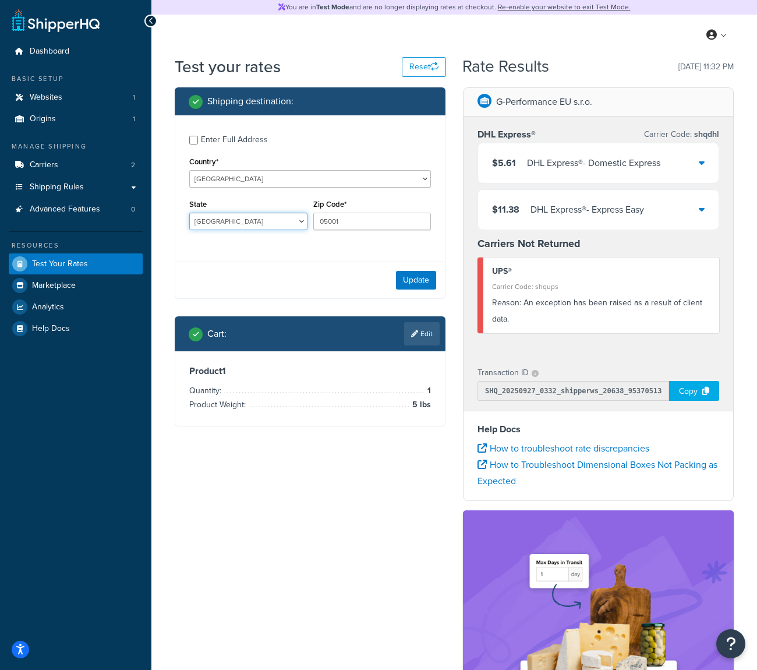
click at [295, 227] on select "Baden-Wuerttemberg Bayern Berlin Brandenburg Bremen Hamburg Hessen Mecklenburg-…" at bounding box center [248, 221] width 118 height 17
select select "BY"
click at [189, 213] on select "Baden-Wuerttemberg Bayern Berlin Brandenburg Bremen Hamburg Hessen Mecklenburg-…" at bounding box center [248, 221] width 118 height 17
click at [343, 223] on input "05001" at bounding box center [372, 221] width 118 height 17
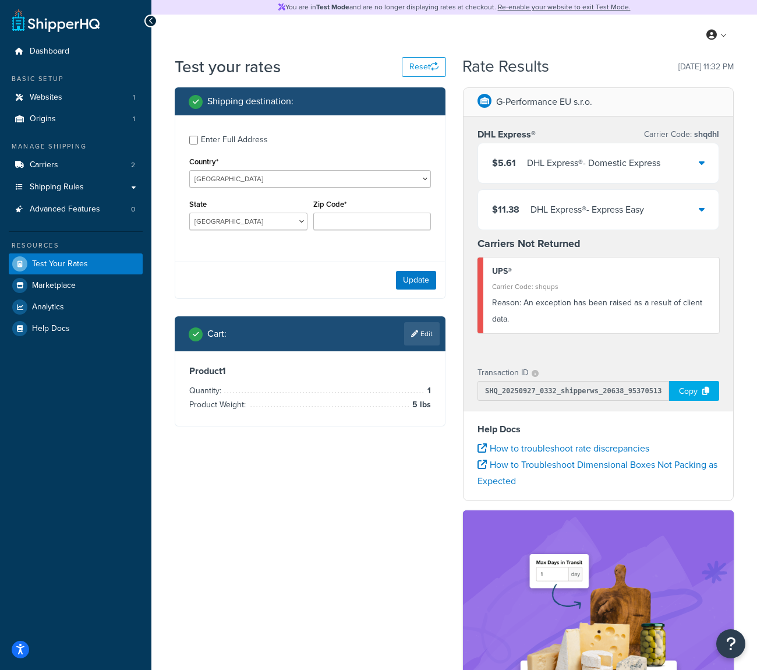
click at [405, 270] on div "Update" at bounding box center [310, 280] width 270 height 37
click at [405, 272] on button "Update" at bounding box center [416, 280] width 40 height 19
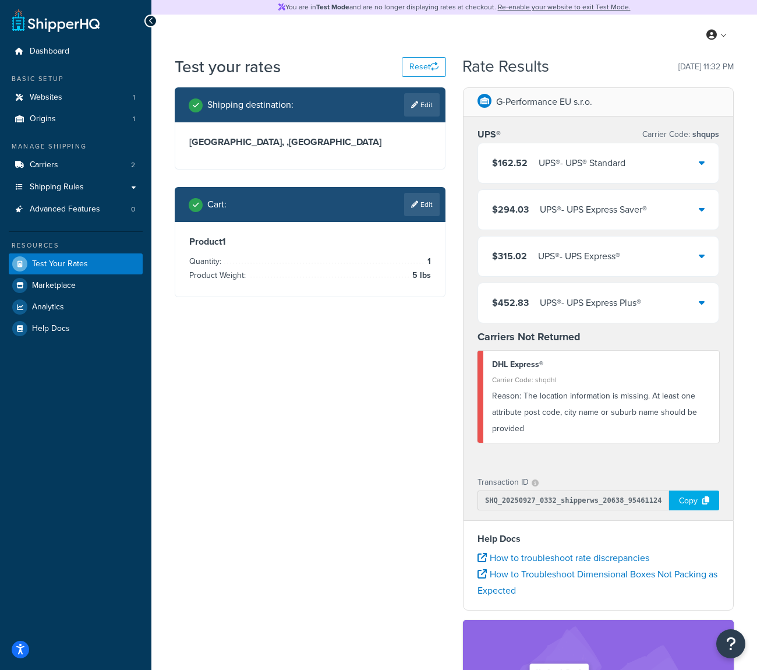
click at [617, 174] on div "$162.52 UPS® - UPS® Standard" at bounding box center [598, 163] width 241 height 40
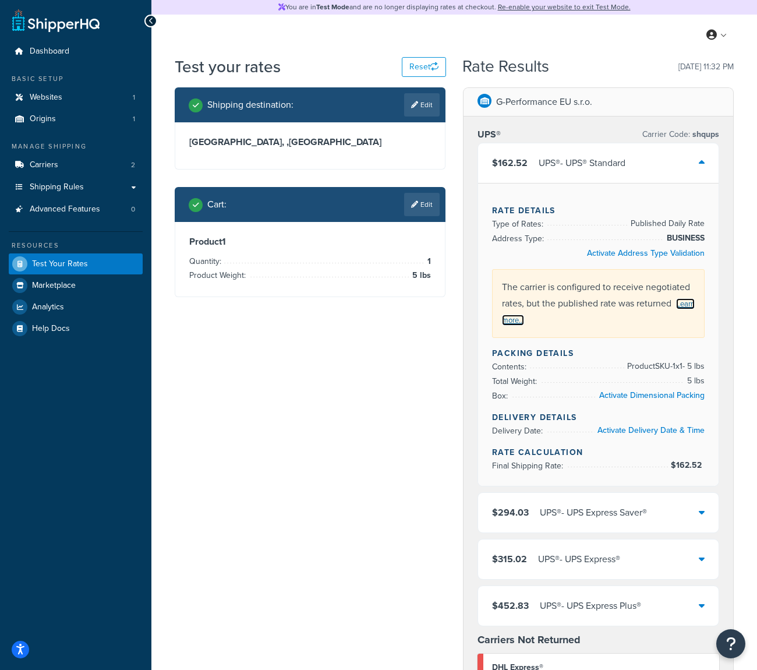
click at [568, 316] on link "Learn more..." at bounding box center [598, 311] width 193 height 27
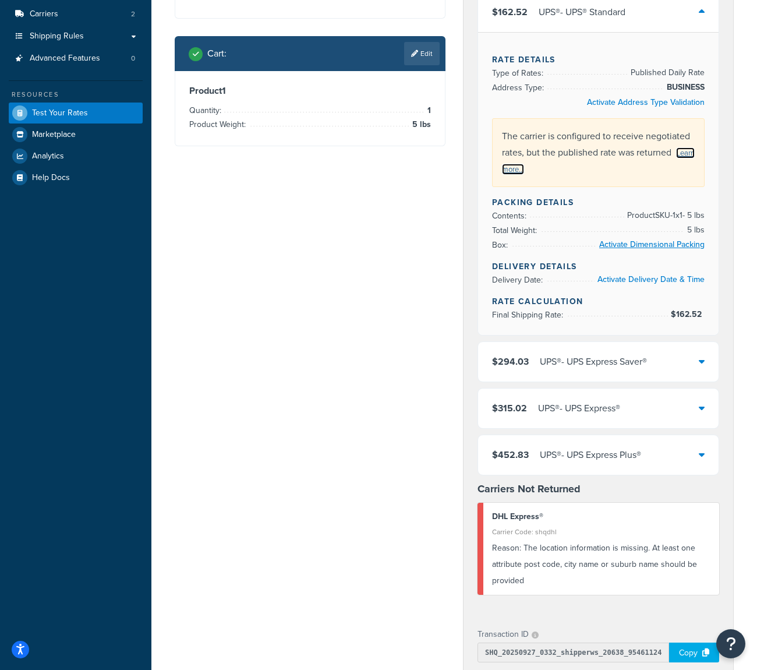
scroll to position [137, 0]
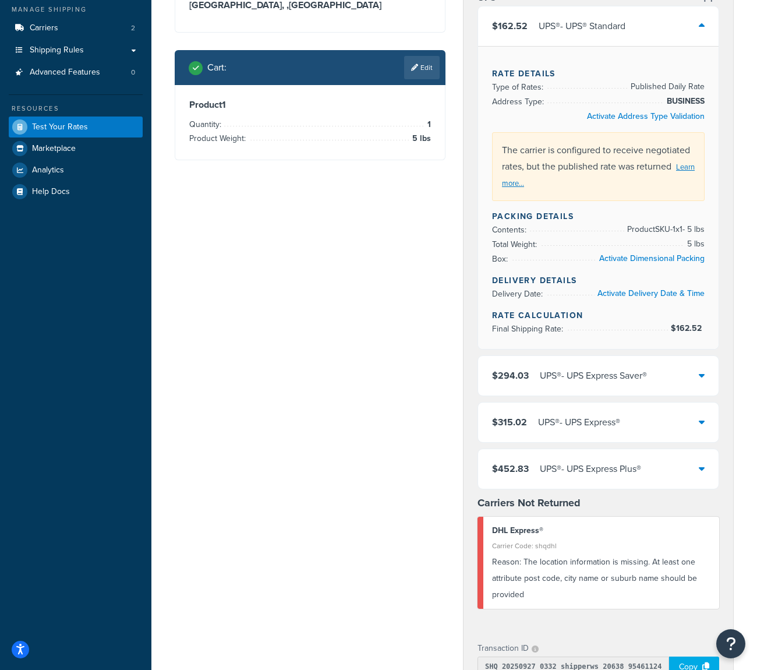
click at [652, 381] on div "$294.03 UPS® - UPS Express Saver®" at bounding box center [598, 376] width 241 height 40
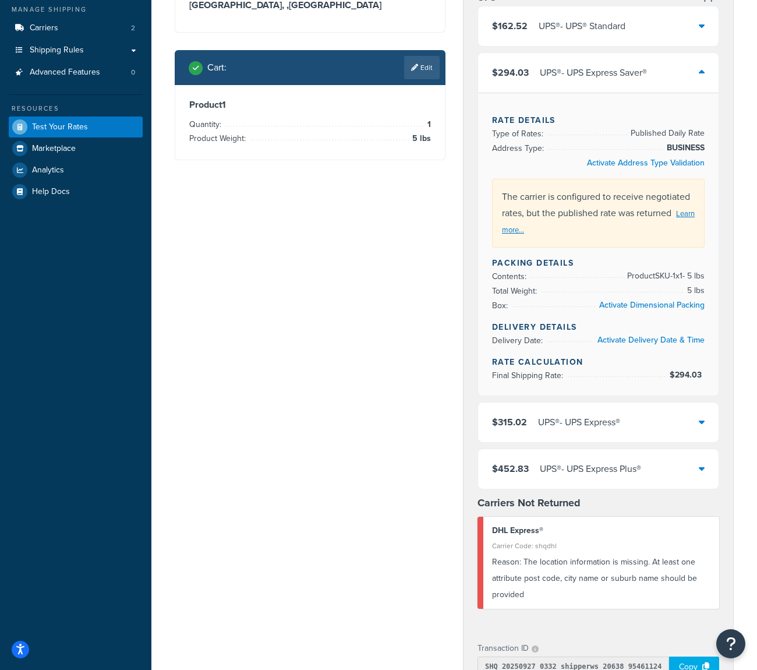
click at [618, 69] on div "UPS® - UPS Express Saver®" at bounding box center [593, 73] width 107 height 16
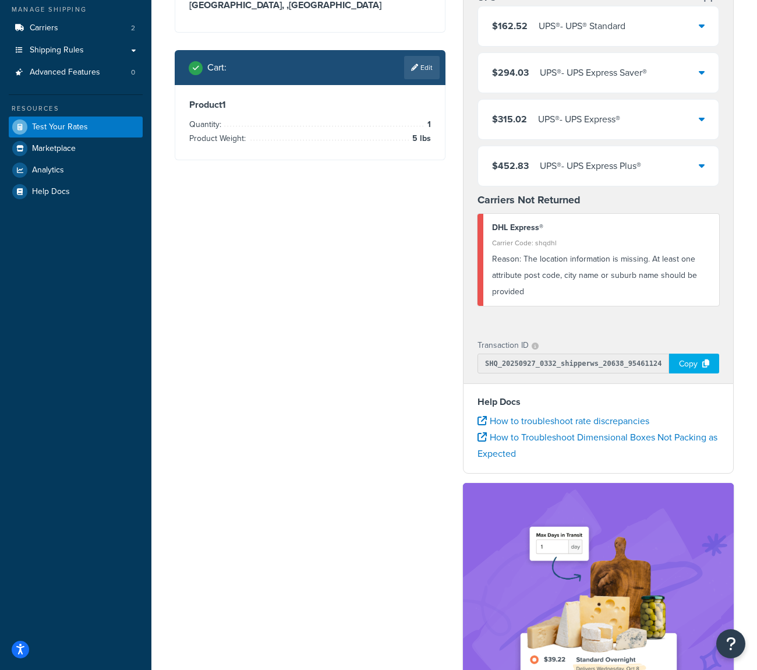
click at [612, 50] on div "$162.52 UPS® - UPS® Standard $294.03 UPS® - UPS Express Saver® Rate Details Typ…" at bounding box center [599, 96] width 242 height 181
click at [608, 36] on div "$162.52 UPS® - UPS® Standard" at bounding box center [598, 26] width 241 height 40
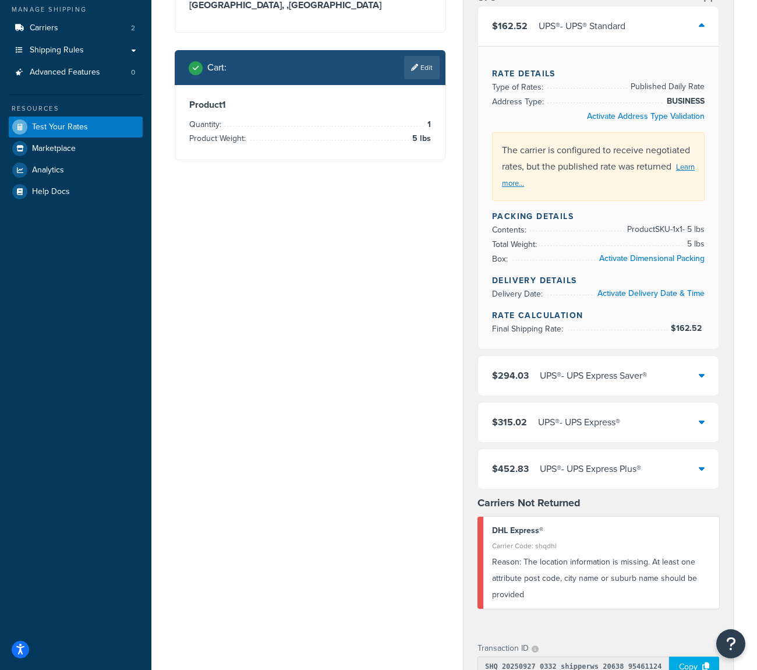
scroll to position [29, 0]
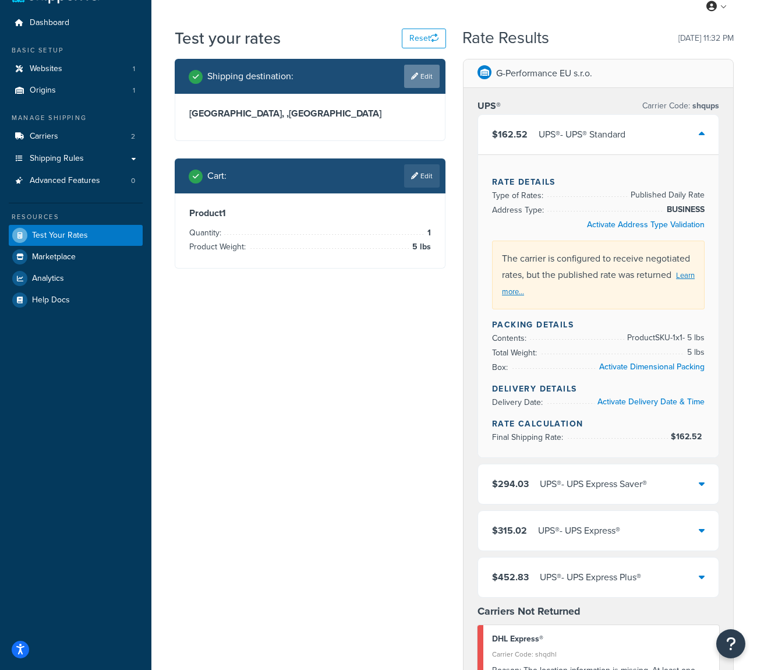
click at [431, 73] on link "Edit" at bounding box center [422, 76] width 36 height 23
select select "DE"
select select "BY"
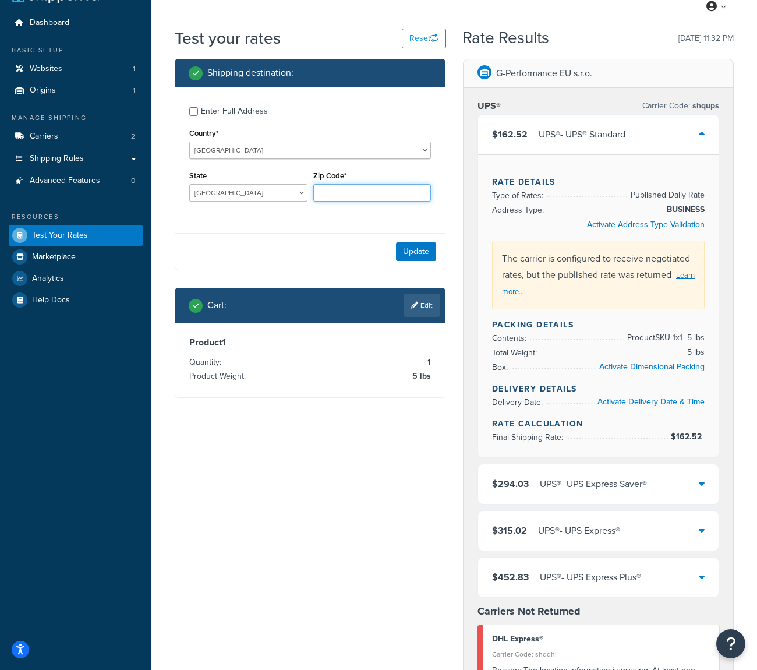
click at [332, 196] on input "Zip Code*" at bounding box center [372, 192] width 118 height 17
type input "m"
type input "ingolstadt"
click at [412, 244] on button "Update" at bounding box center [416, 251] width 40 height 19
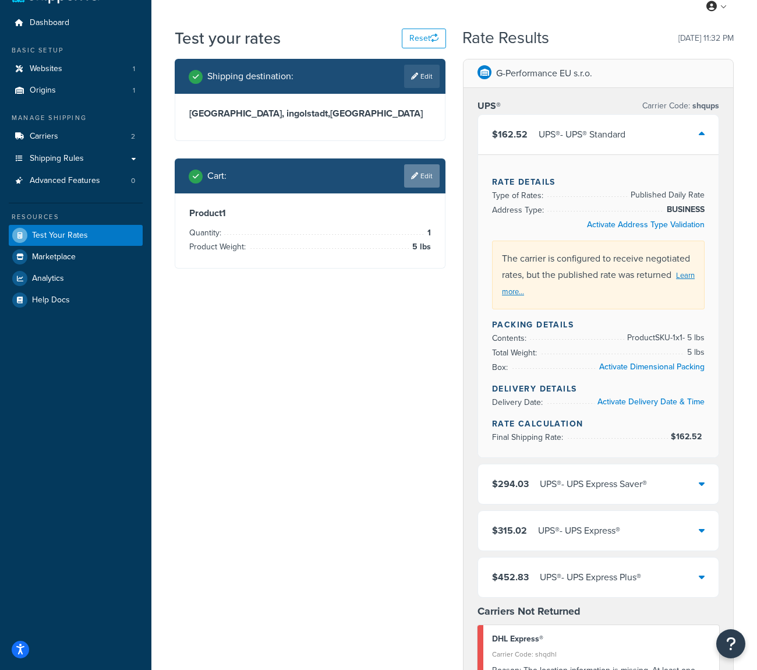
scroll to position [0, 0]
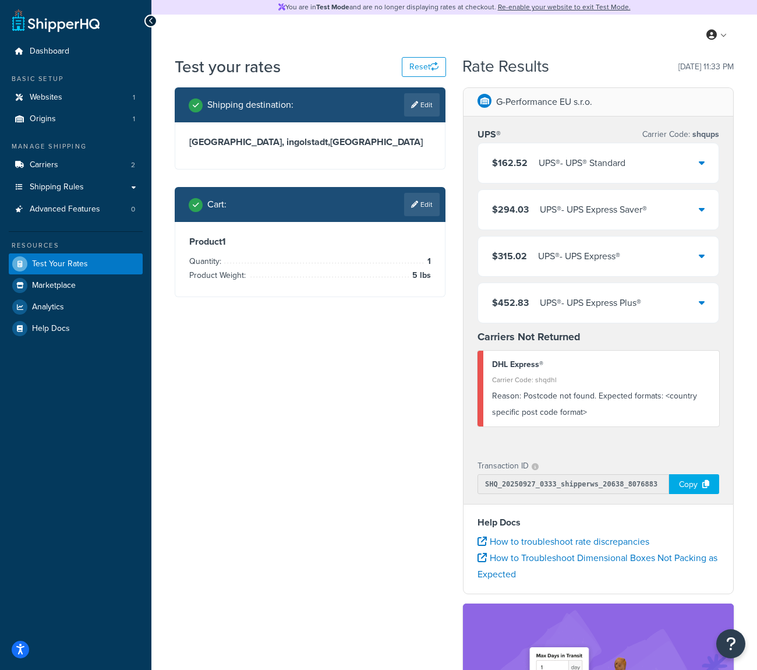
click at [618, 168] on div "UPS® - UPS® Standard" at bounding box center [582, 163] width 87 height 16
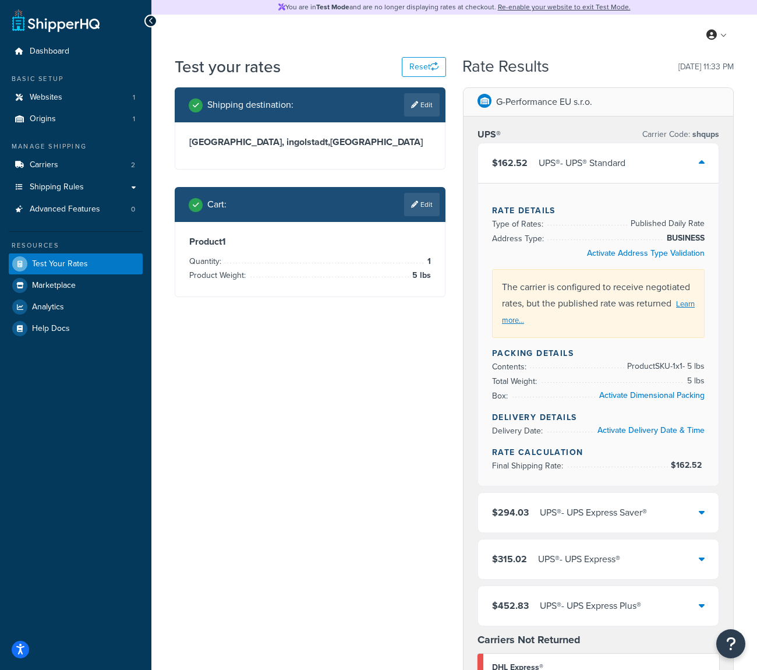
click at [618, 168] on div "UPS® - UPS® Standard" at bounding box center [582, 163] width 87 height 16
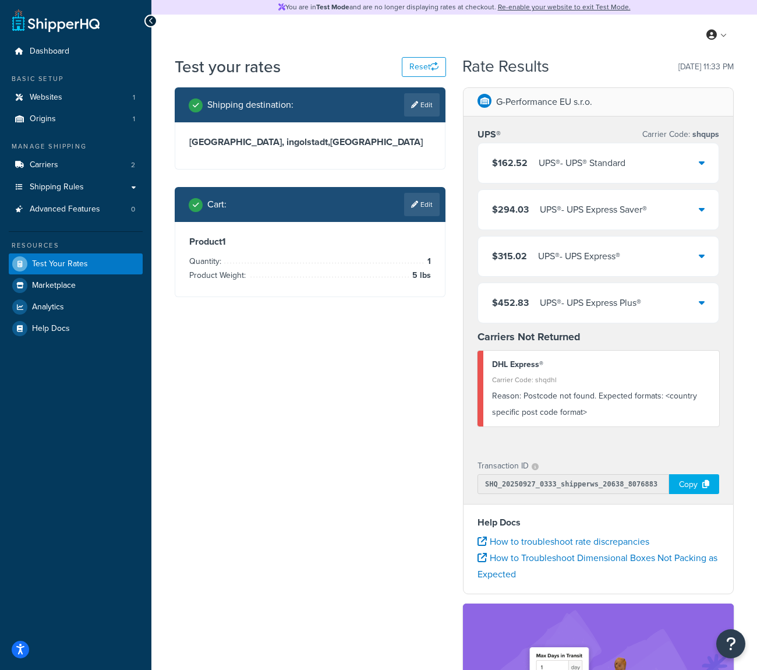
drag, startPoint x: 537, startPoint y: 465, endPoint x: 584, endPoint y: 457, distance: 47.2
click at [583, 459] on div "Transaction ID" at bounding box center [599, 466] width 242 height 16
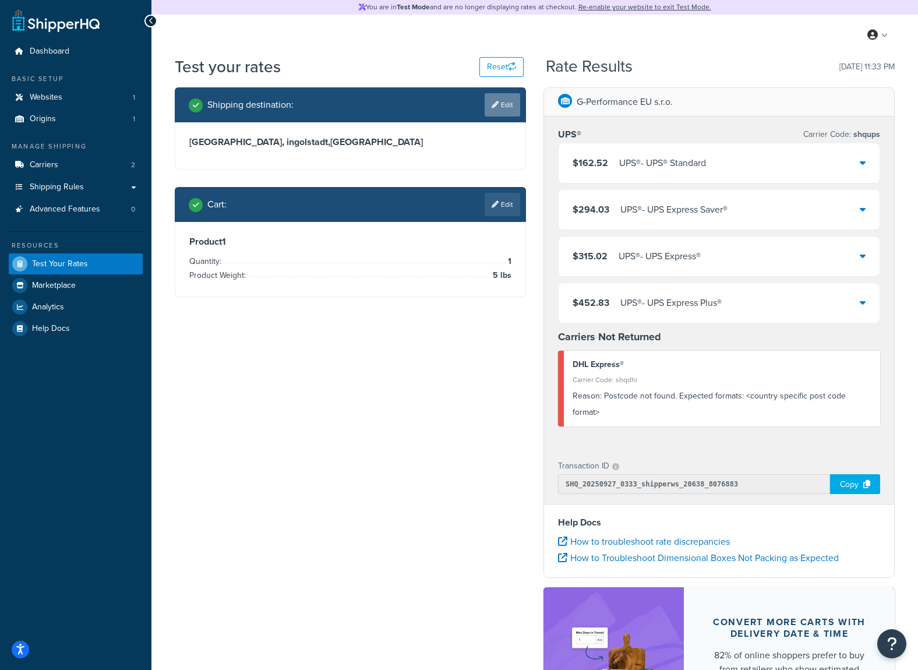
click at [512, 110] on link "Edit" at bounding box center [503, 104] width 36 height 23
select select "DE"
select select "BY"
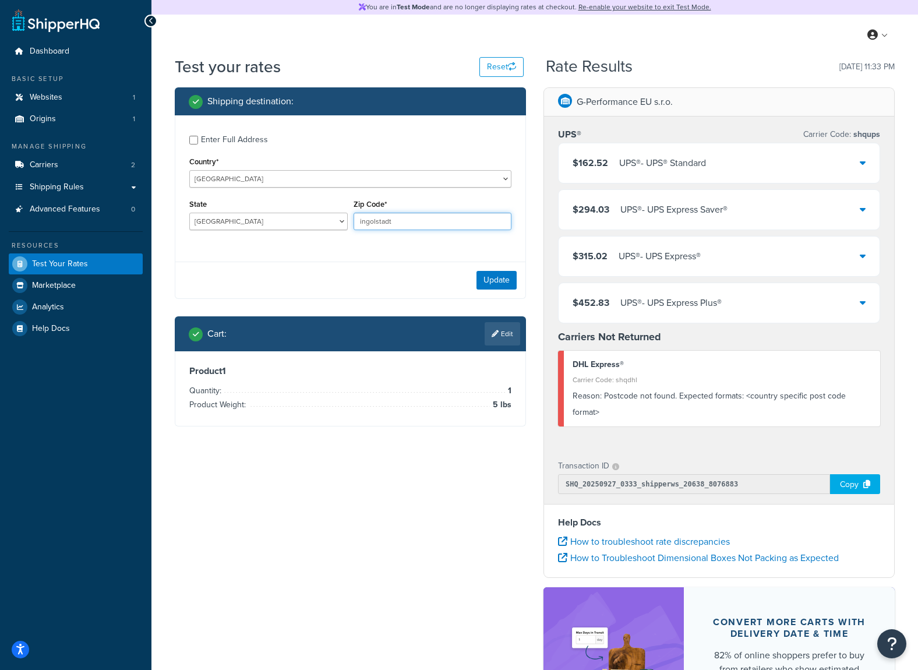
click at [392, 221] on input "ingolstadt" at bounding box center [433, 221] width 158 height 17
type input "85049"
click at [490, 275] on button "Update" at bounding box center [497, 280] width 40 height 19
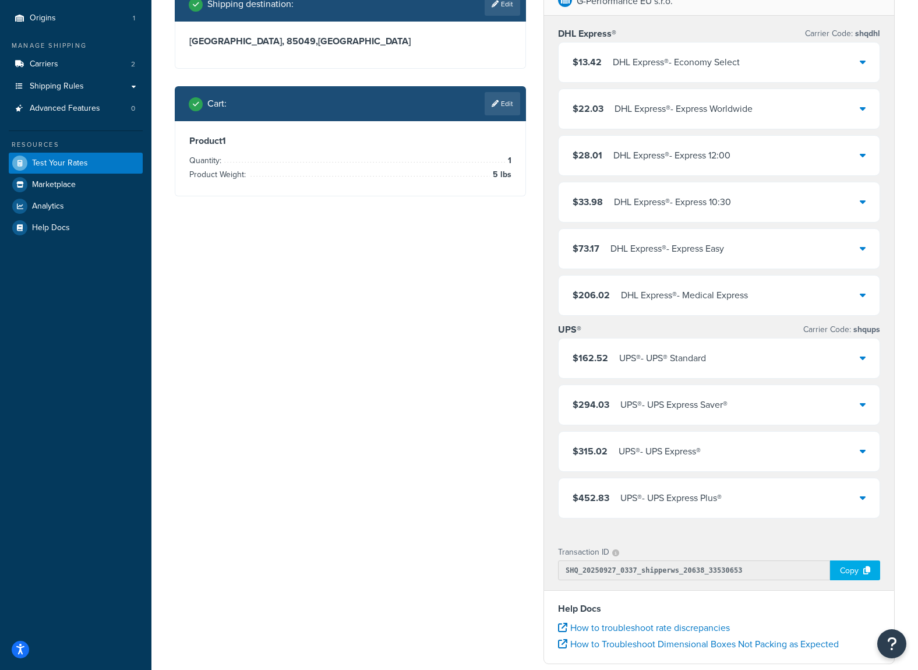
scroll to position [115, 0]
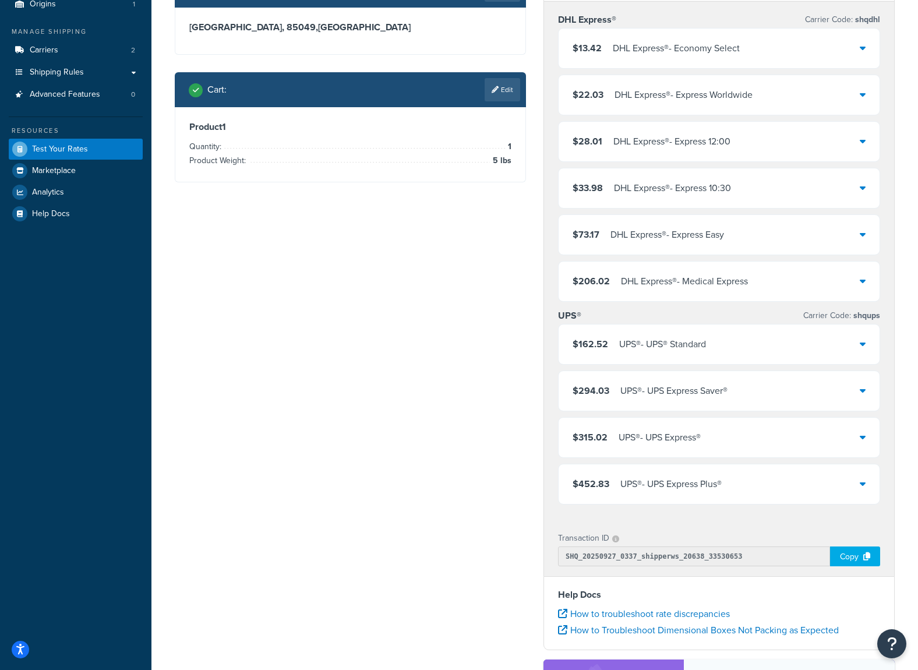
click at [757, 556] on div "Copy" at bounding box center [855, 557] width 50 height 20
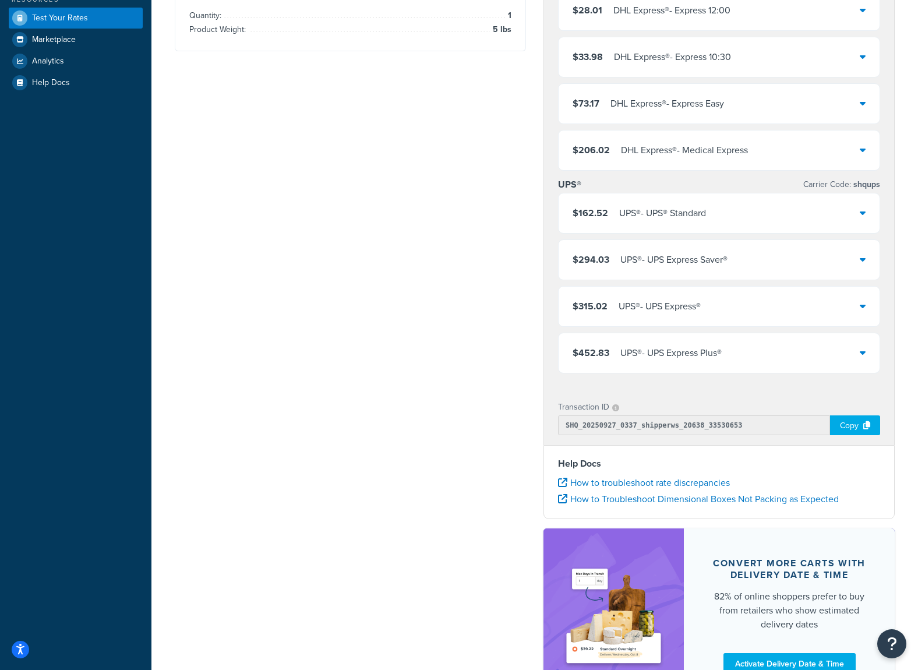
scroll to position [281, 0]
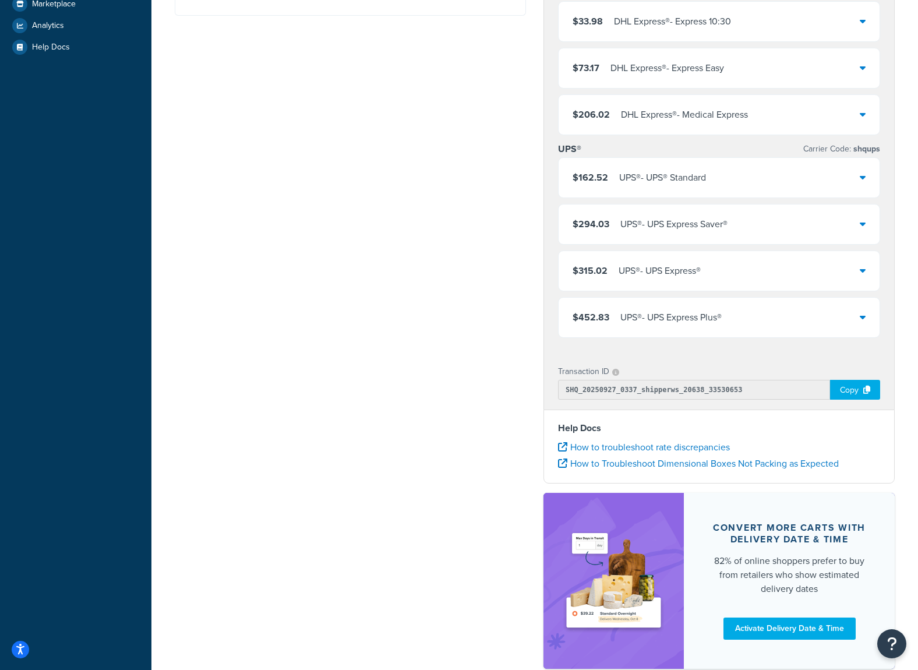
click at [757, 394] on div "Copy" at bounding box center [855, 390] width 50 height 20
